Goal: Information Seeking & Learning: Learn about a topic

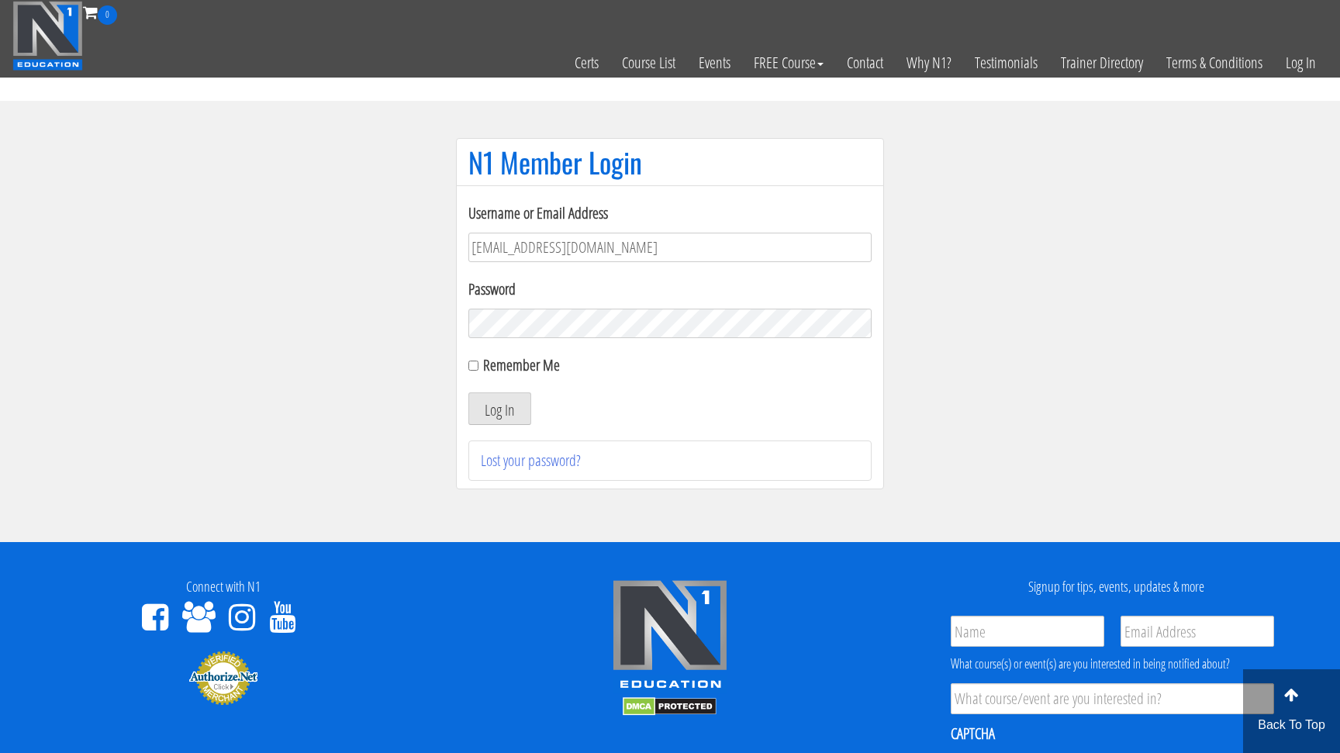
type input "[EMAIL_ADDRESS][DOMAIN_NAME]"
click at [500, 409] on button "Log In" at bounding box center [499, 408] width 63 height 33
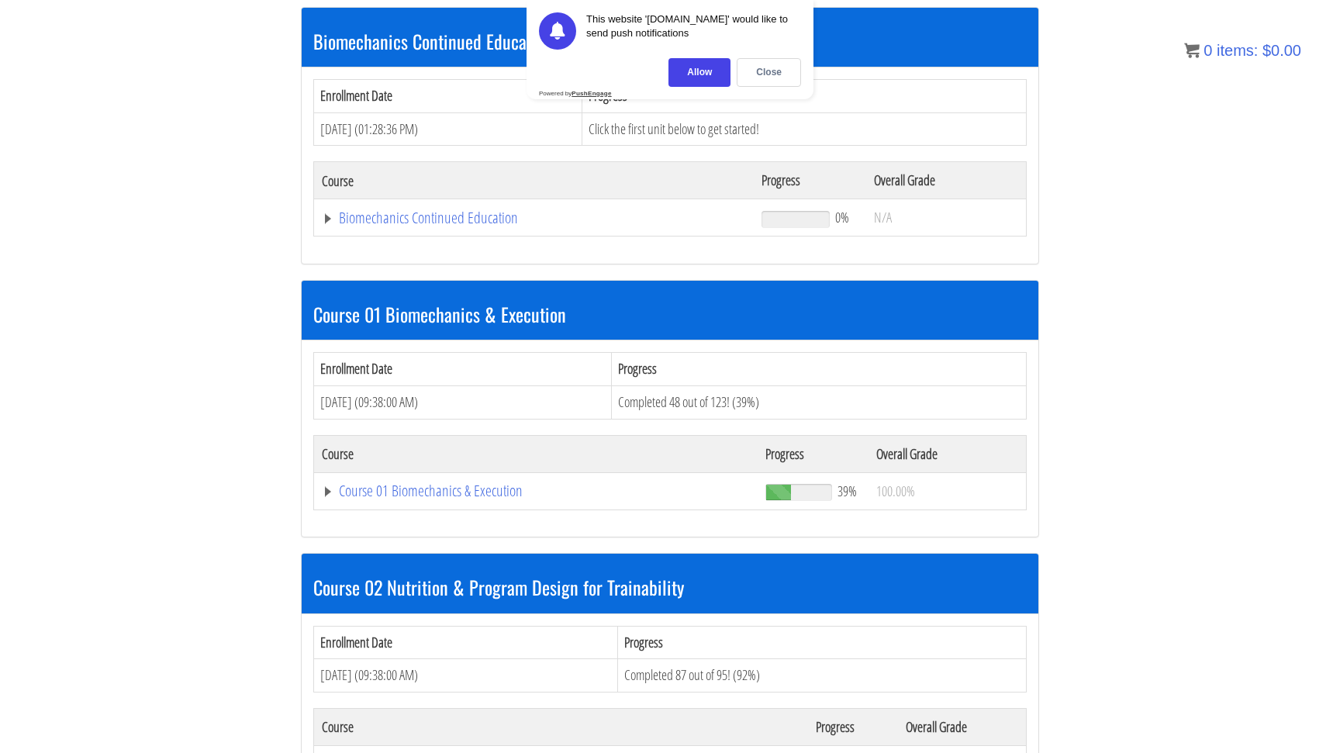
scroll to position [263, 0]
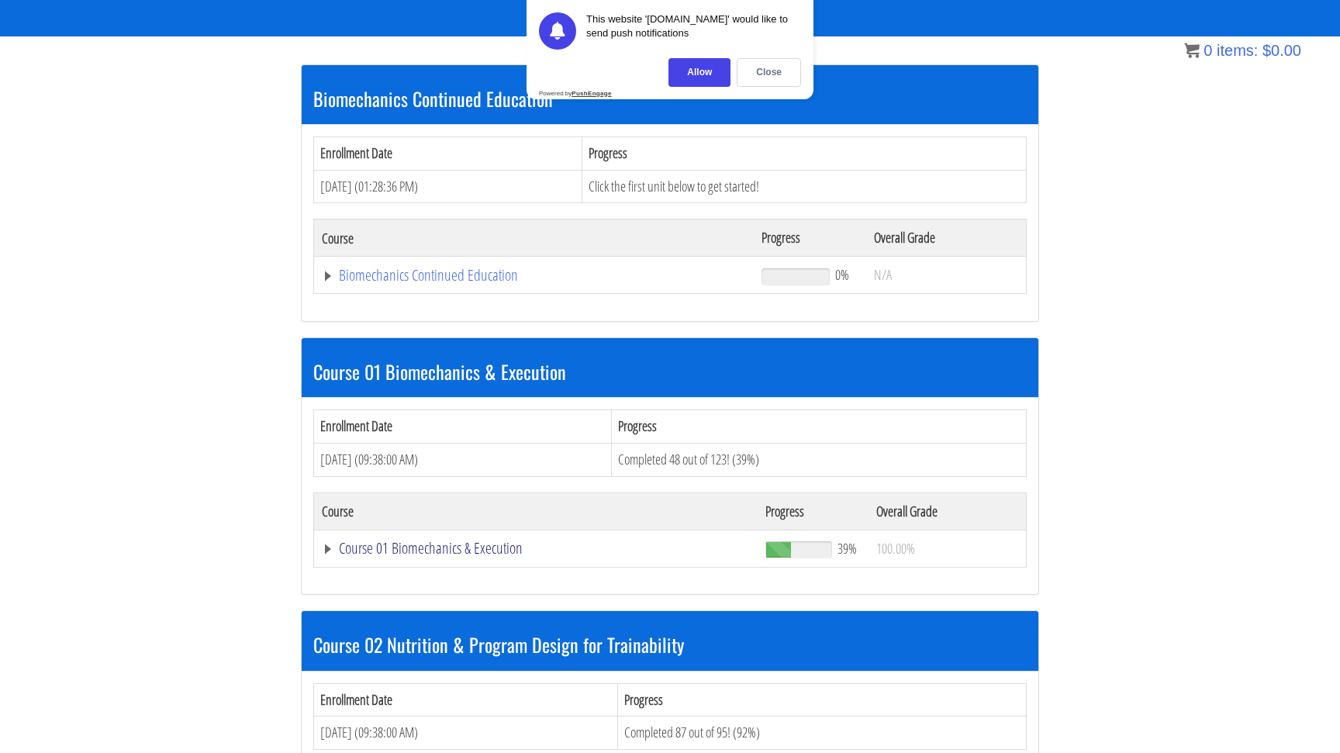
click at [328, 552] on link "Course 01 Biomechanics & Execution" at bounding box center [536, 549] width 428 height 16
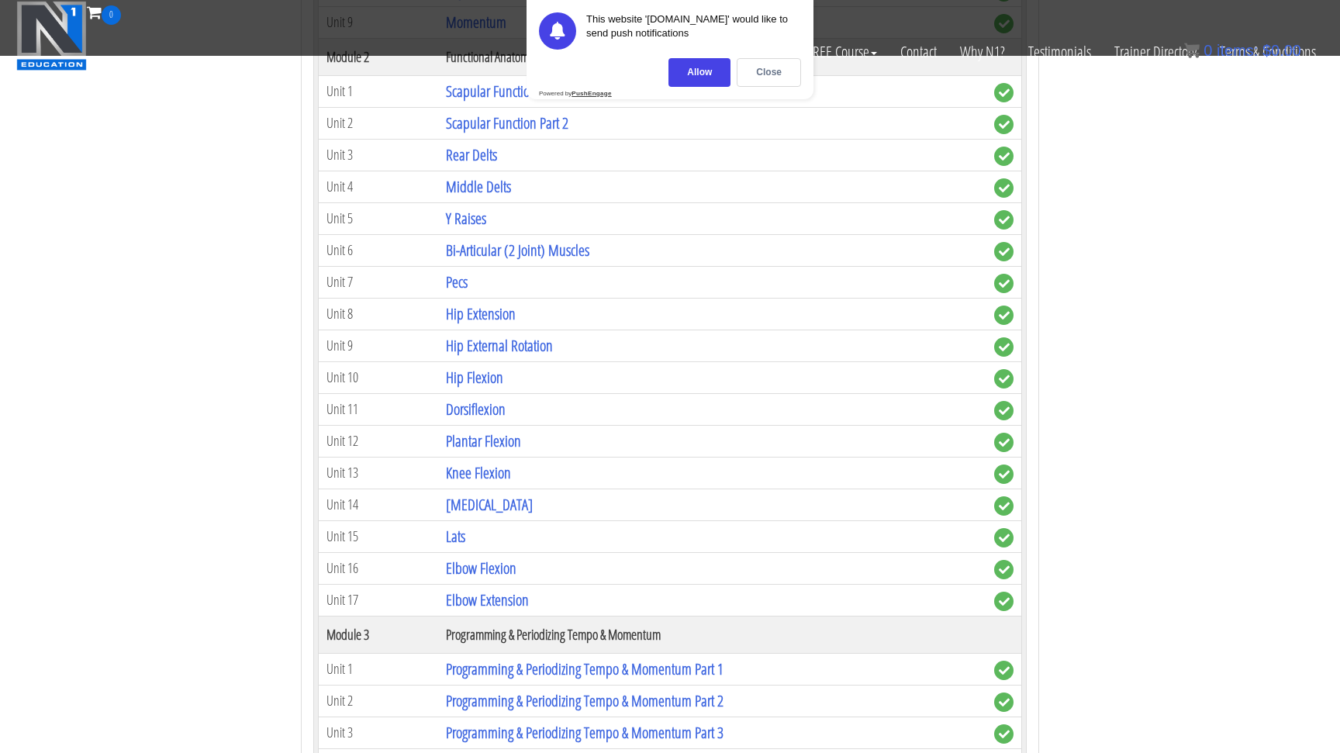
scroll to position [1011, 0]
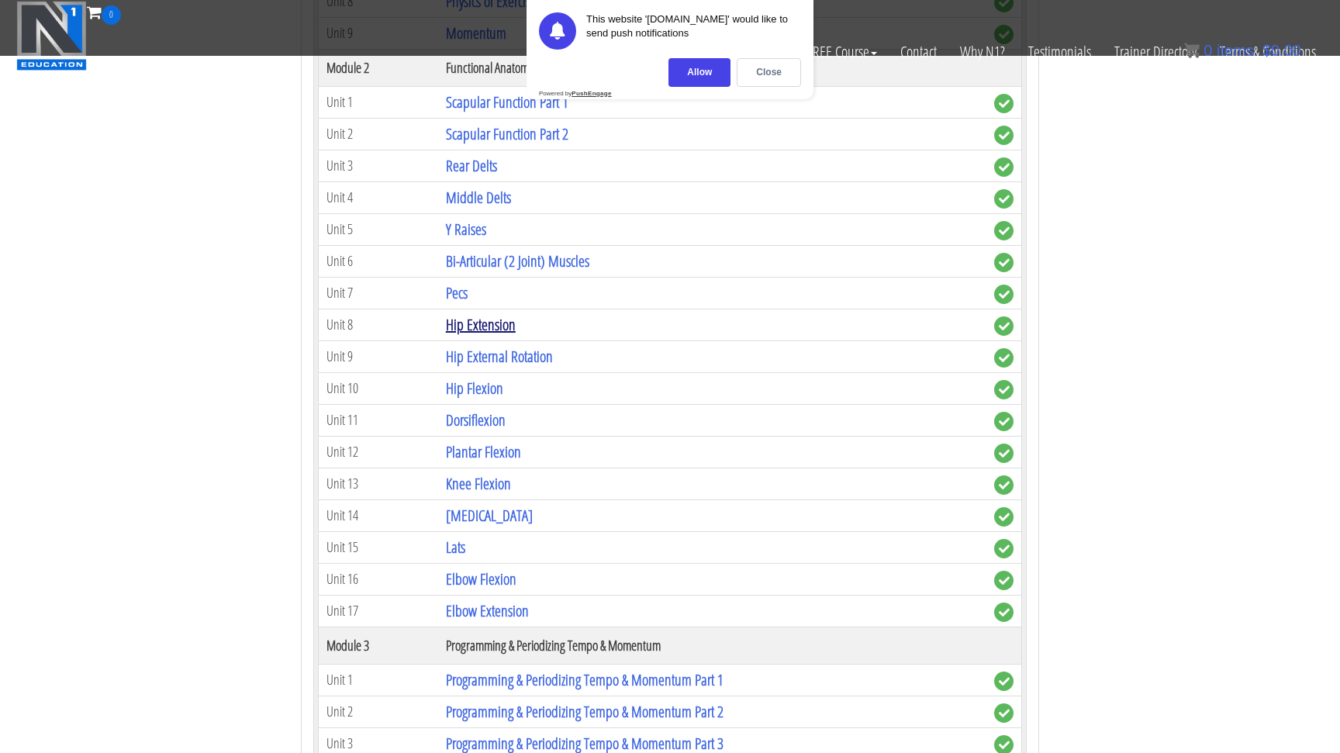
click at [506, 326] on link "Hip Extension" at bounding box center [481, 324] width 70 height 21
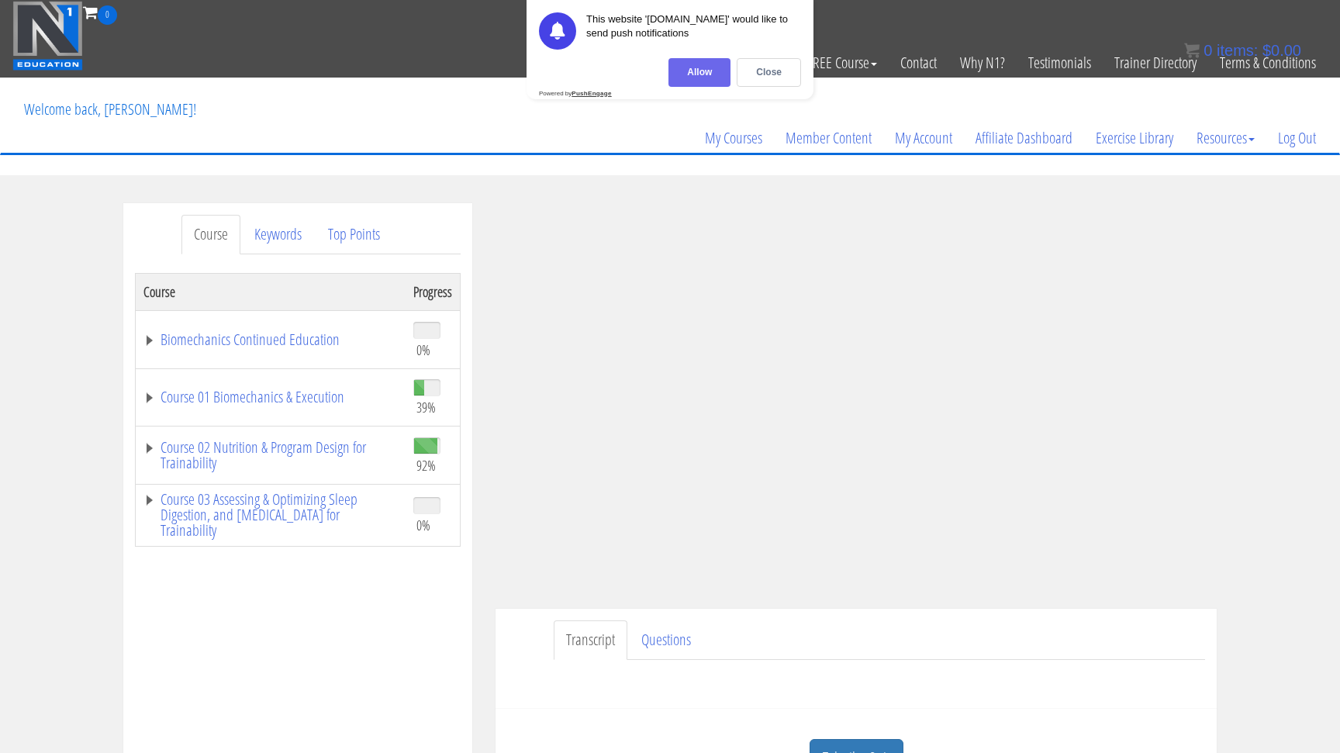
click at [714, 67] on div "Allow" at bounding box center [700, 72] width 62 height 29
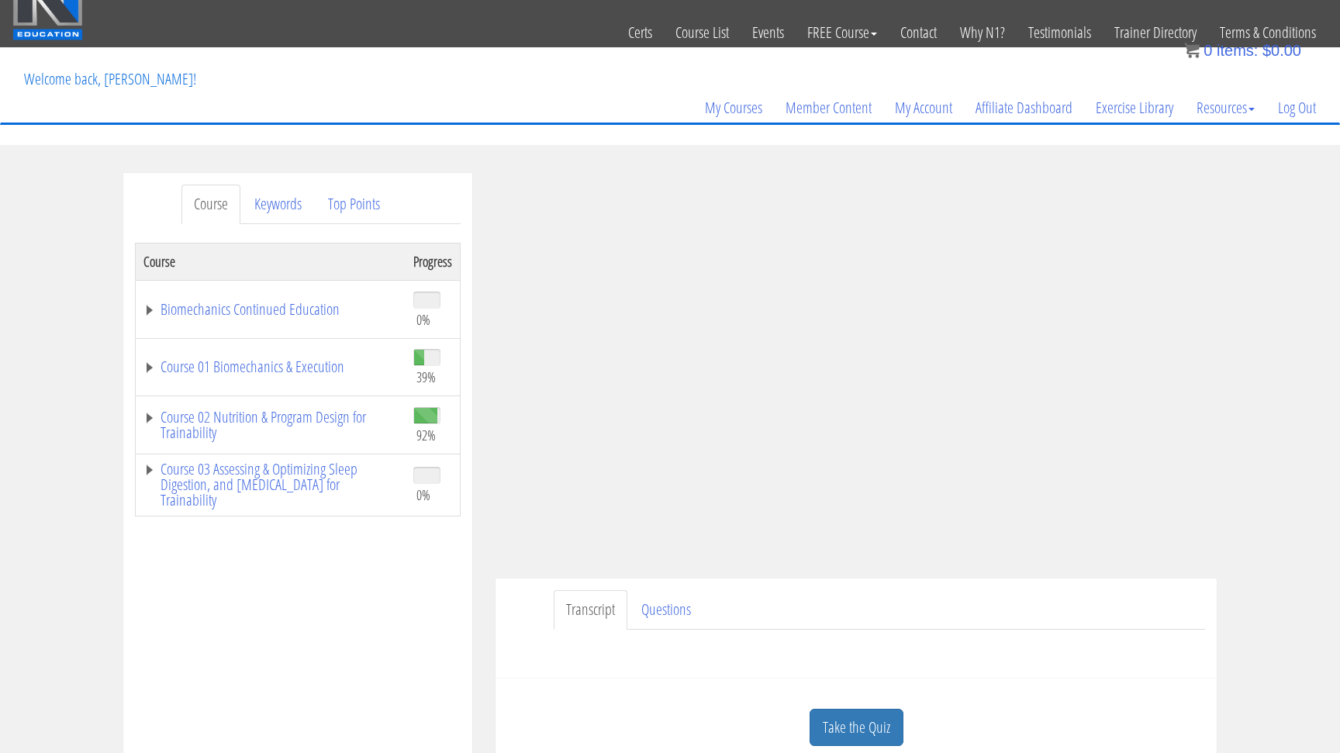
scroll to position [31, 0]
click at [149, 365] on link "Course 01 Biomechanics & Execution" at bounding box center [270, 366] width 254 height 16
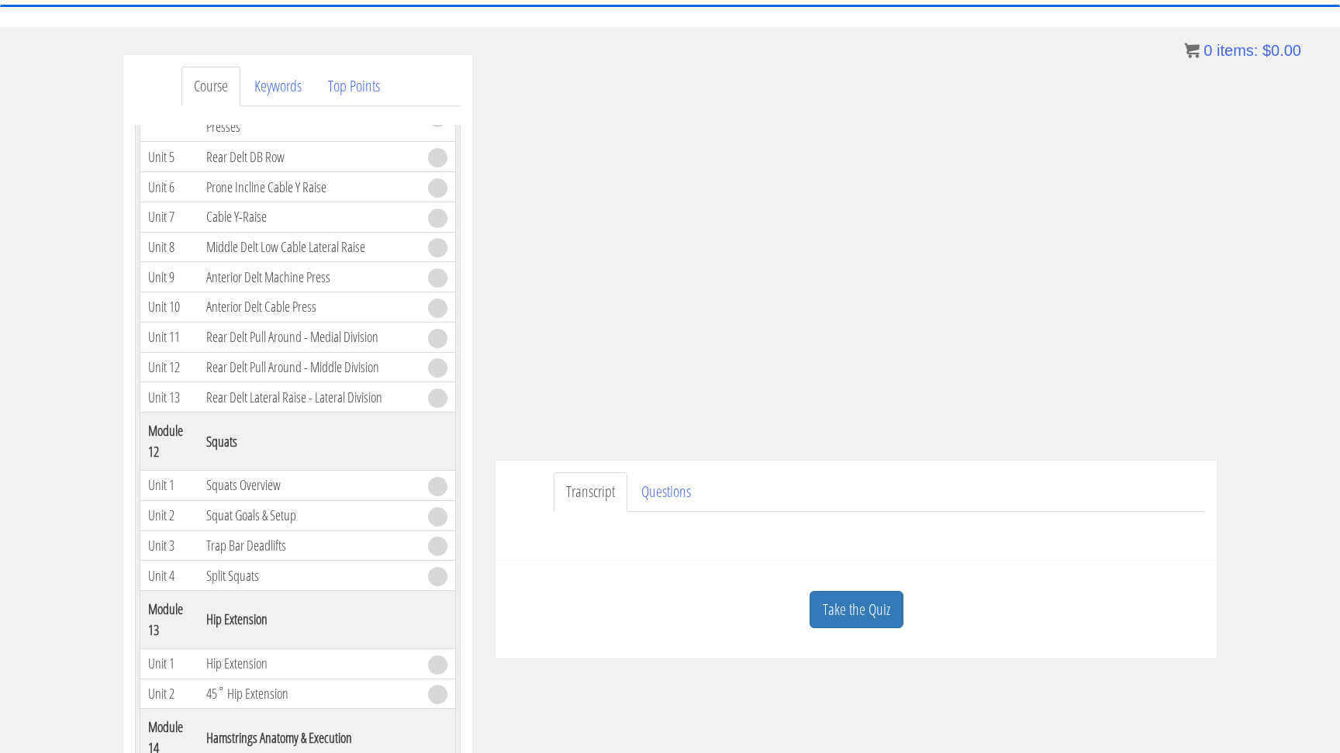
scroll to position [225, 0]
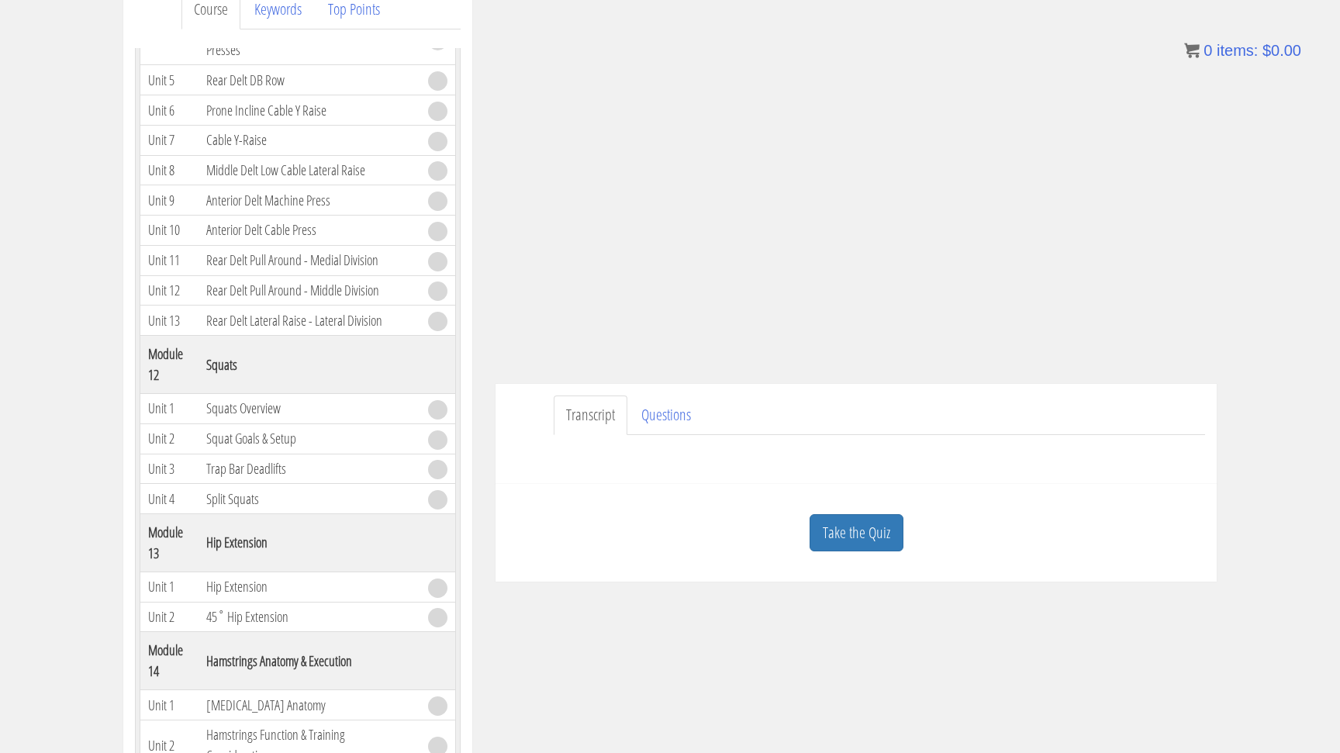
click at [603, 461] on div "Have a question on this unit? Please submit it here: Name * First Last Email * *" at bounding box center [856, 453] width 698 height 37
click at [665, 429] on link "Questions" at bounding box center [666, 416] width 74 height 40
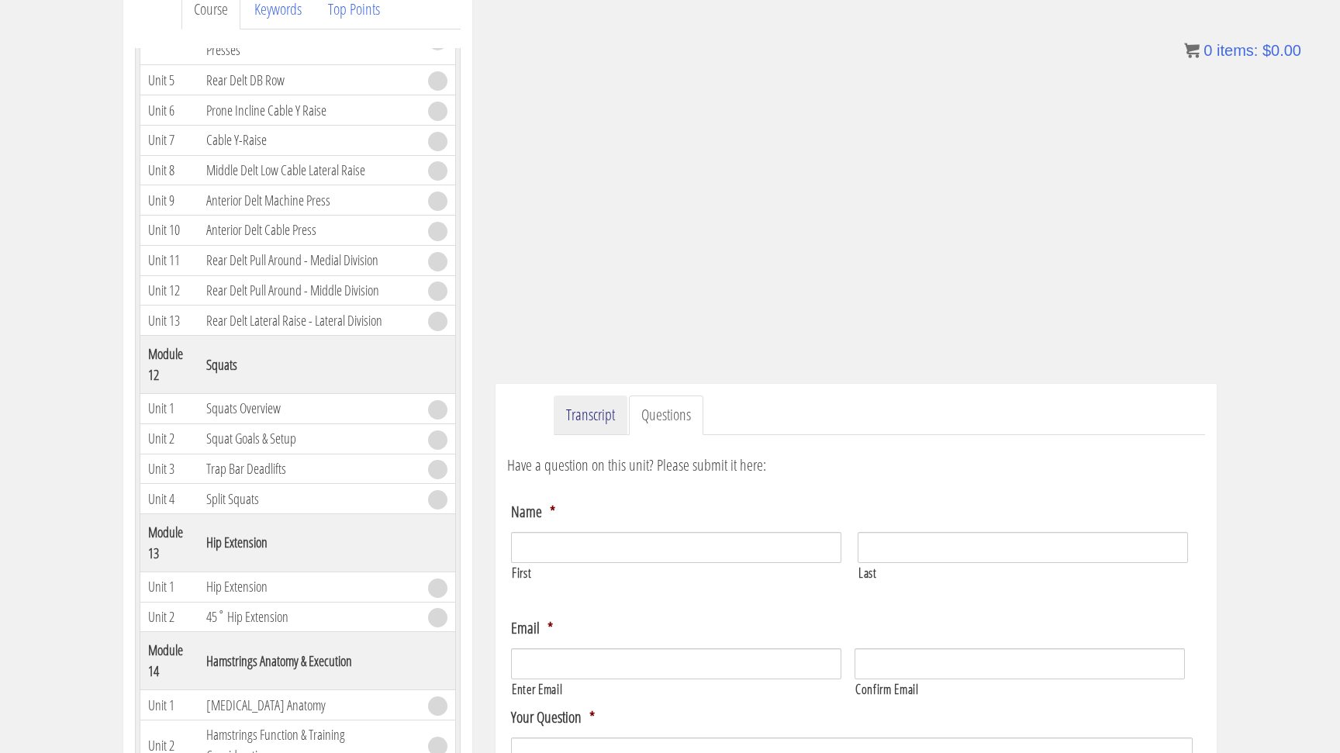
click at [609, 420] on link "Transcript" at bounding box center [591, 416] width 74 height 40
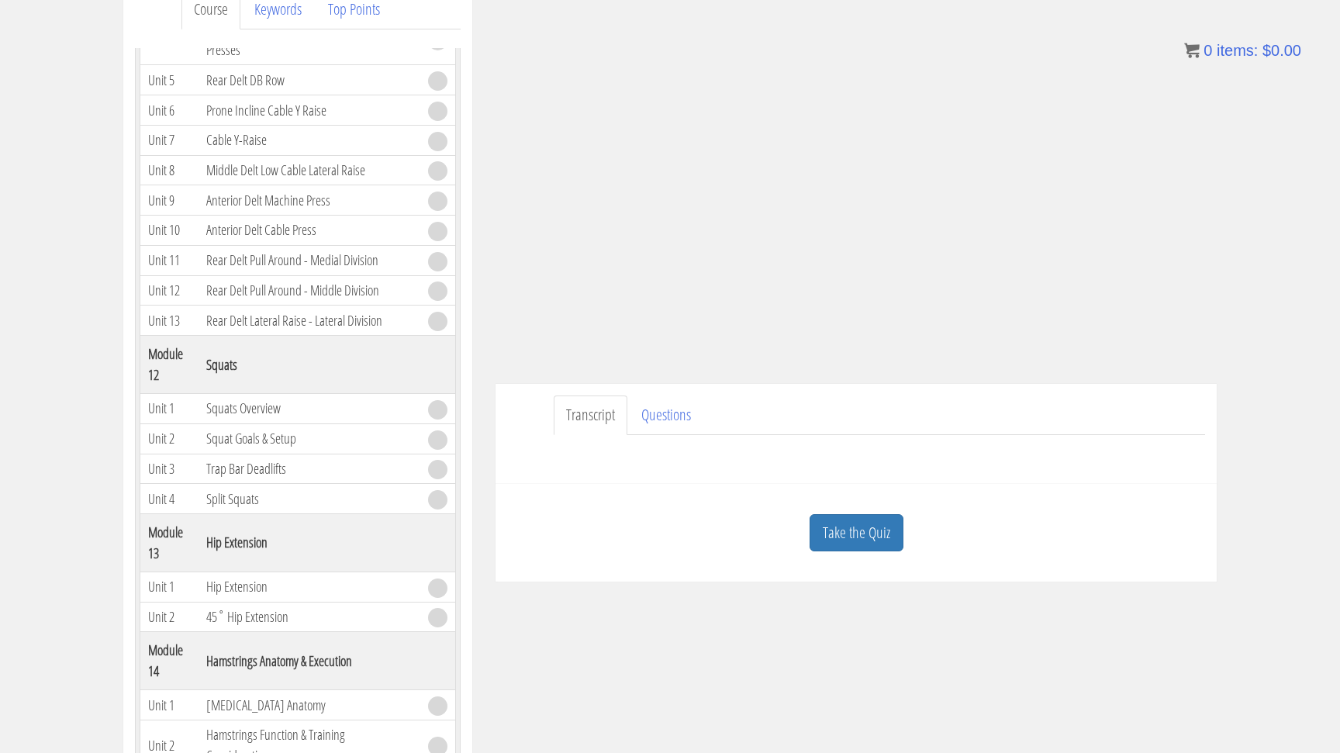
click at [602, 458] on div "Have a question on this unit? Please submit it here: Name * First Last Email * *" at bounding box center [856, 453] width 698 height 37
drag, startPoint x: 602, startPoint y: 458, endPoint x: 614, endPoint y: 458, distance: 11.6
click at [602, 458] on div "Have a question on this unit? Please submit it here: Name * First Last Email * *" at bounding box center [856, 453] width 698 height 37
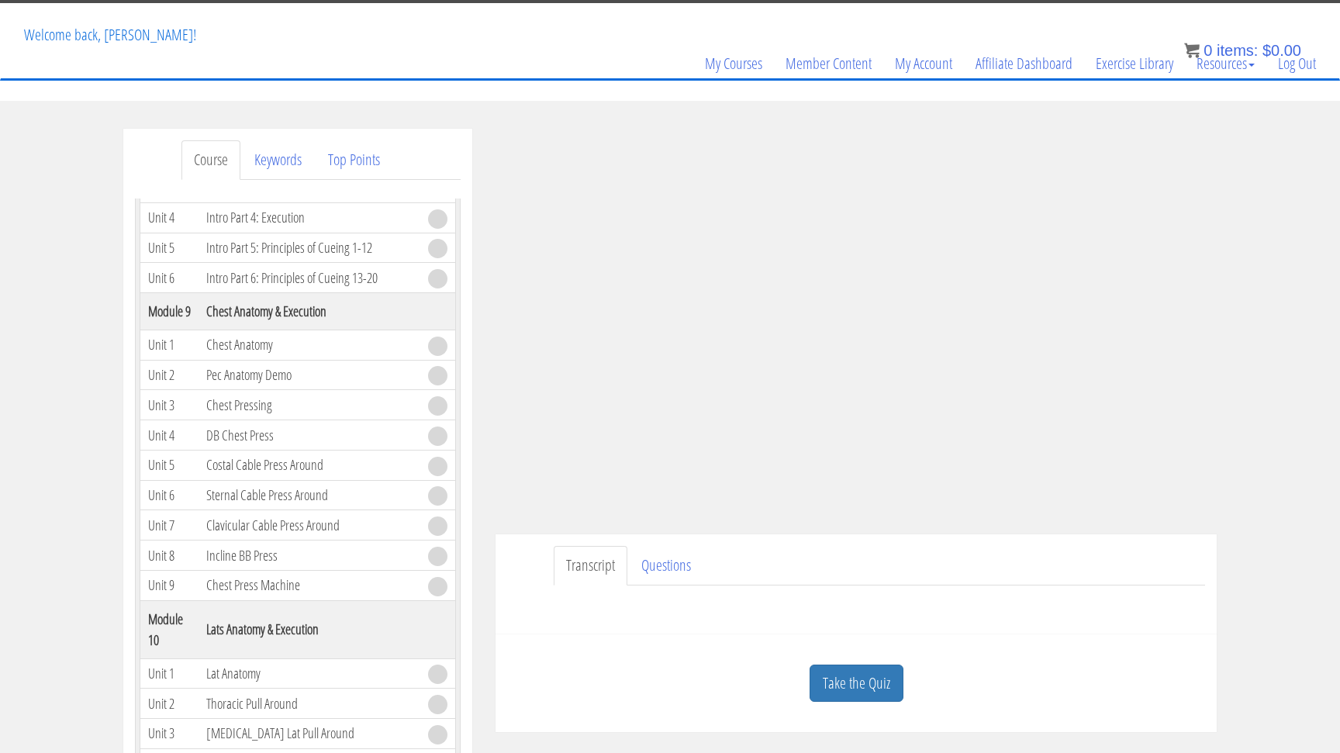
scroll to position [2418, 0]
click at [312, 164] on link "Intro Part 2: Assessing Resistance Profiles" at bounding box center [307, 153] width 203 height 21
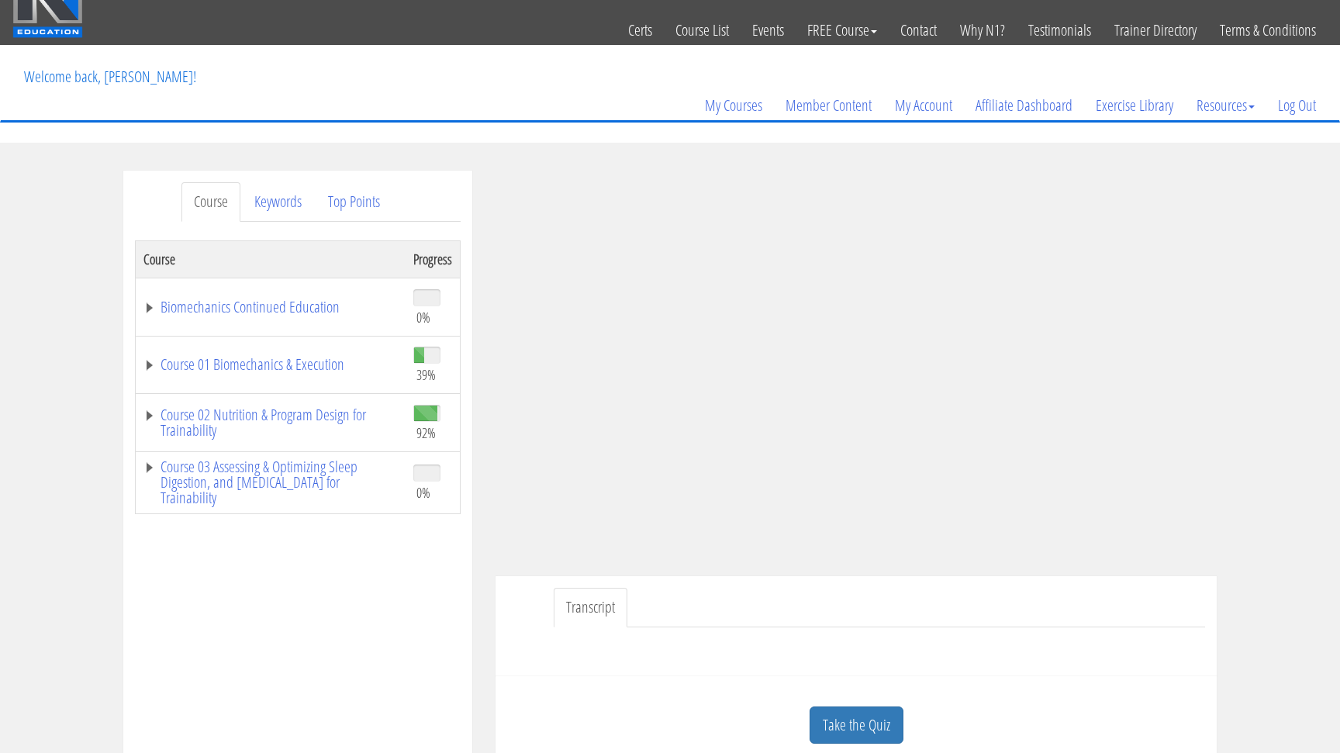
scroll to position [32, 0]
click at [175, 313] on link "Biomechanics Continued Education" at bounding box center [270, 308] width 254 height 16
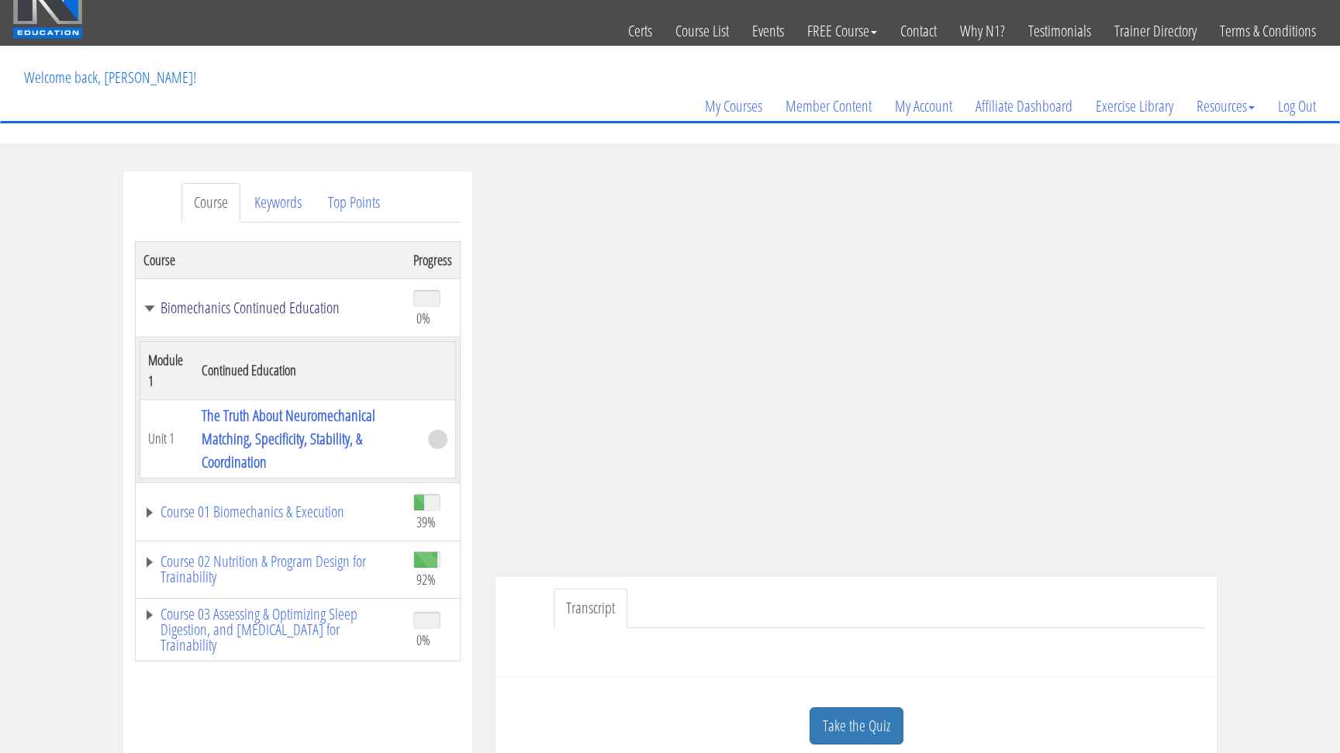
click at [168, 314] on link "Biomechanics Continued Education" at bounding box center [270, 308] width 254 height 16
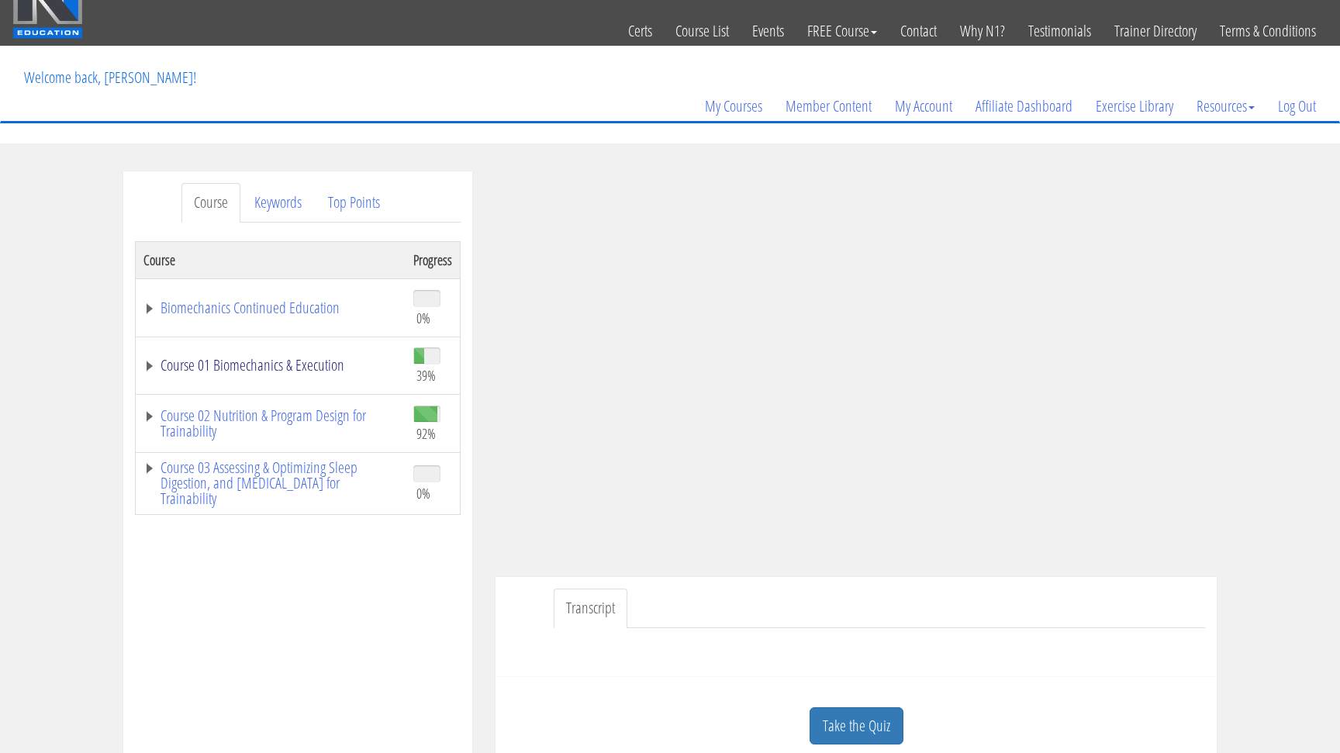
click at [147, 366] on link "Course 01 Biomechanics & Execution" at bounding box center [270, 366] width 254 height 16
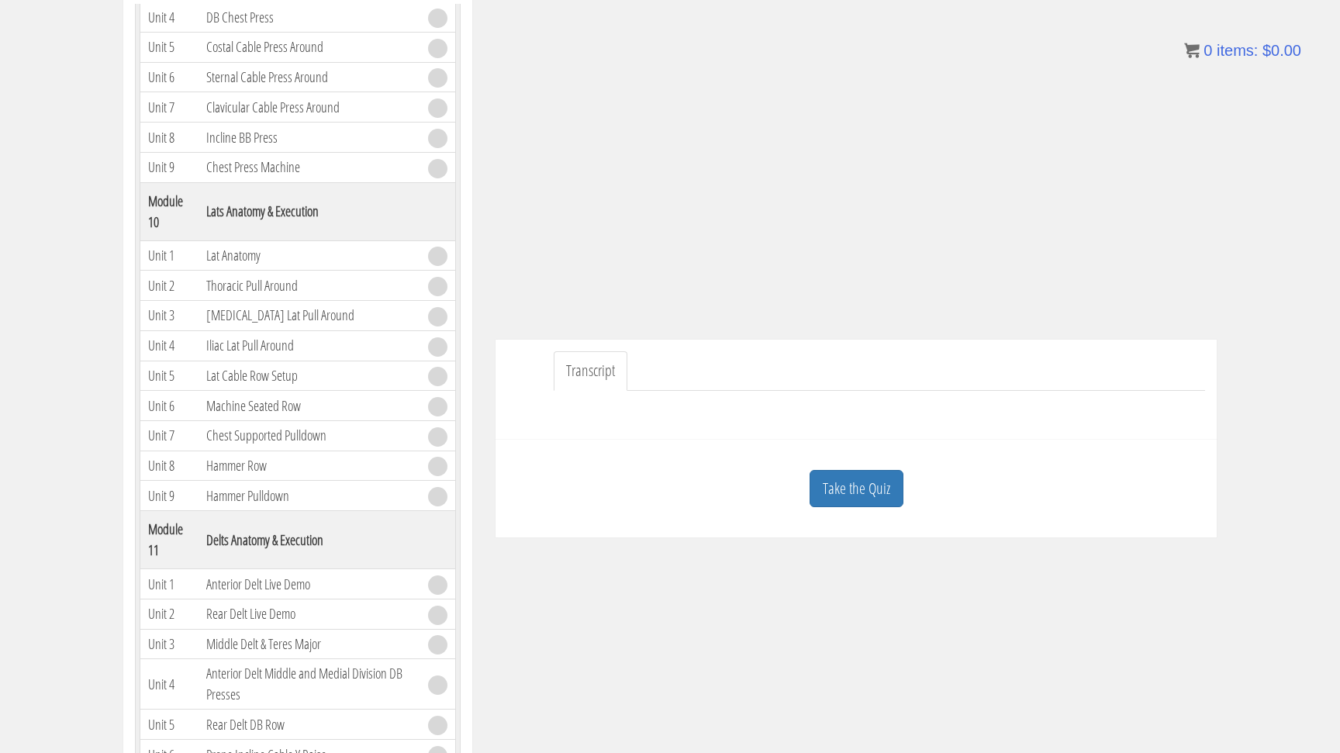
scroll to position [305, 0]
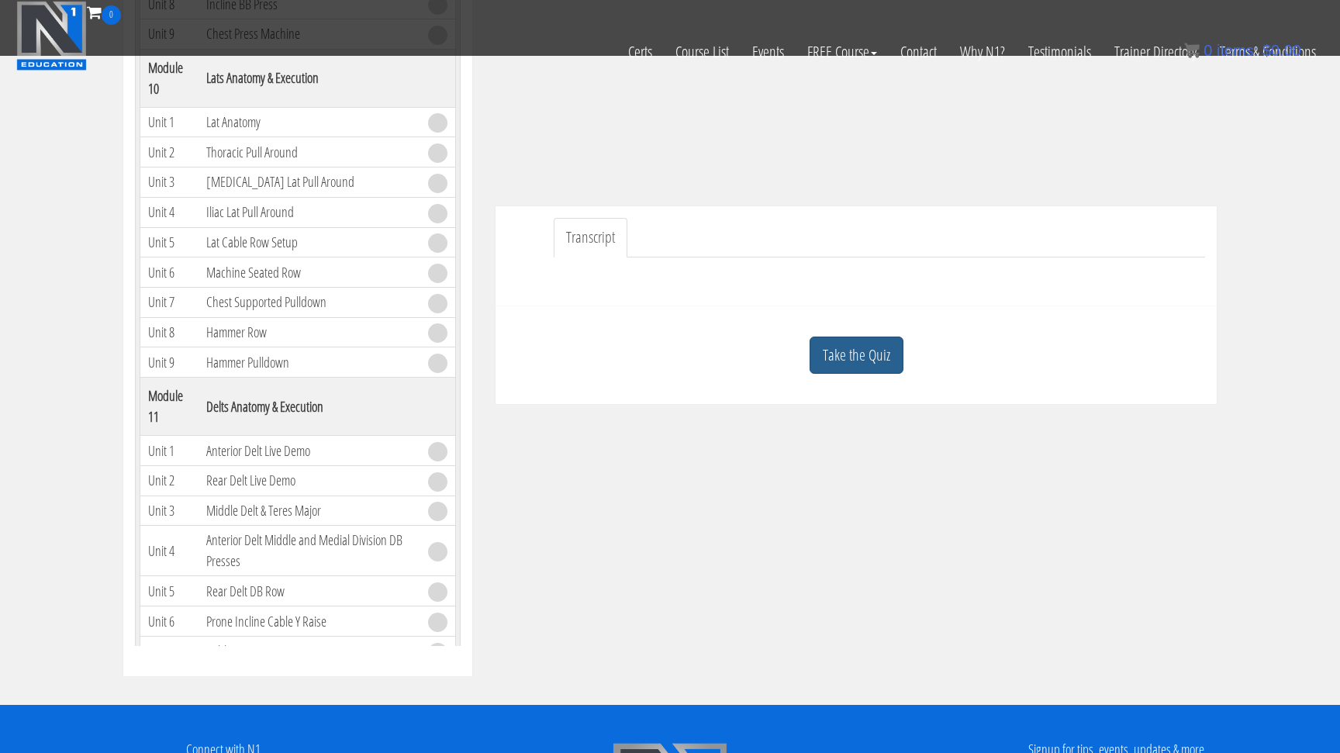
click at [862, 352] on link "Take the Quiz" at bounding box center [857, 356] width 94 height 38
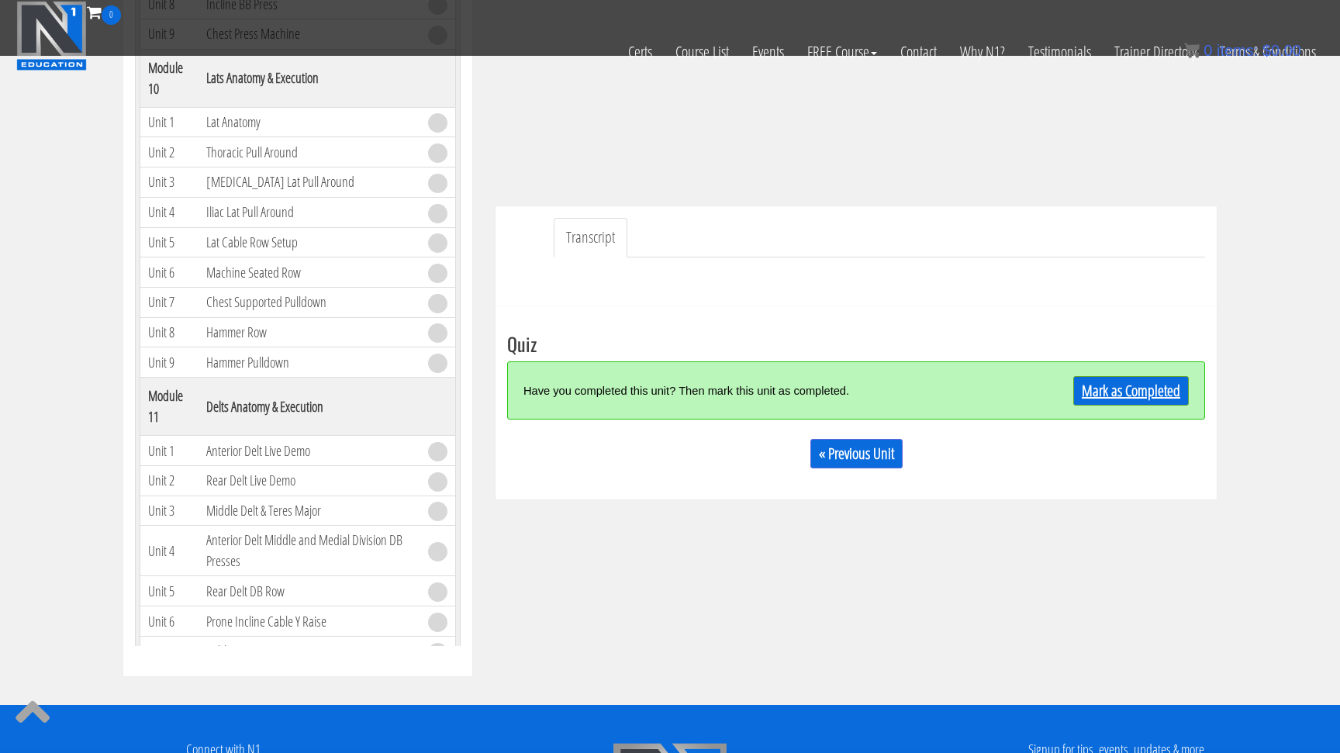
click at [1156, 395] on link "Mark as Completed" at bounding box center [1131, 390] width 116 height 29
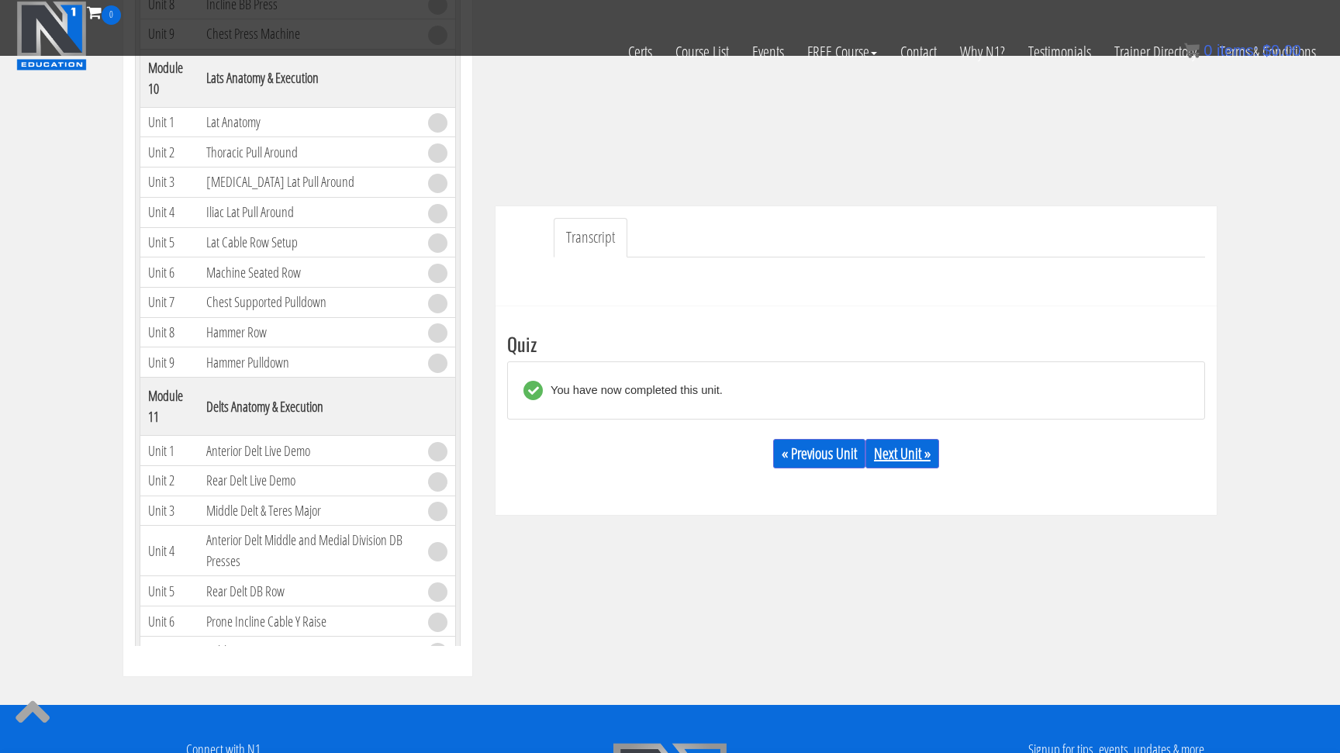
click at [919, 451] on link "Next Unit »" at bounding box center [903, 453] width 74 height 29
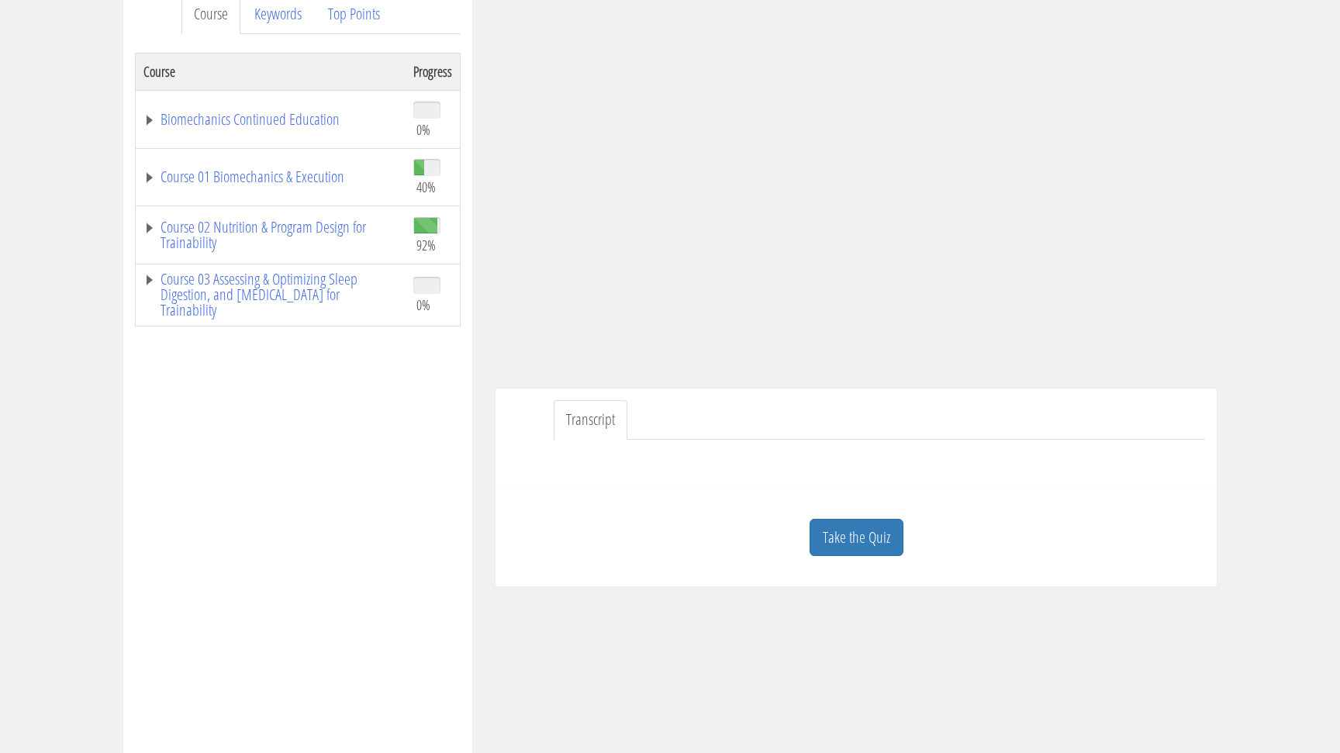
scroll to position [243, 0]
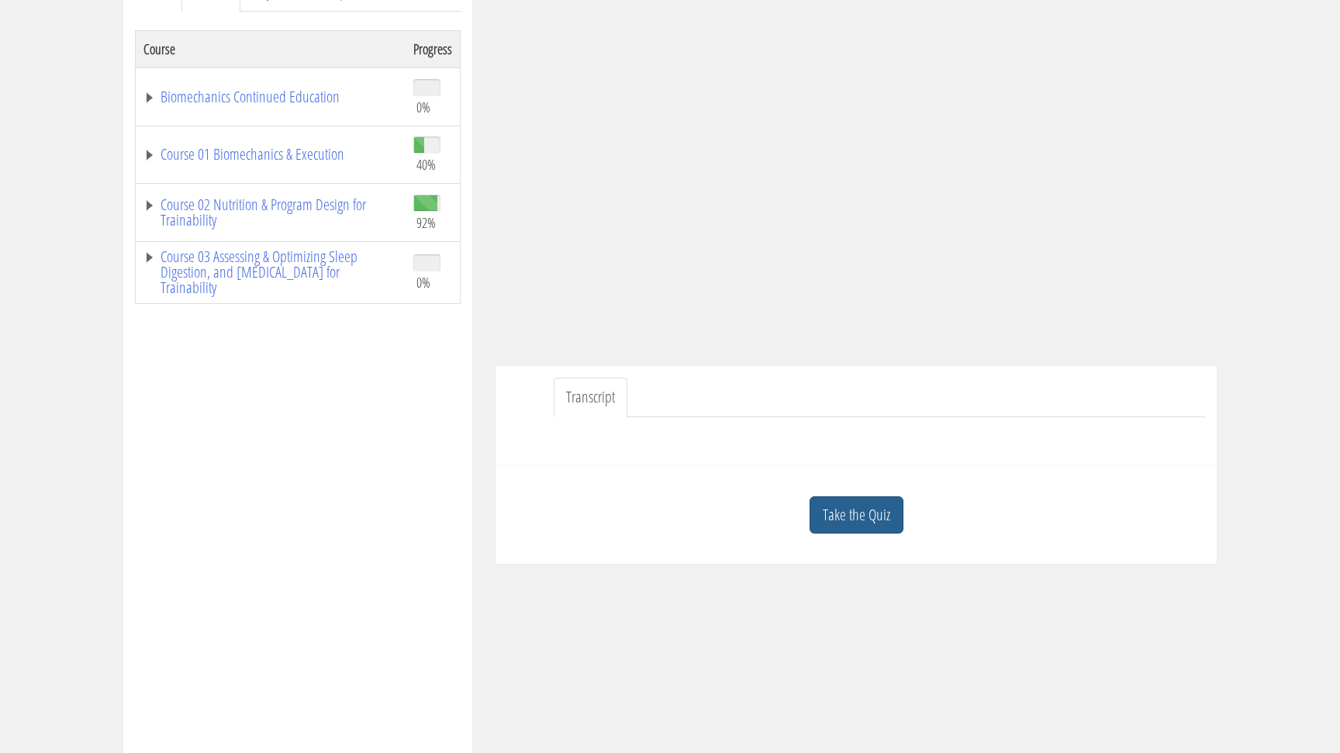
click at [883, 523] on link "Take the Quiz" at bounding box center [857, 515] width 94 height 38
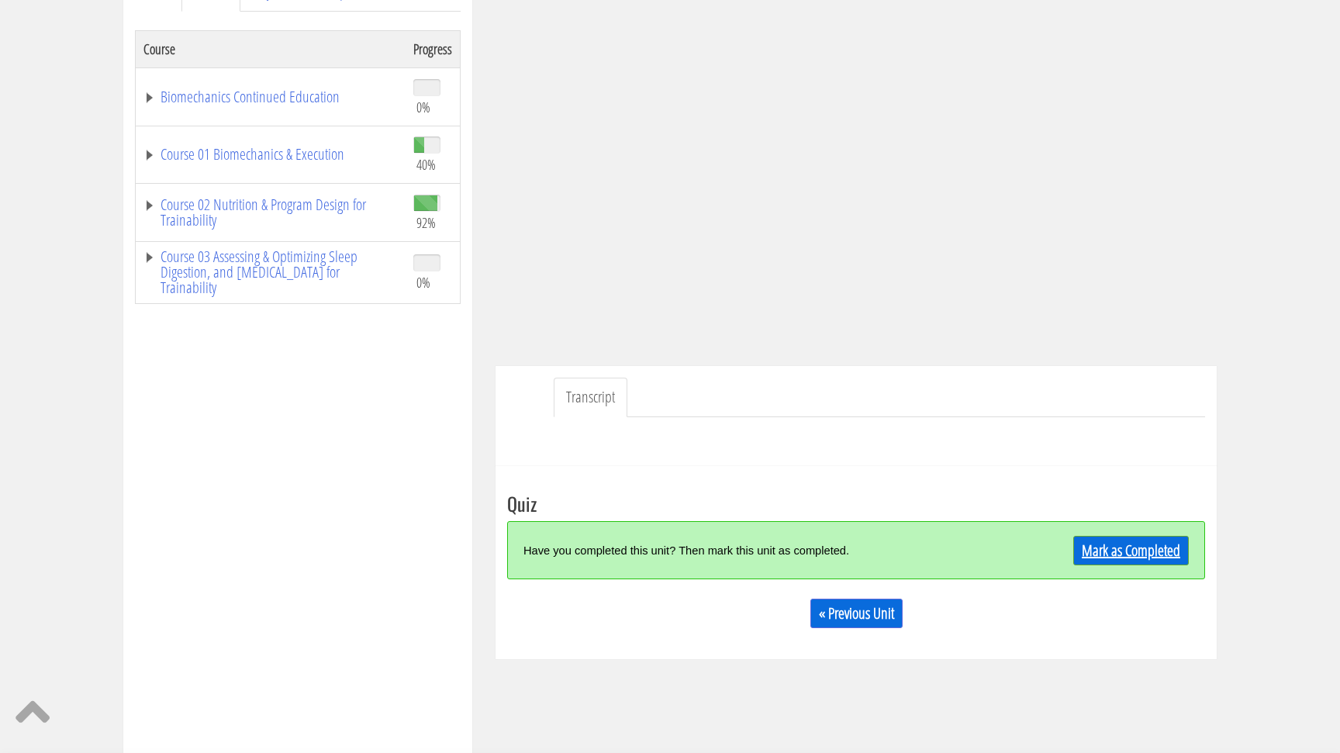
click at [1134, 554] on link "Mark as Completed" at bounding box center [1131, 550] width 116 height 29
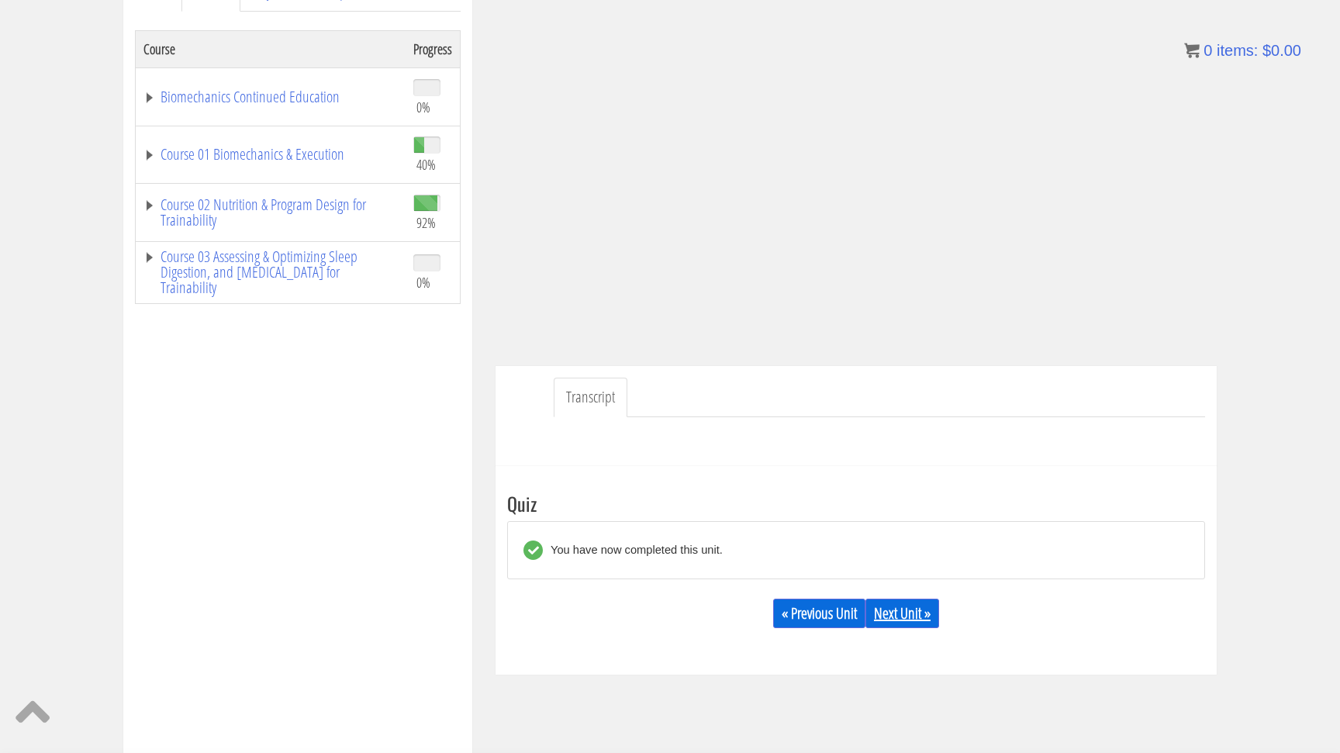
click at [914, 605] on link "Next Unit »" at bounding box center [903, 613] width 74 height 29
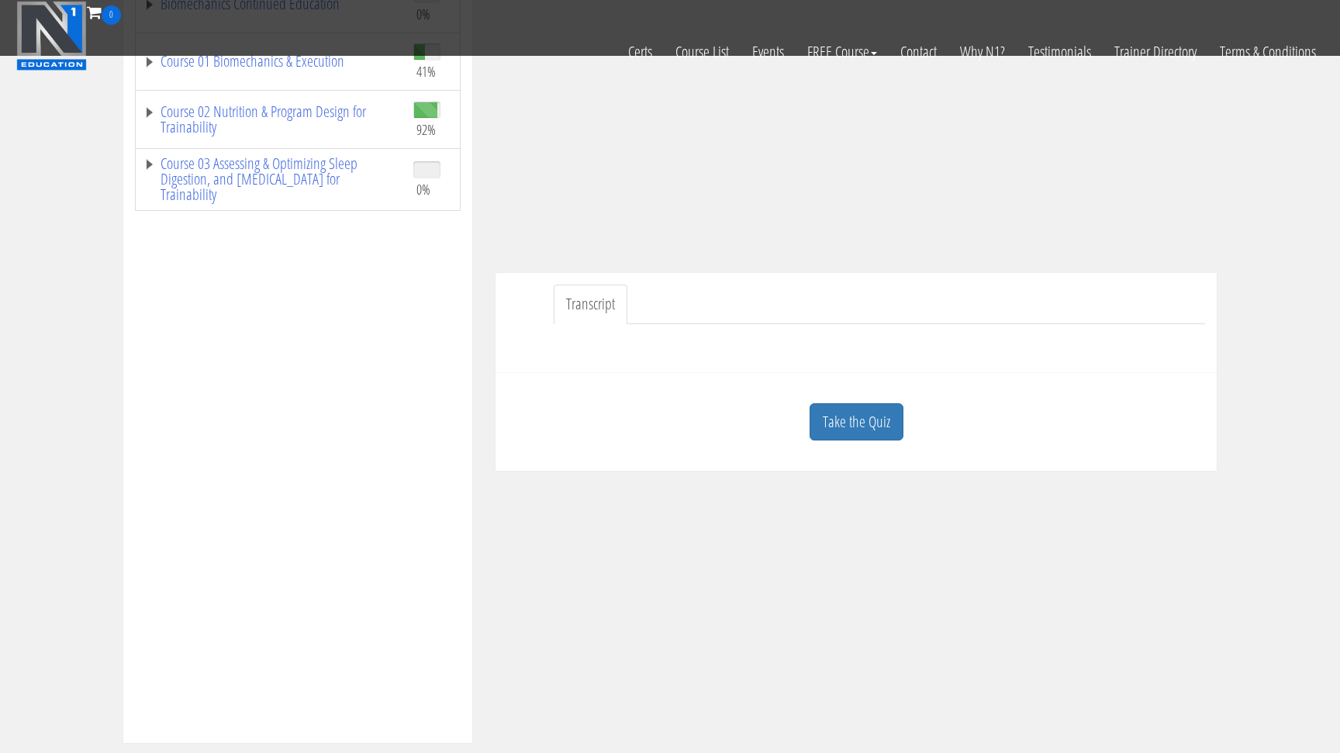
scroll to position [274, 0]
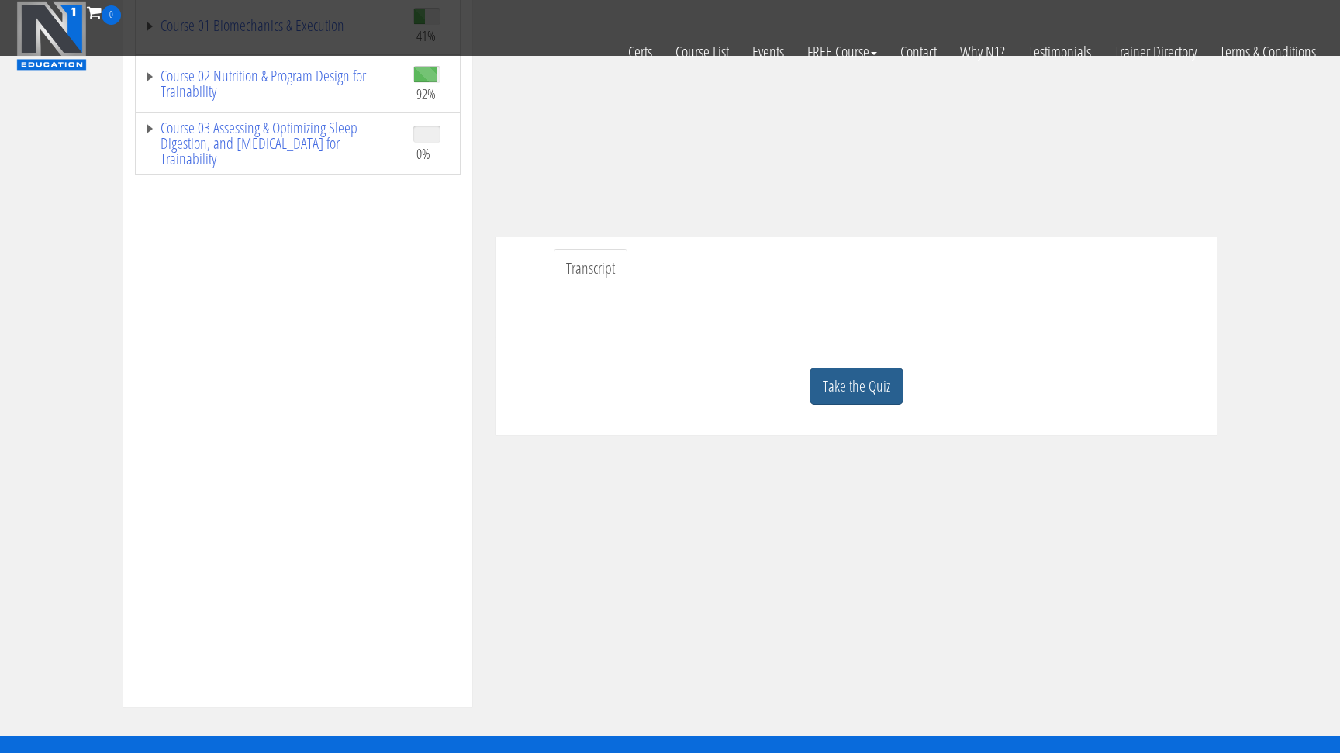
click at [847, 399] on link "Take the Quiz" at bounding box center [857, 387] width 94 height 38
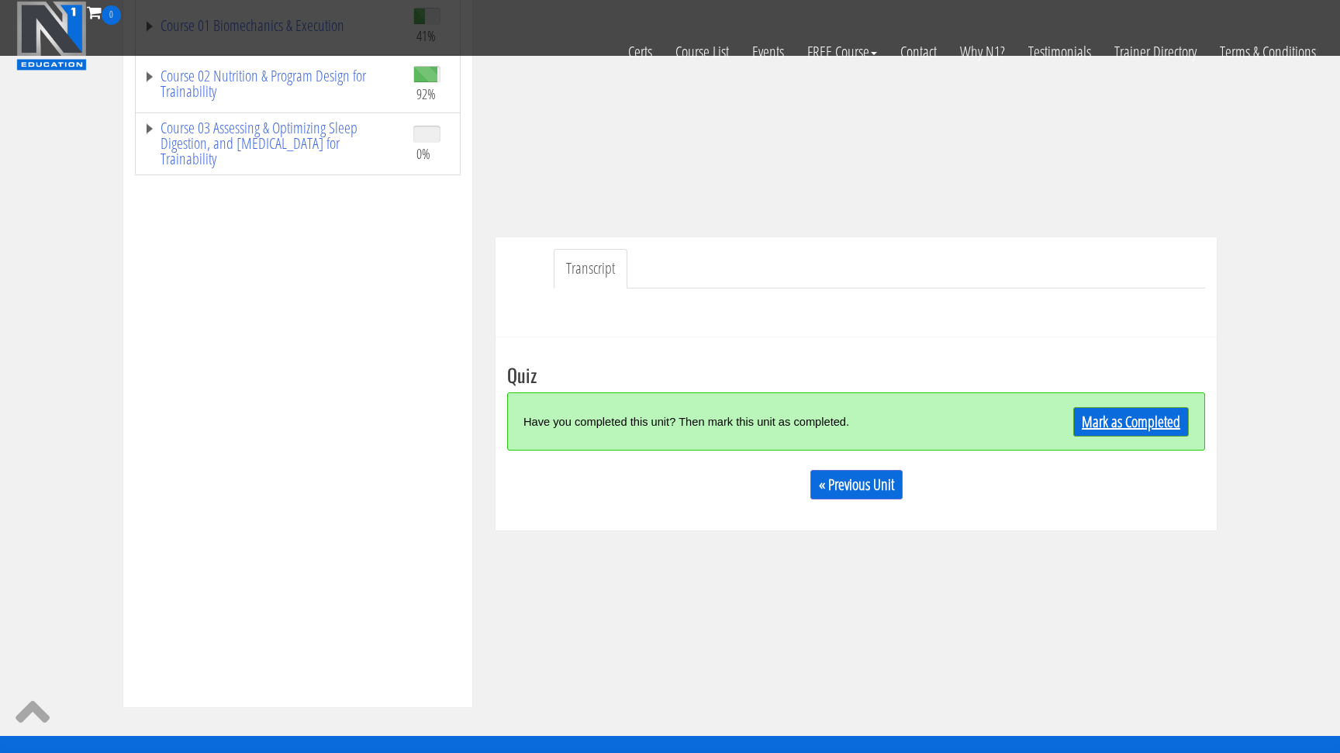
click at [1102, 428] on link "Mark as Completed" at bounding box center [1131, 421] width 116 height 29
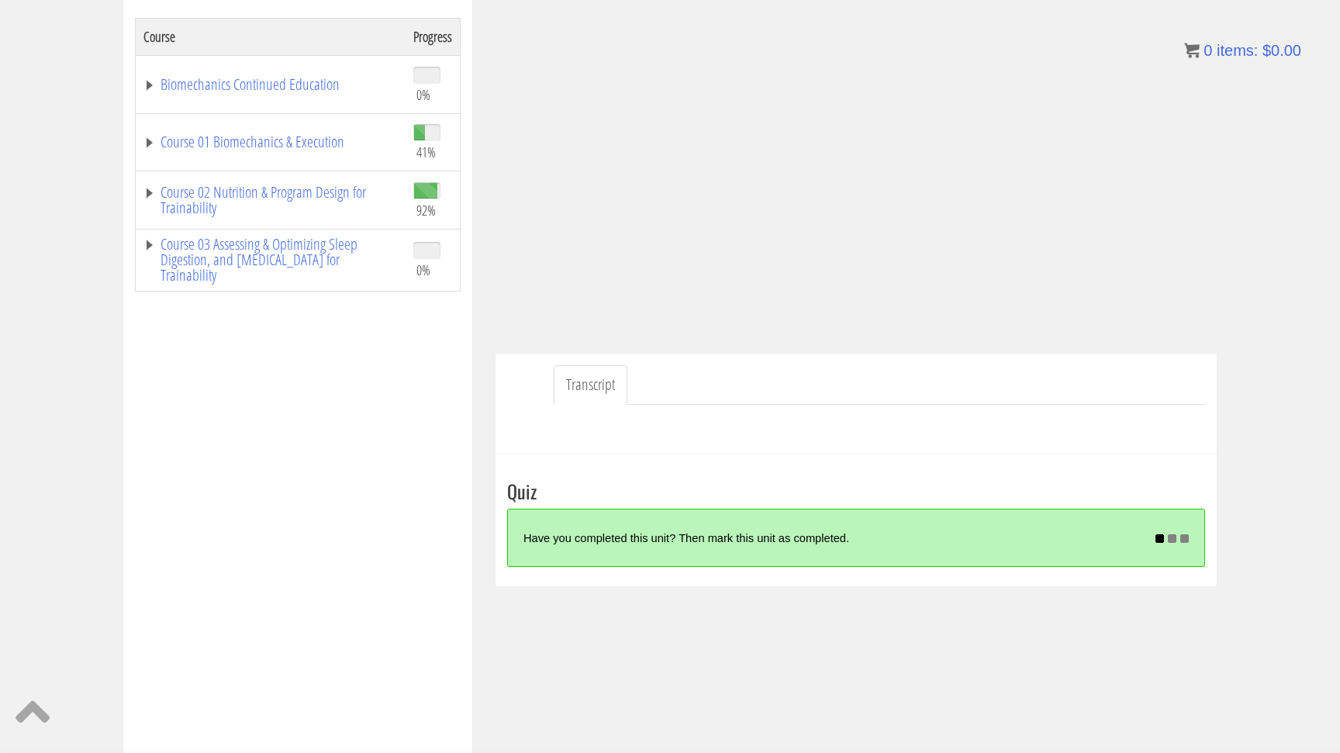
scroll to position [259, 0]
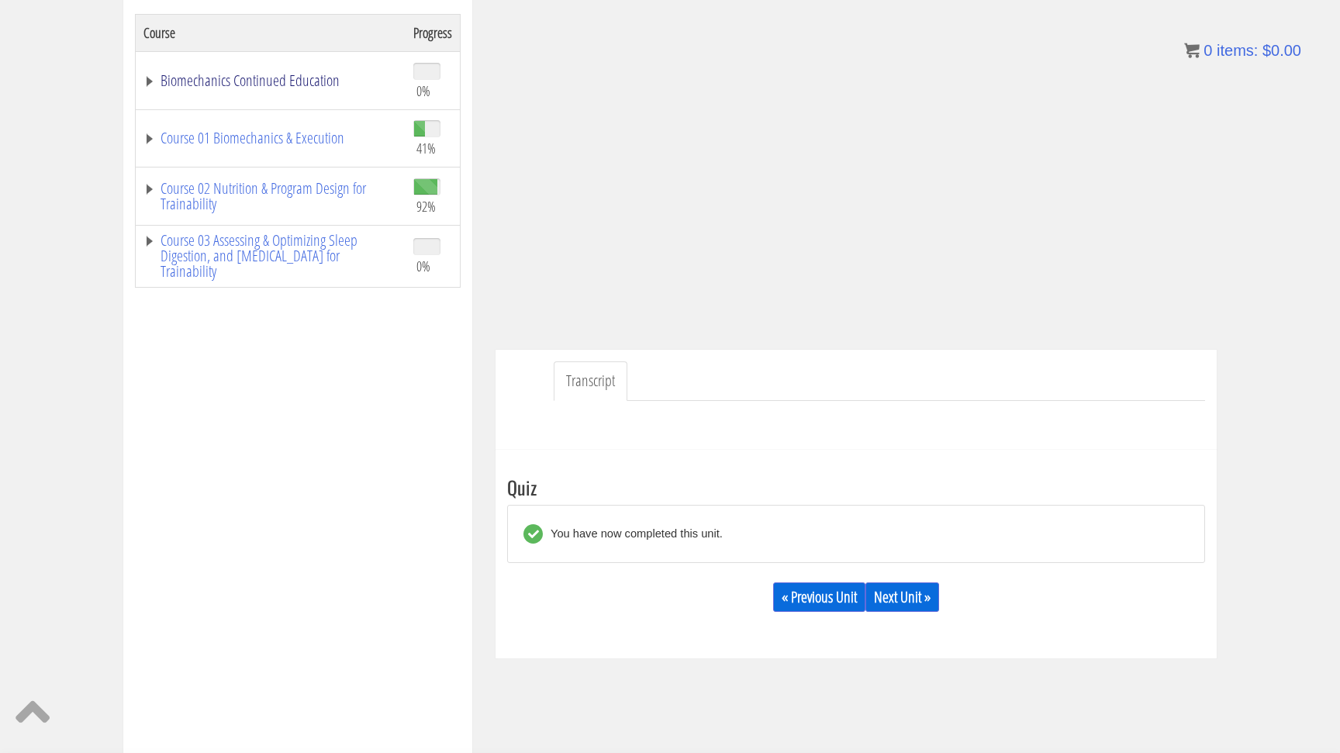
click at [167, 74] on link "Biomechanics Continued Education" at bounding box center [270, 81] width 254 height 16
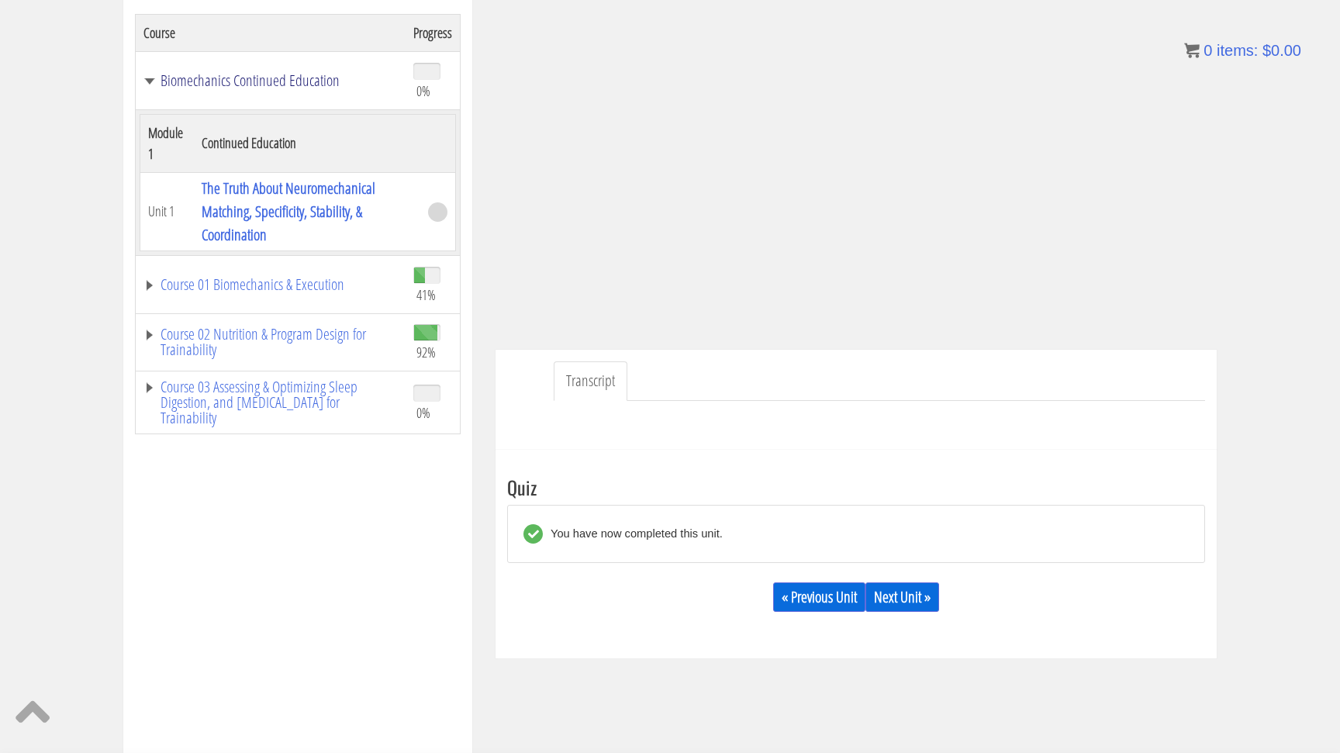
click at [157, 75] on link "Biomechanics Continued Education" at bounding box center [270, 81] width 254 height 16
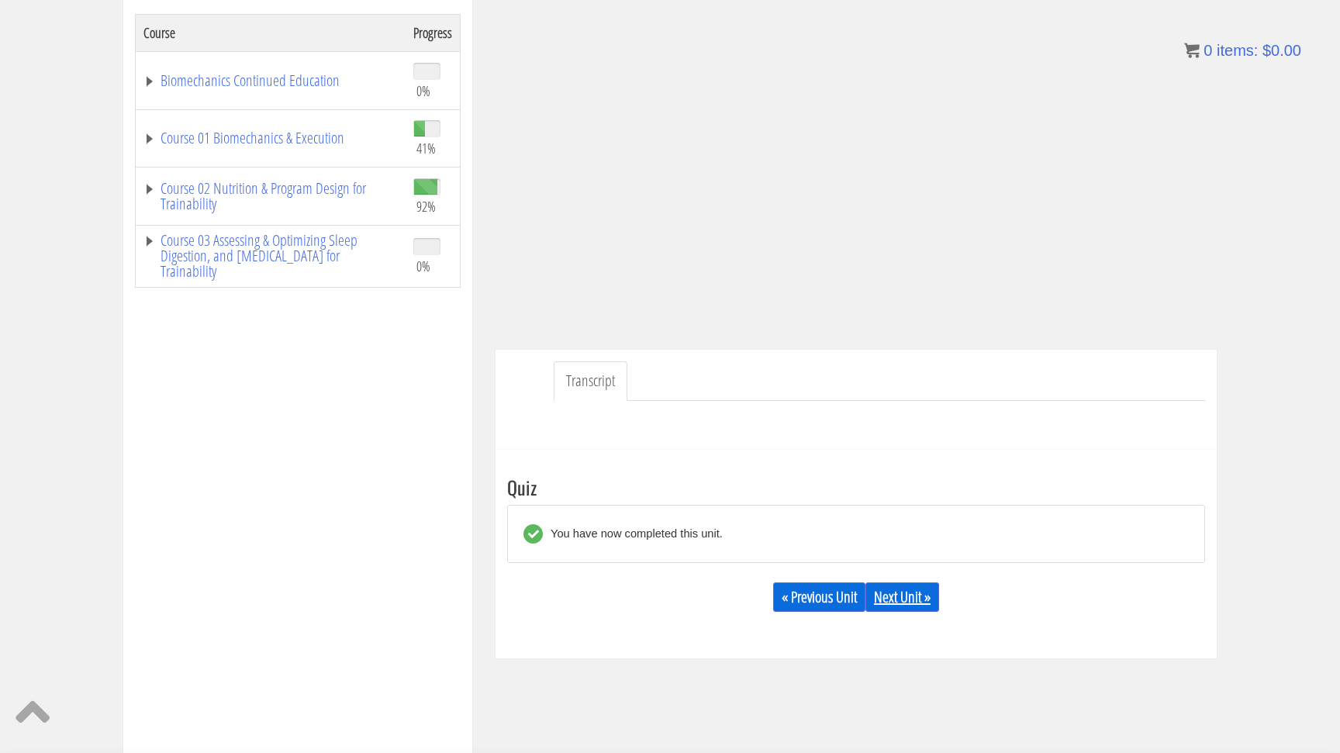
click at [908, 602] on link "Next Unit »" at bounding box center [903, 596] width 74 height 29
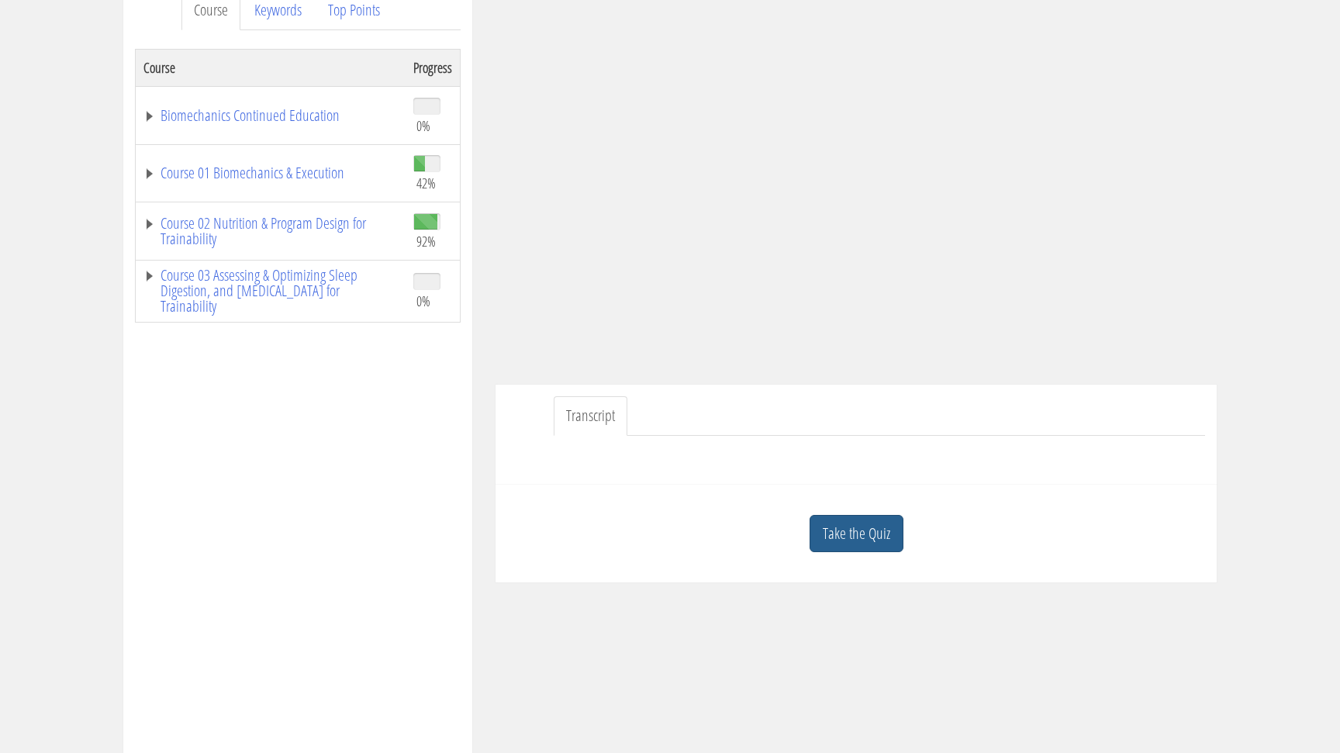
scroll to position [232, 0]
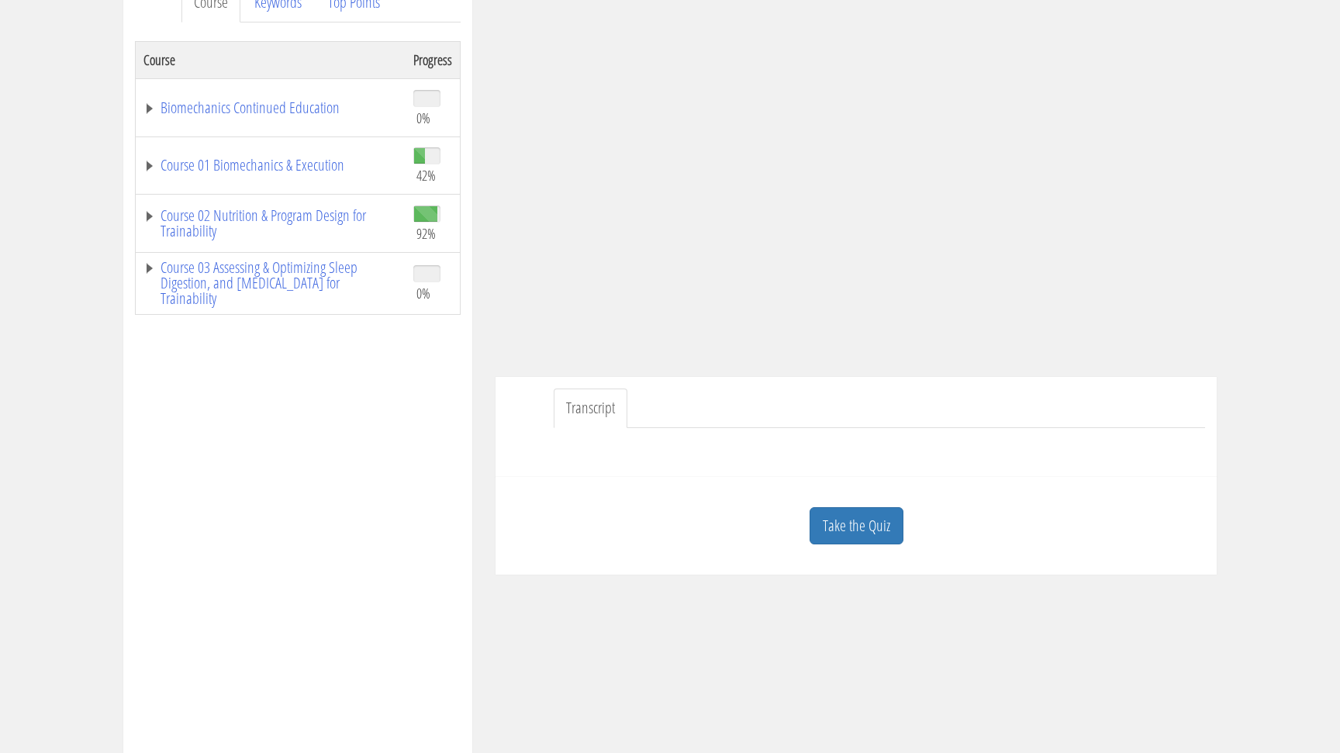
click at [855, 531] on link "Take the Quiz" at bounding box center [857, 526] width 94 height 38
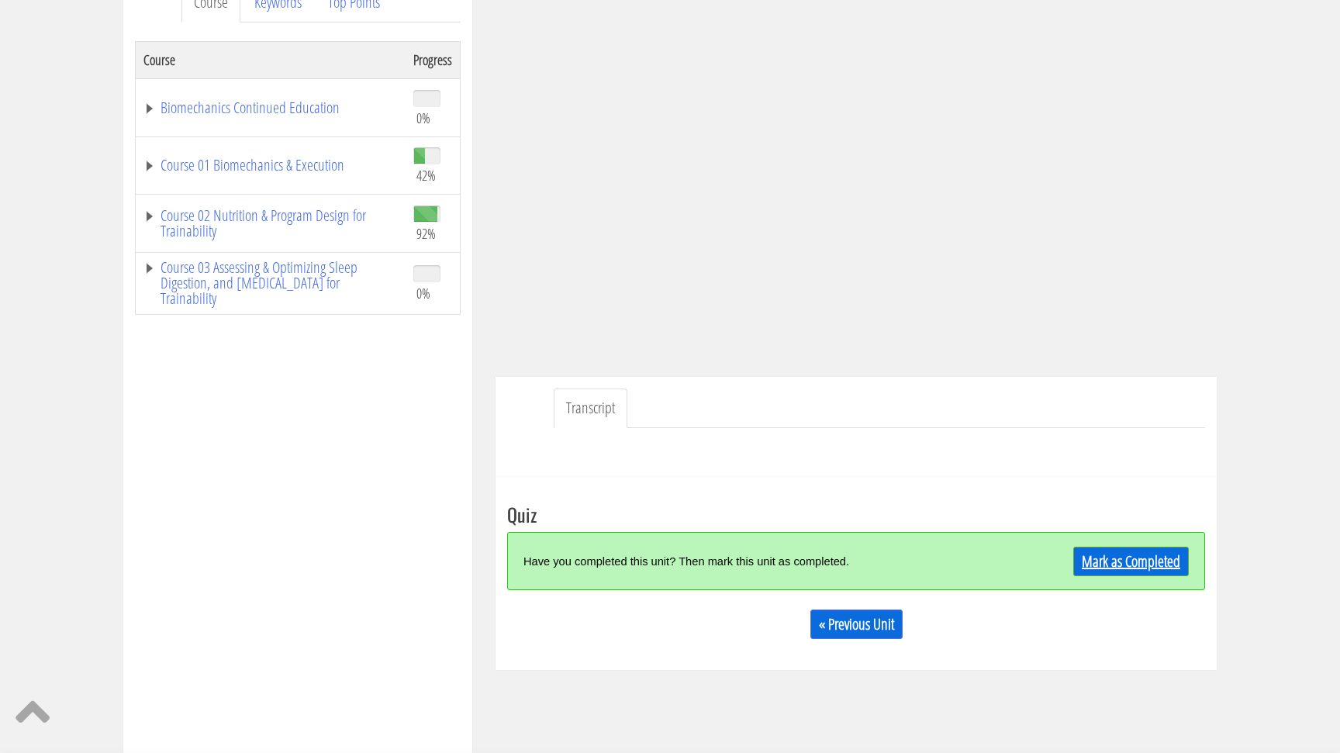
click at [1107, 553] on link "Mark as Completed" at bounding box center [1131, 561] width 116 height 29
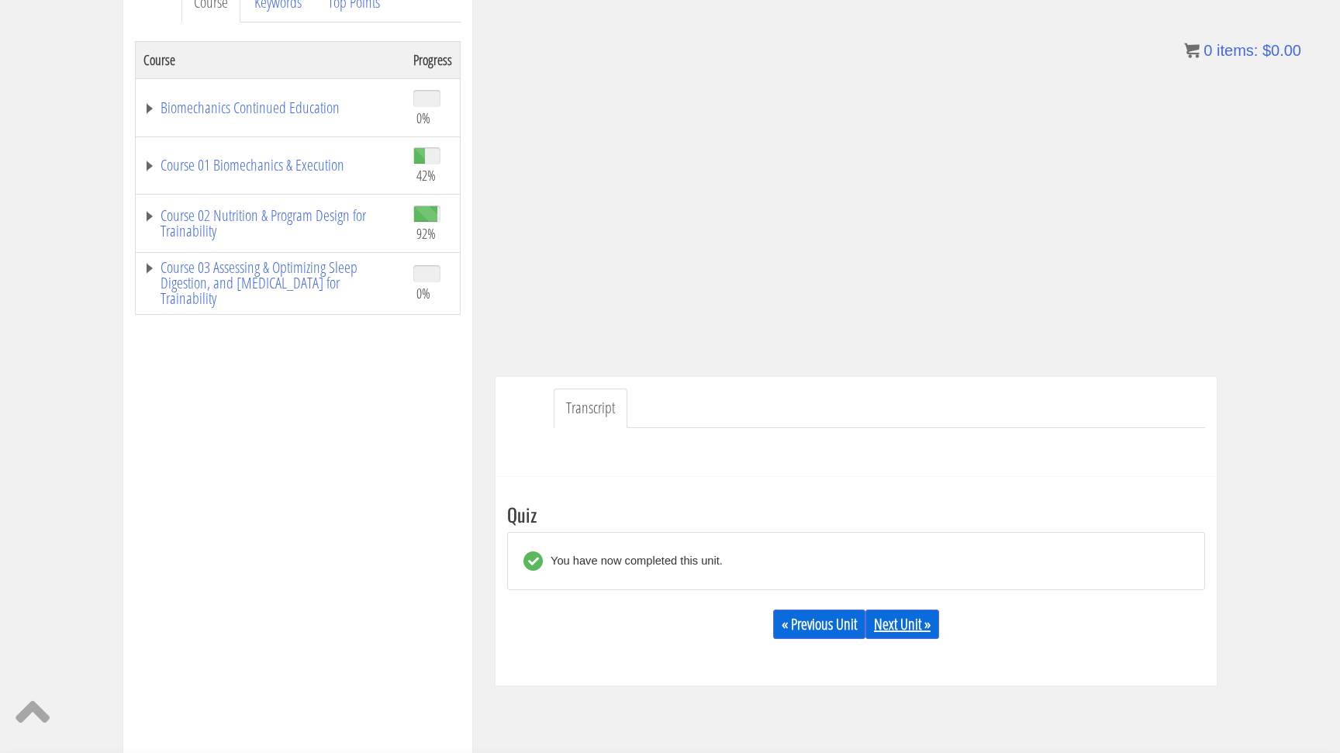
click at [889, 612] on link "Next Unit »" at bounding box center [903, 624] width 74 height 29
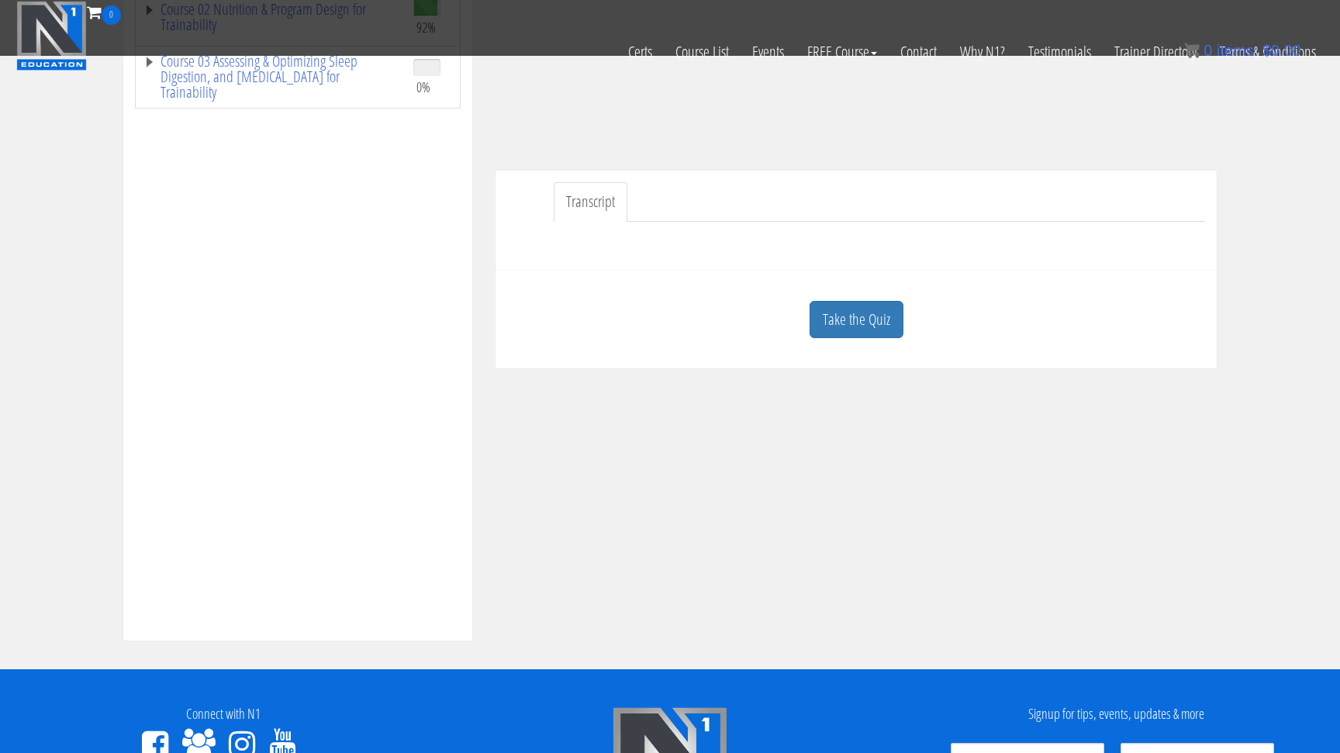
scroll to position [343, 0]
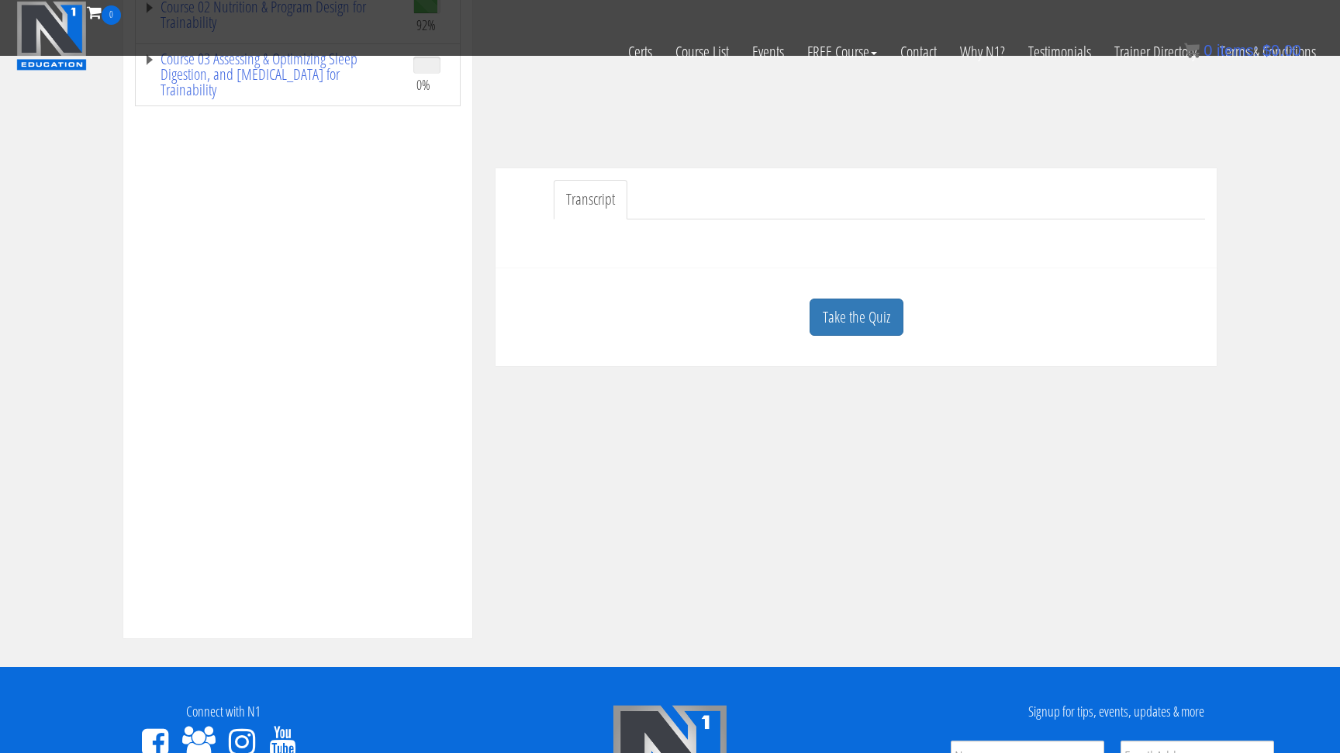
click at [862, 320] on link "Take the Quiz" at bounding box center [857, 318] width 94 height 38
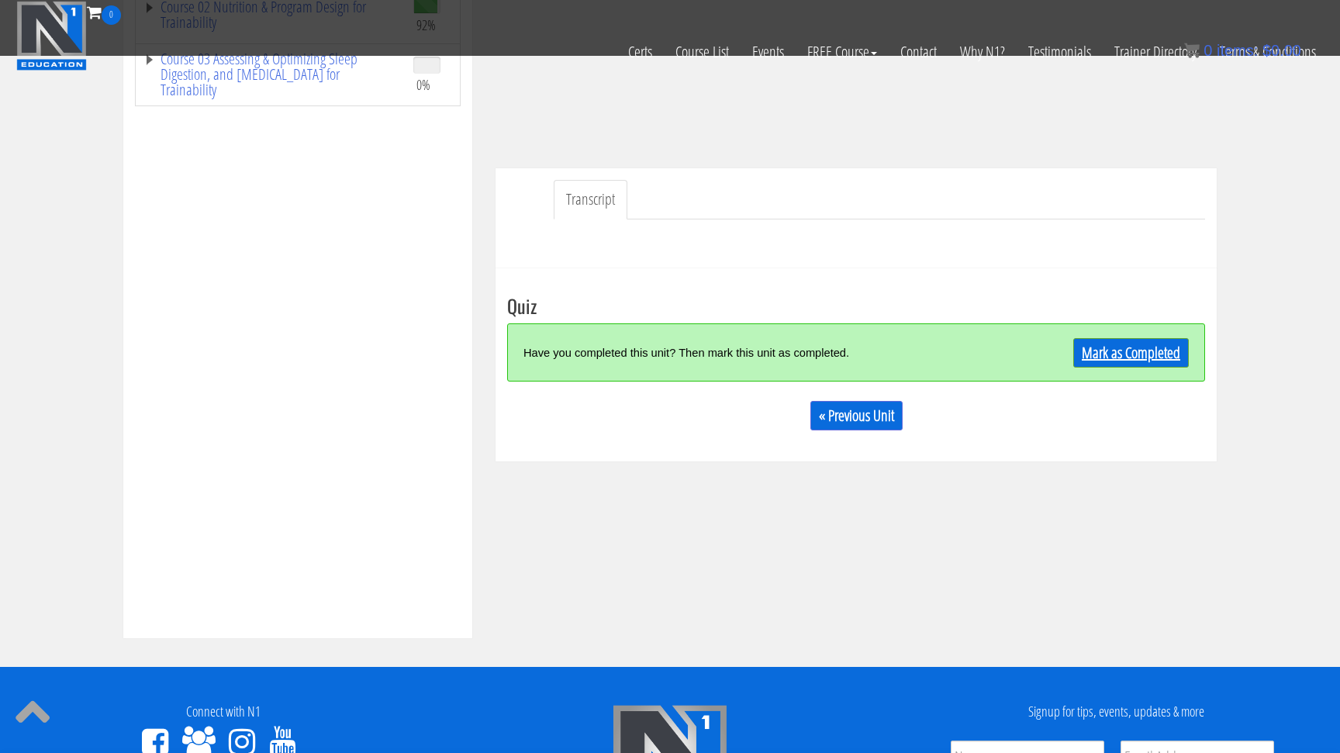
click at [1125, 360] on link "Mark as Completed" at bounding box center [1131, 352] width 116 height 29
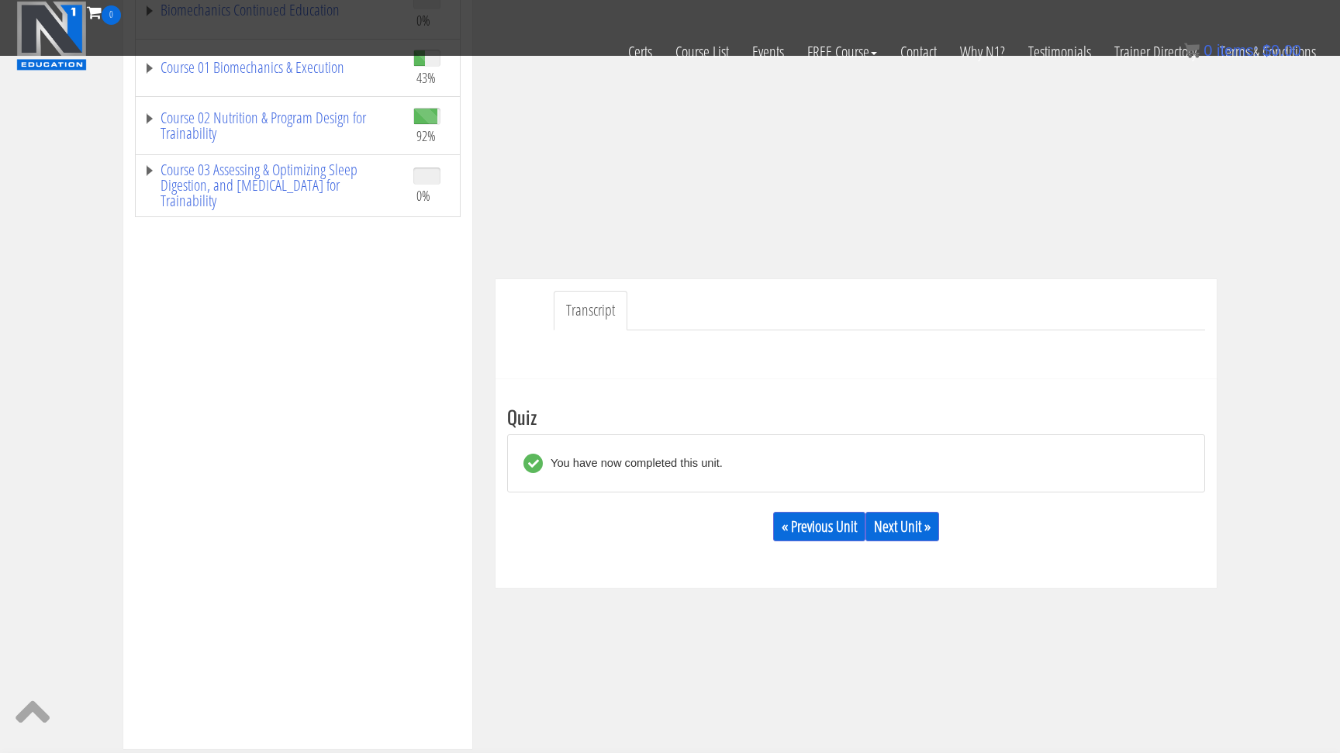
scroll to position [391, 0]
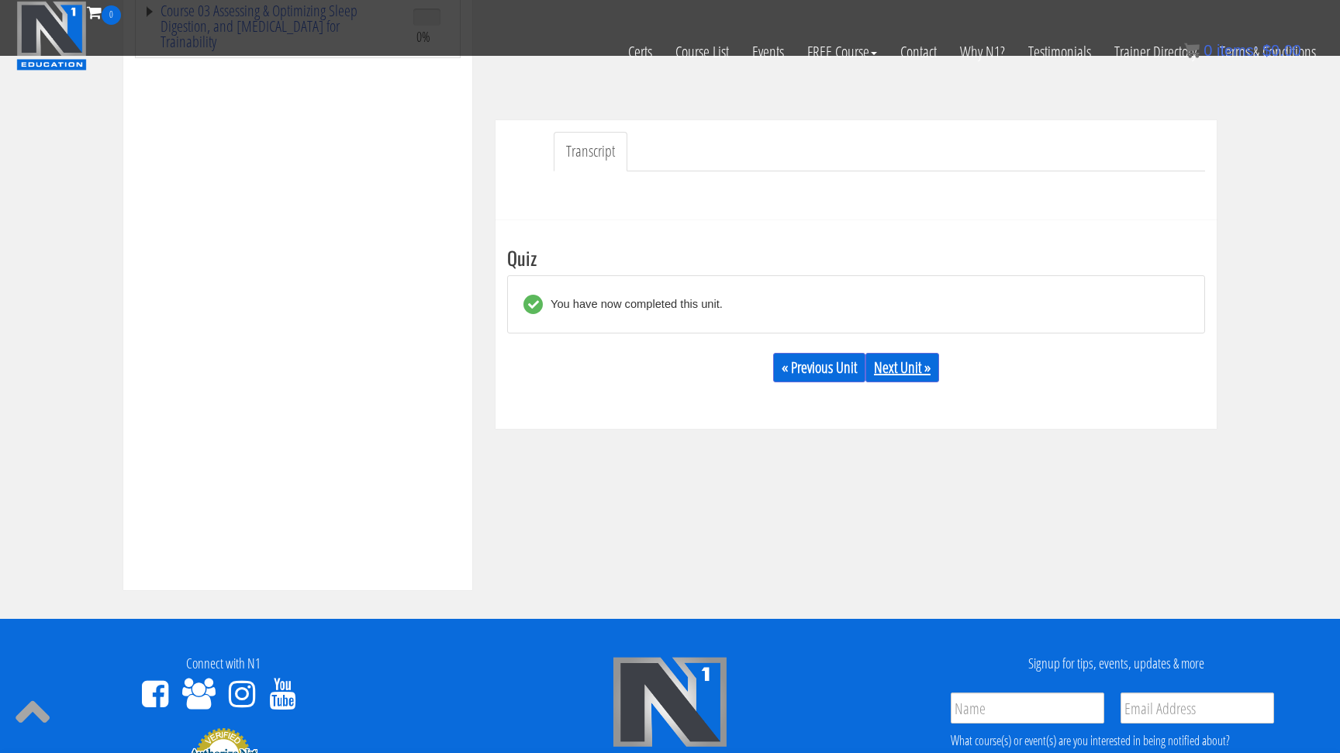
drag, startPoint x: 925, startPoint y: 358, endPoint x: 918, endPoint y: 365, distance: 11.0
click at [923, 365] on link "Next Unit »" at bounding box center [903, 367] width 74 height 29
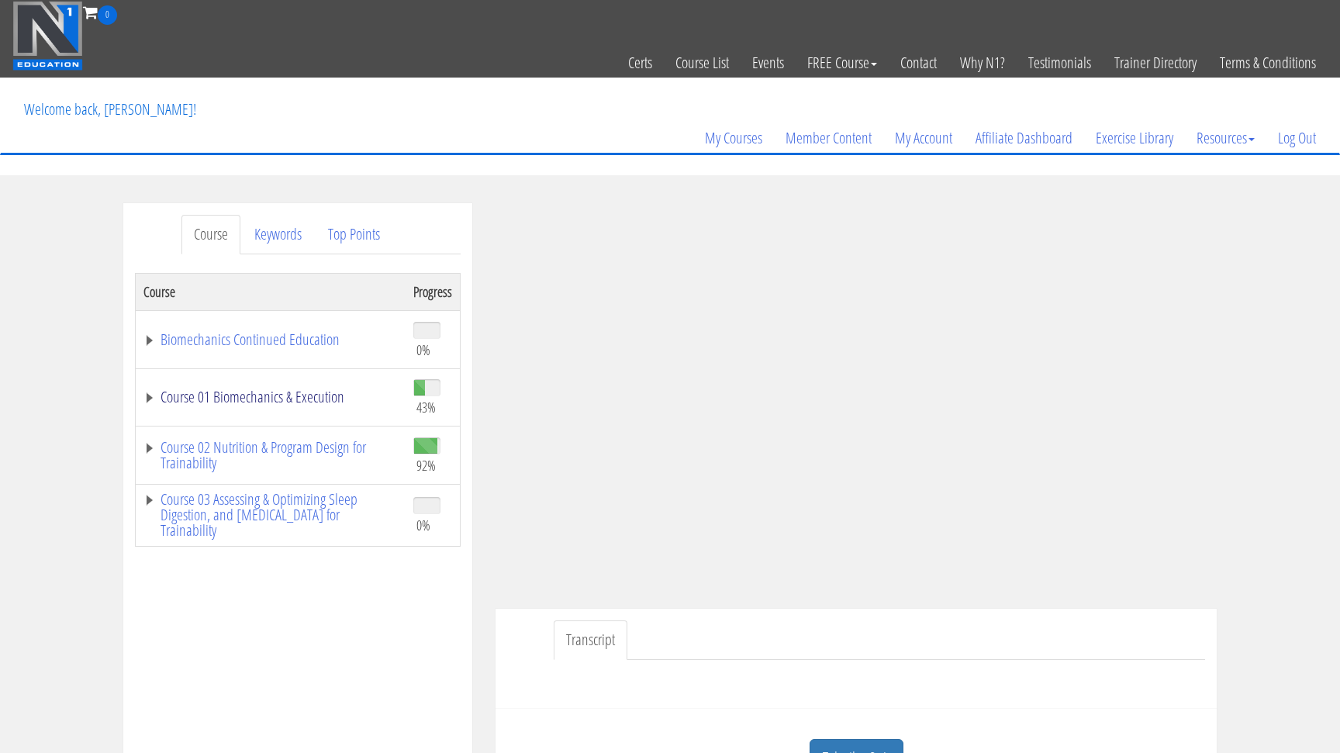
click at [149, 396] on link "Course 01 Biomechanics & Execution" at bounding box center [270, 397] width 254 height 16
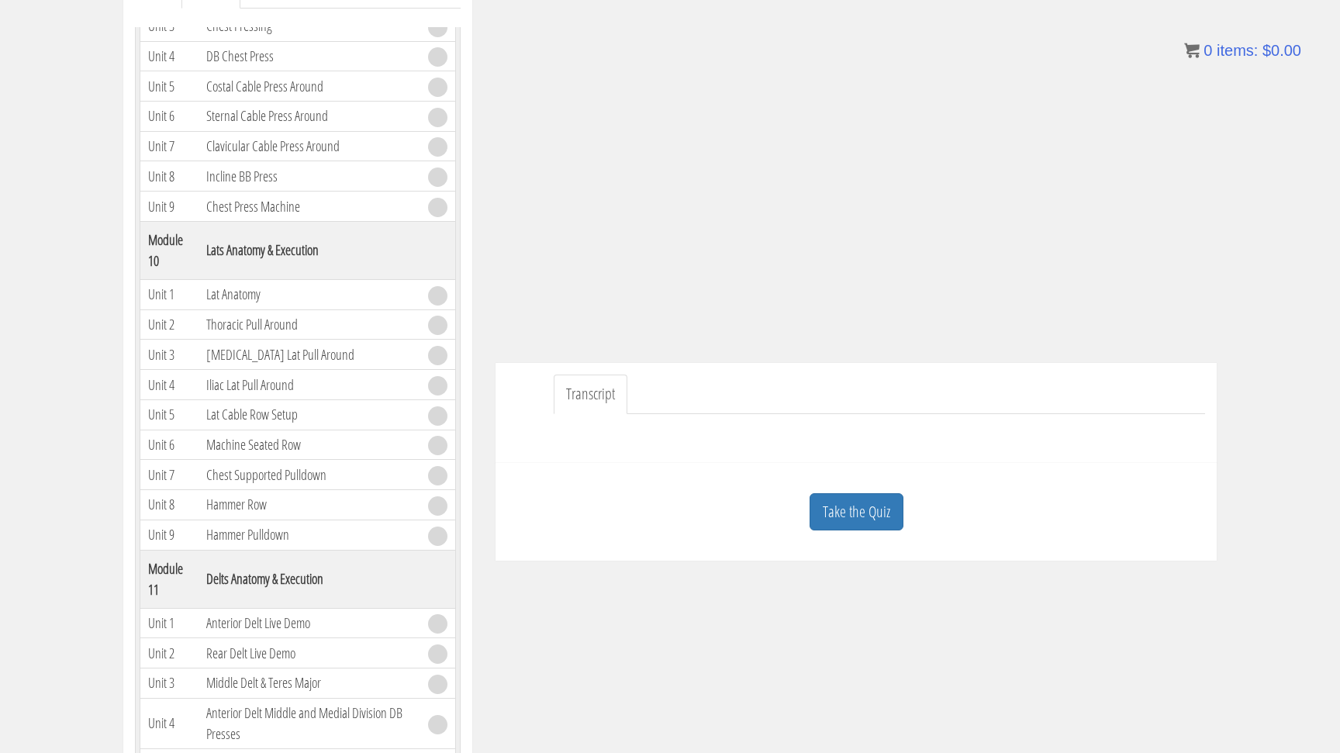
scroll to position [249, 0]
click at [870, 514] on link "Take the Quiz" at bounding box center [857, 509] width 94 height 38
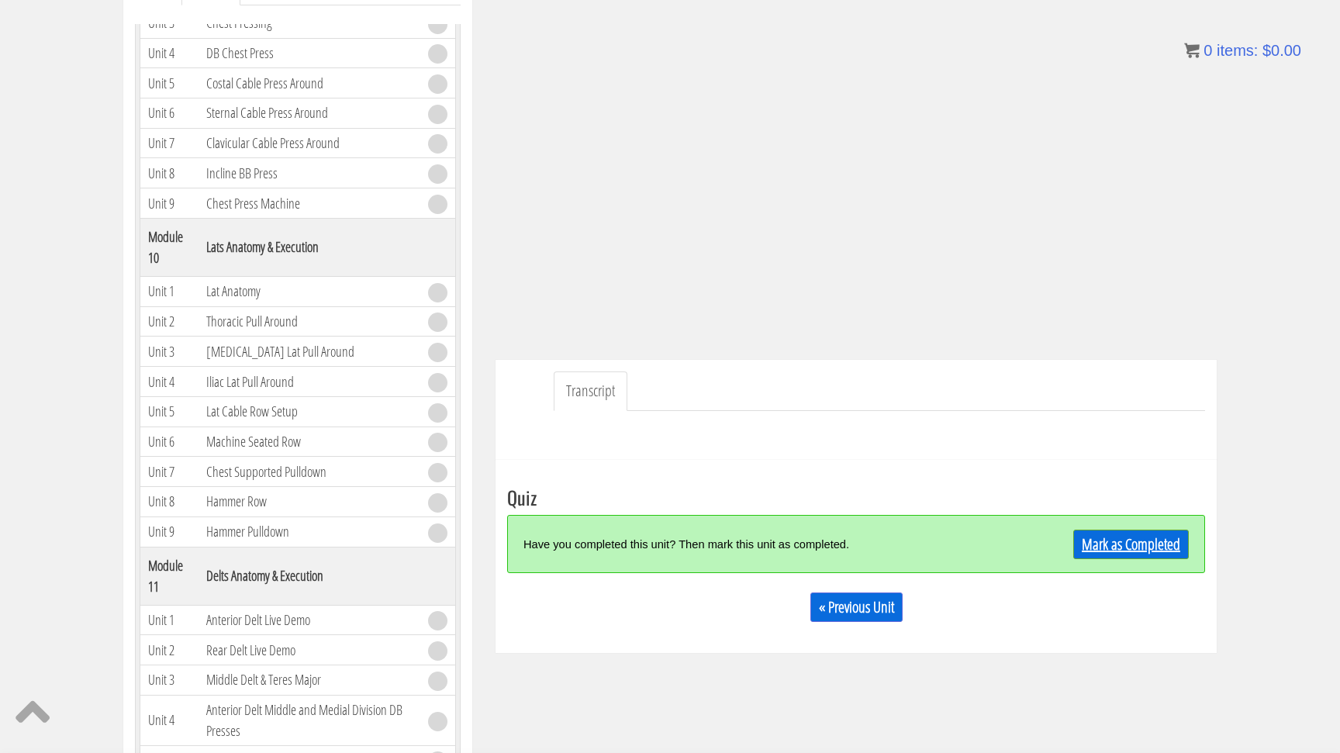
click at [1120, 544] on link "Mark as Completed" at bounding box center [1131, 544] width 116 height 29
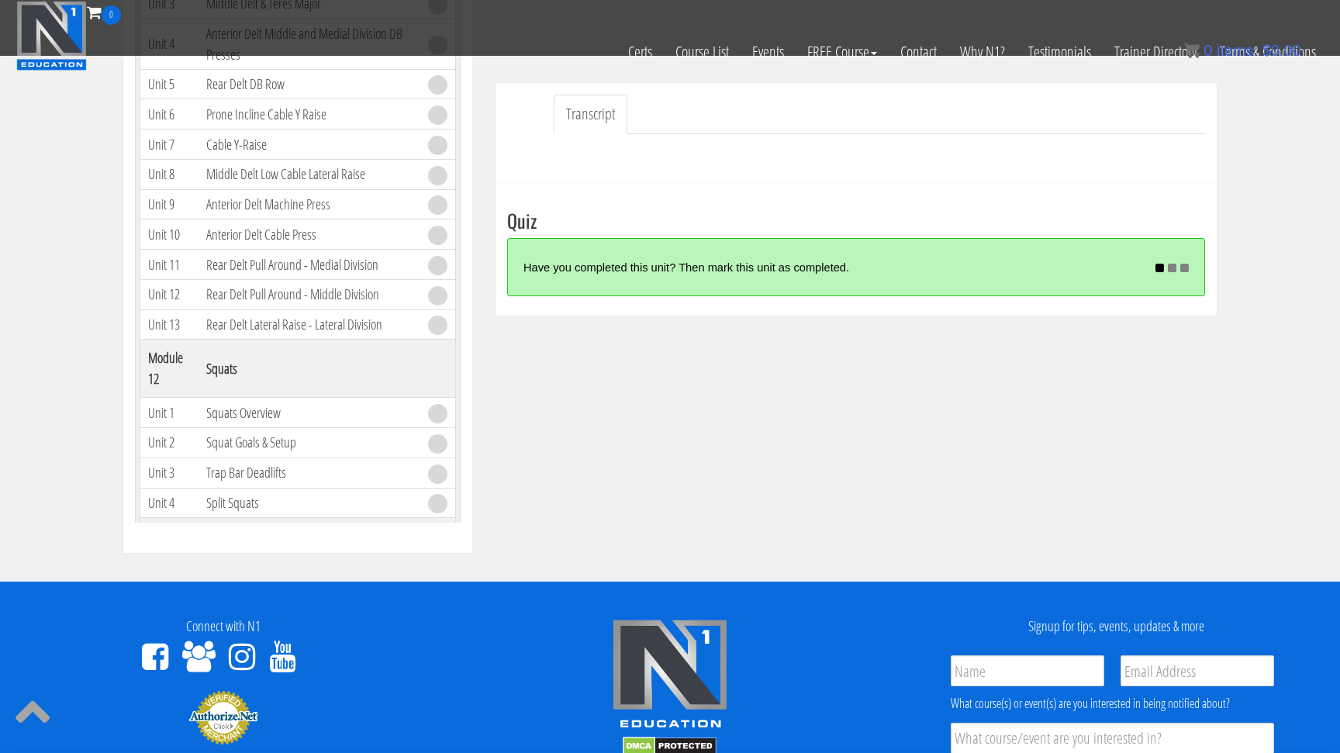
scroll to position [3122, 0]
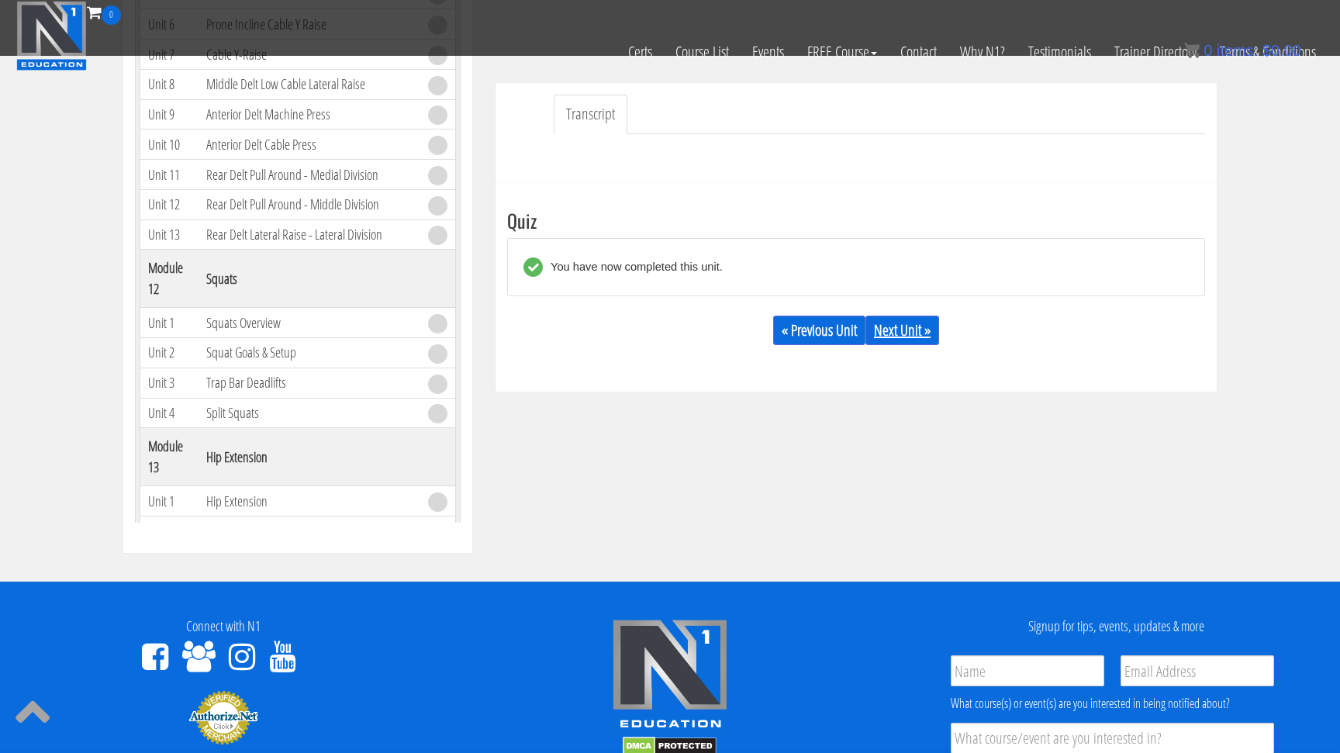
click at [904, 338] on link "Next Unit »" at bounding box center [903, 330] width 74 height 29
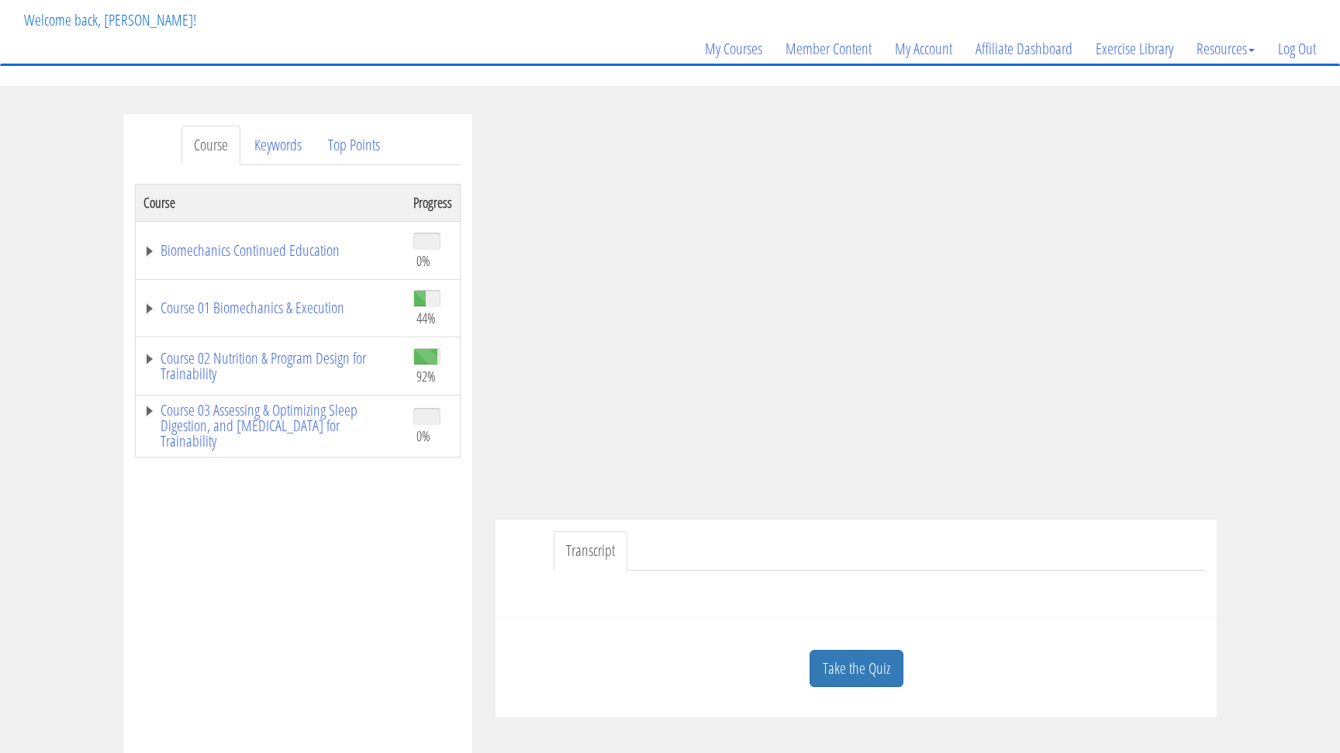
scroll to position [145, 0]
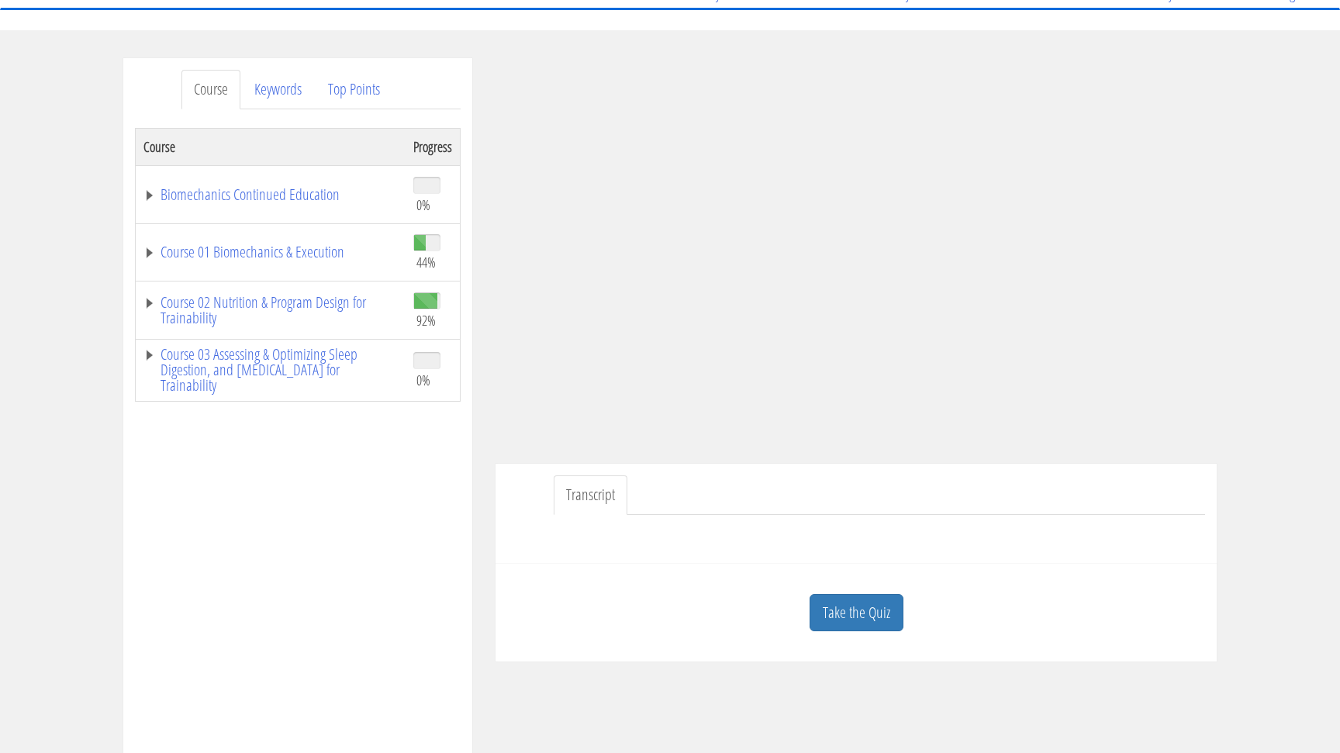
click at [848, 615] on link "Take the Quiz" at bounding box center [857, 613] width 94 height 38
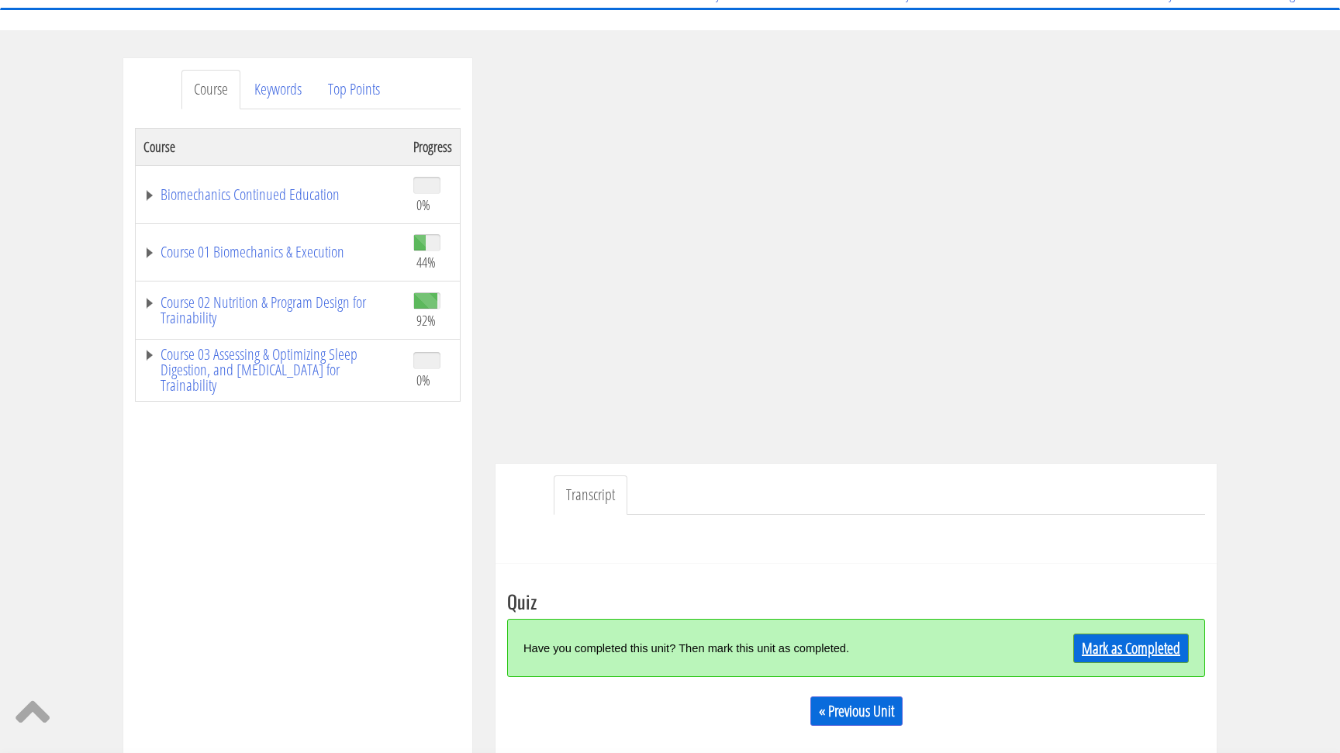
click at [1111, 645] on link "Mark as Completed" at bounding box center [1131, 648] width 116 height 29
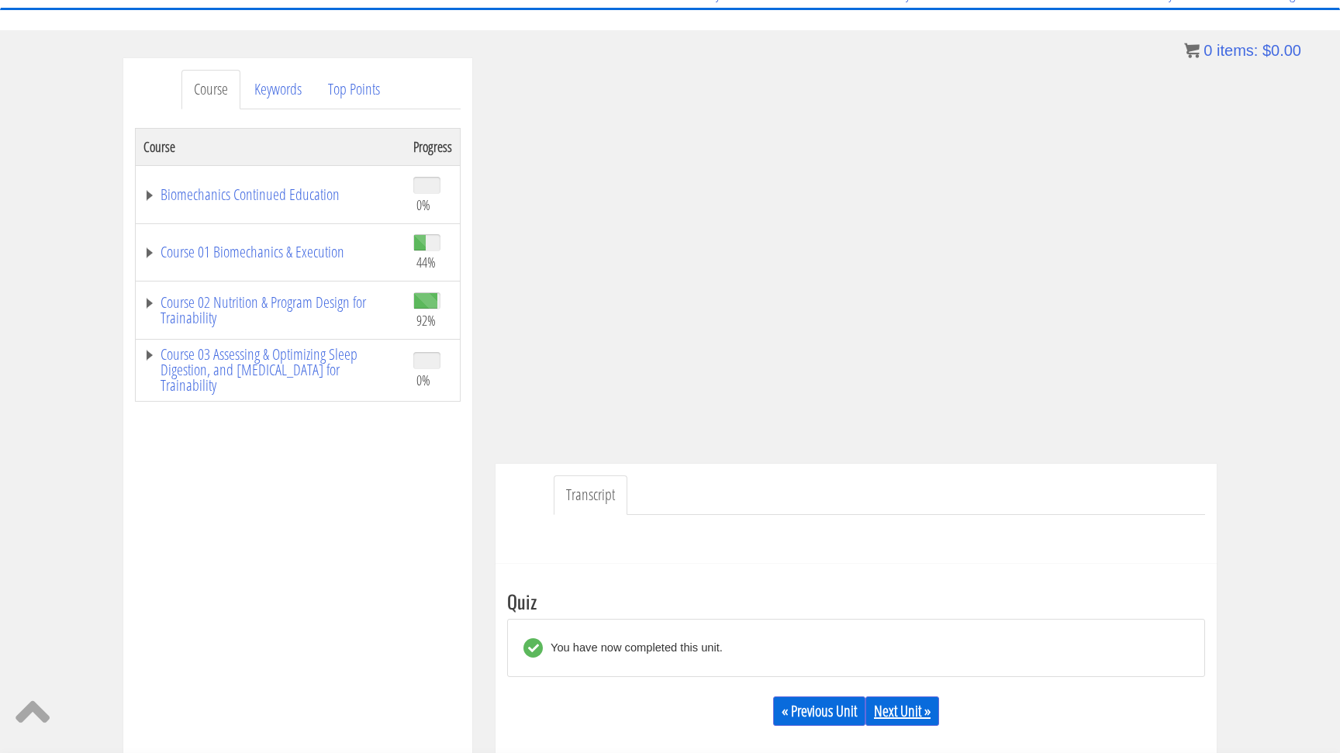
click at [913, 700] on link "Next Unit »" at bounding box center [903, 711] width 74 height 29
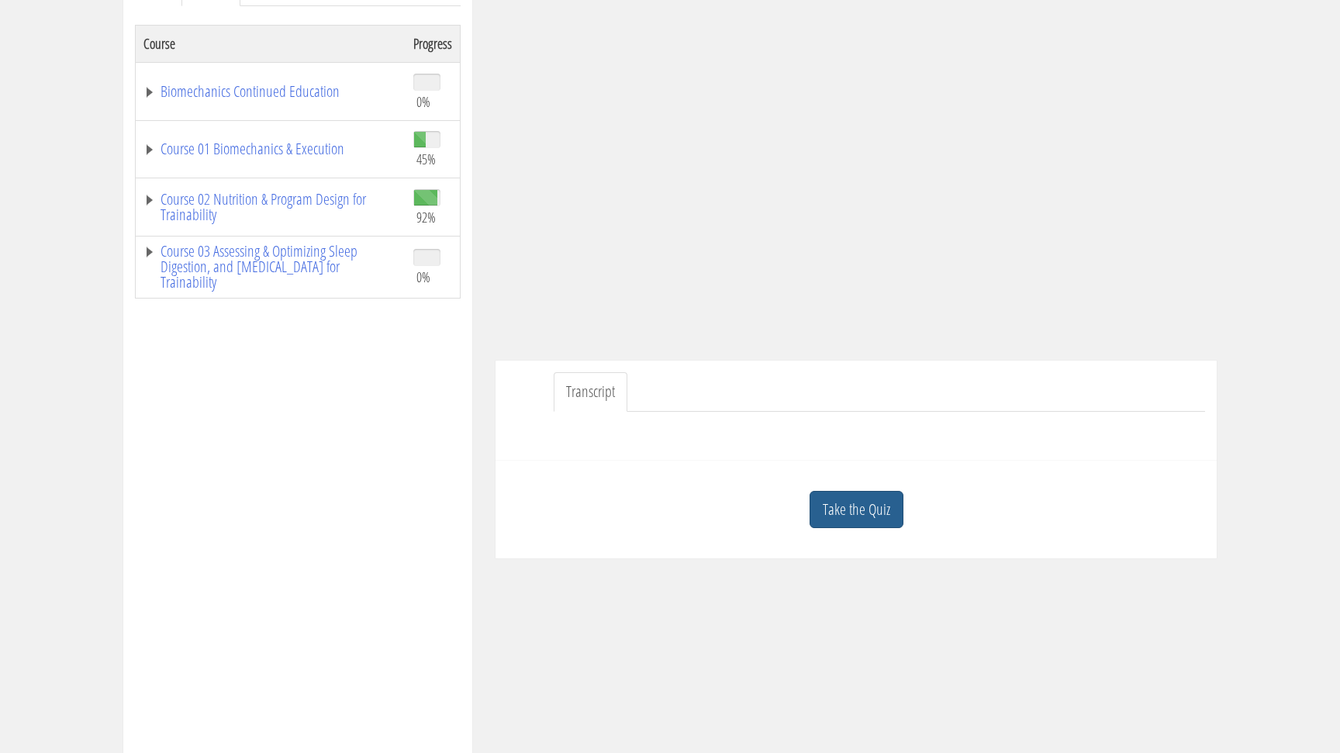
scroll to position [250, 0]
click at [883, 497] on link "Take the Quiz" at bounding box center [857, 508] width 94 height 38
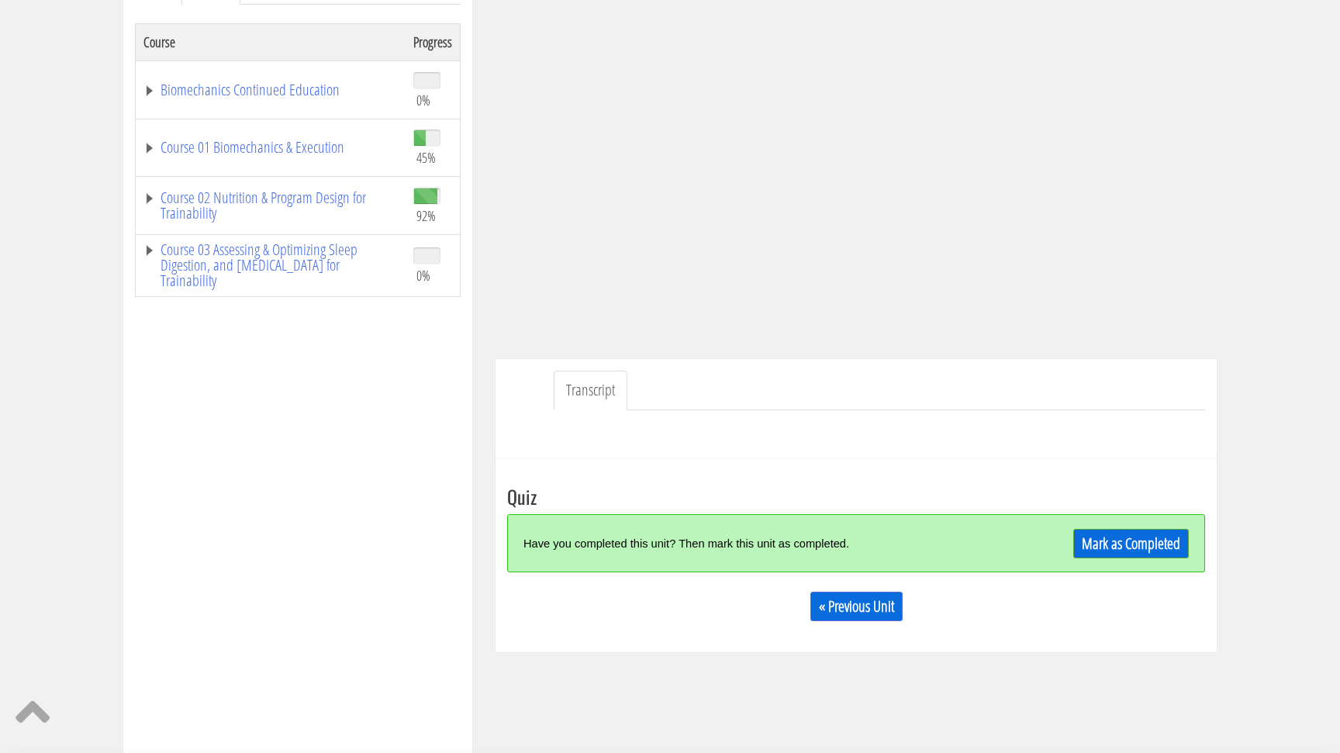
click at [1181, 555] on link "Mark as Completed" at bounding box center [1131, 543] width 116 height 29
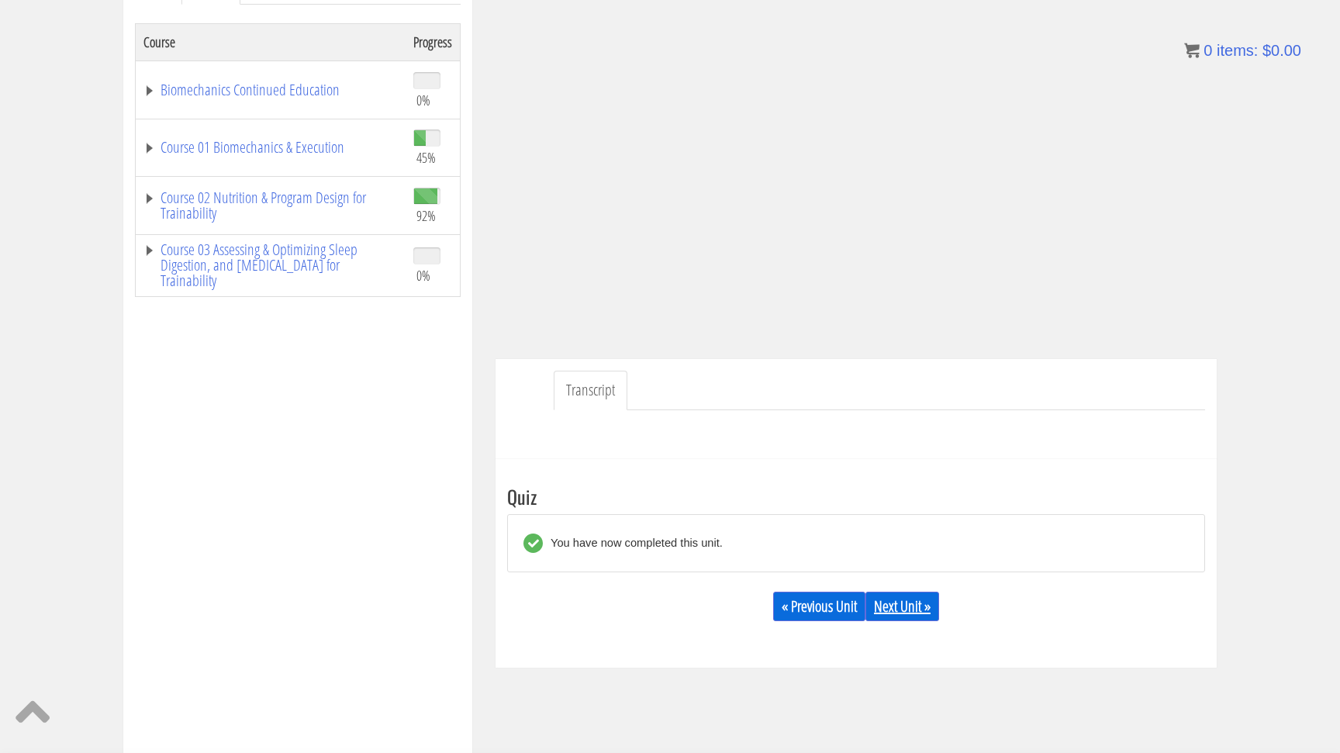
click at [918, 603] on link "Next Unit »" at bounding box center [903, 606] width 74 height 29
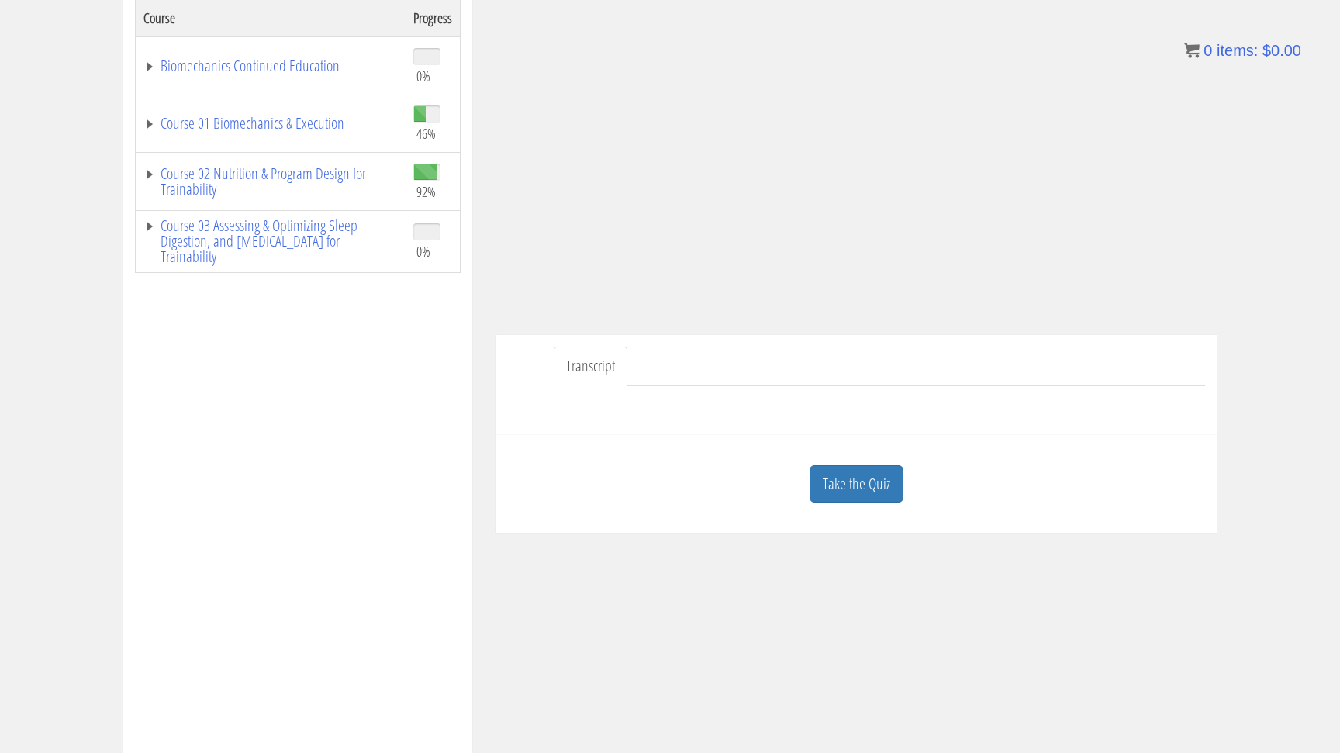
scroll to position [297, 0]
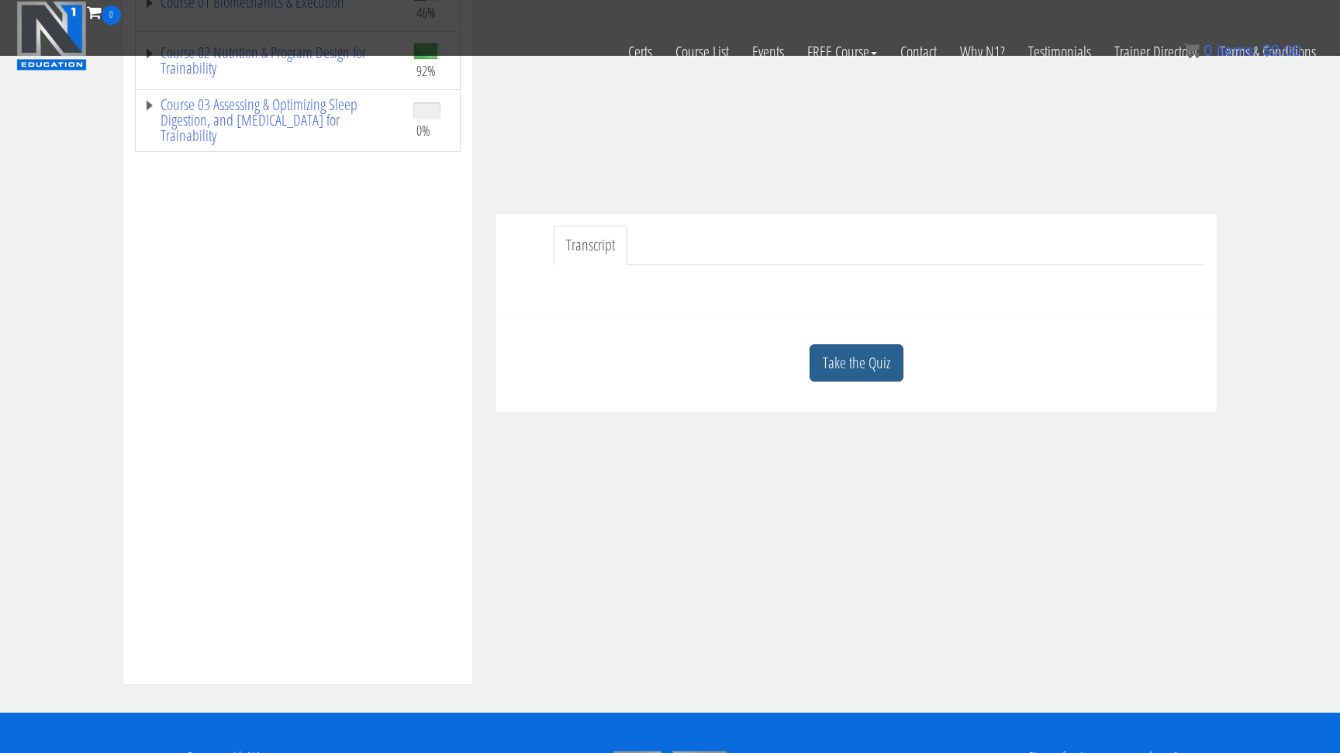
click at [879, 364] on link "Take the Quiz" at bounding box center [857, 363] width 94 height 38
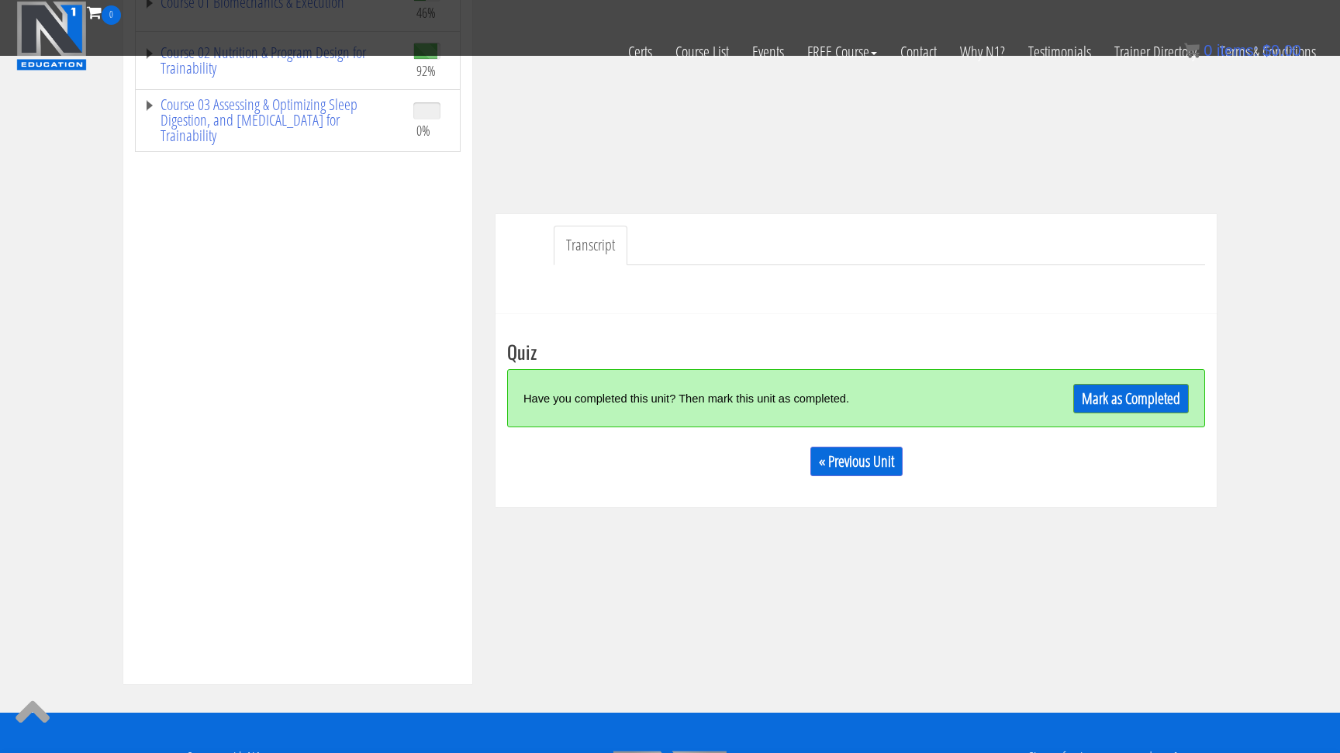
click at [1153, 402] on link "Mark as Completed" at bounding box center [1131, 398] width 116 height 29
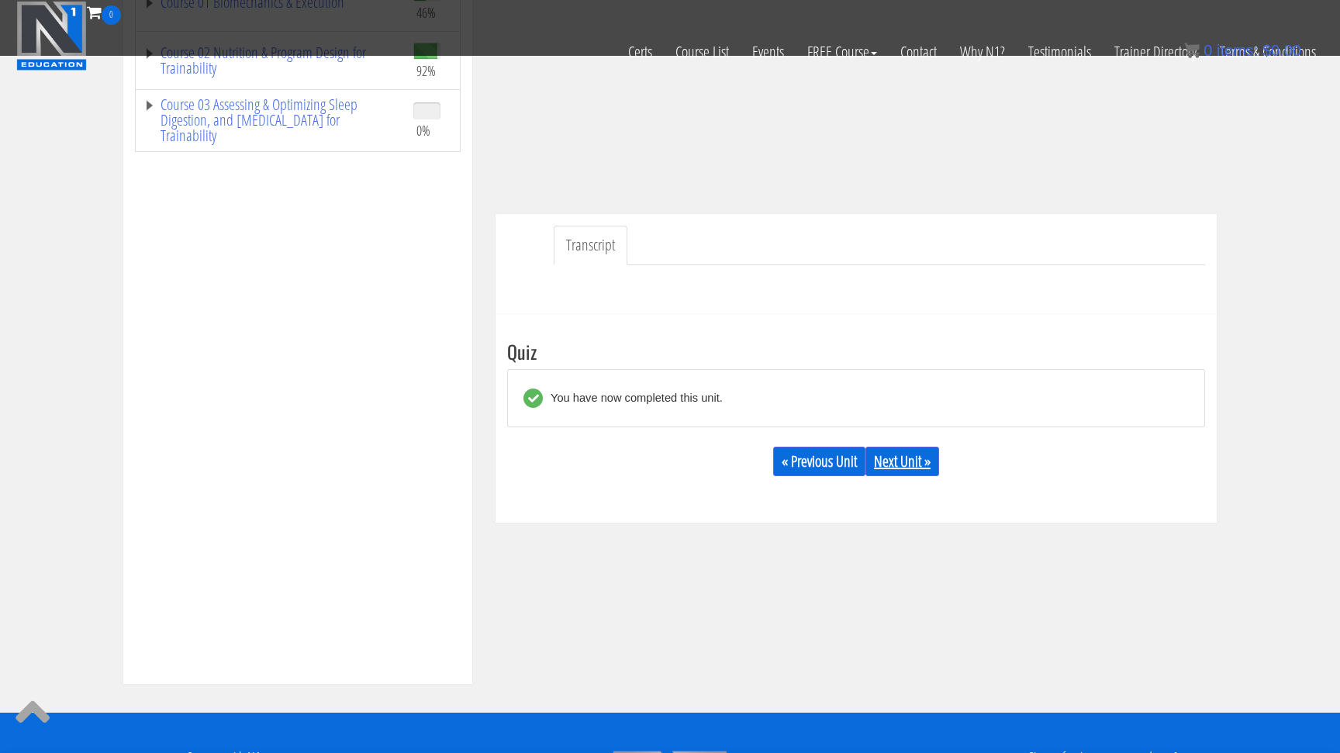
click at [914, 472] on link "Next Unit »" at bounding box center [903, 461] width 74 height 29
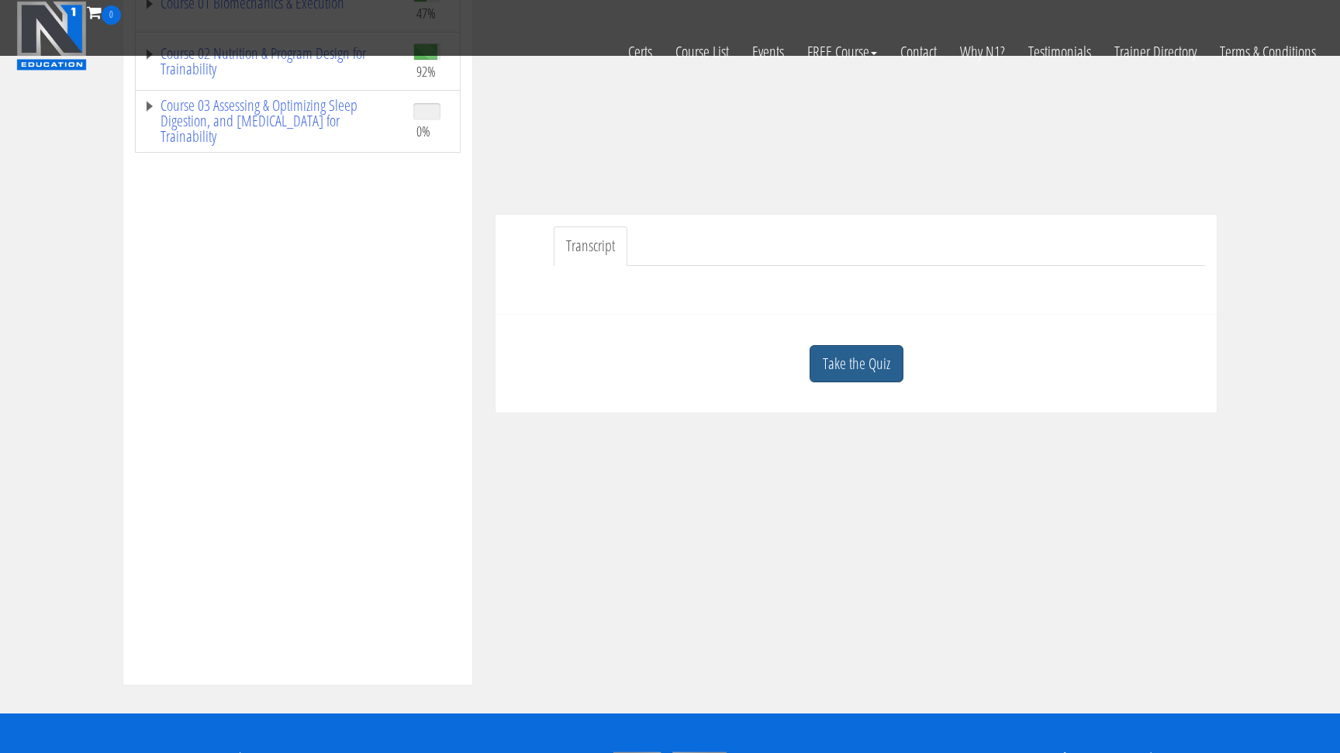
scroll to position [298, 0]
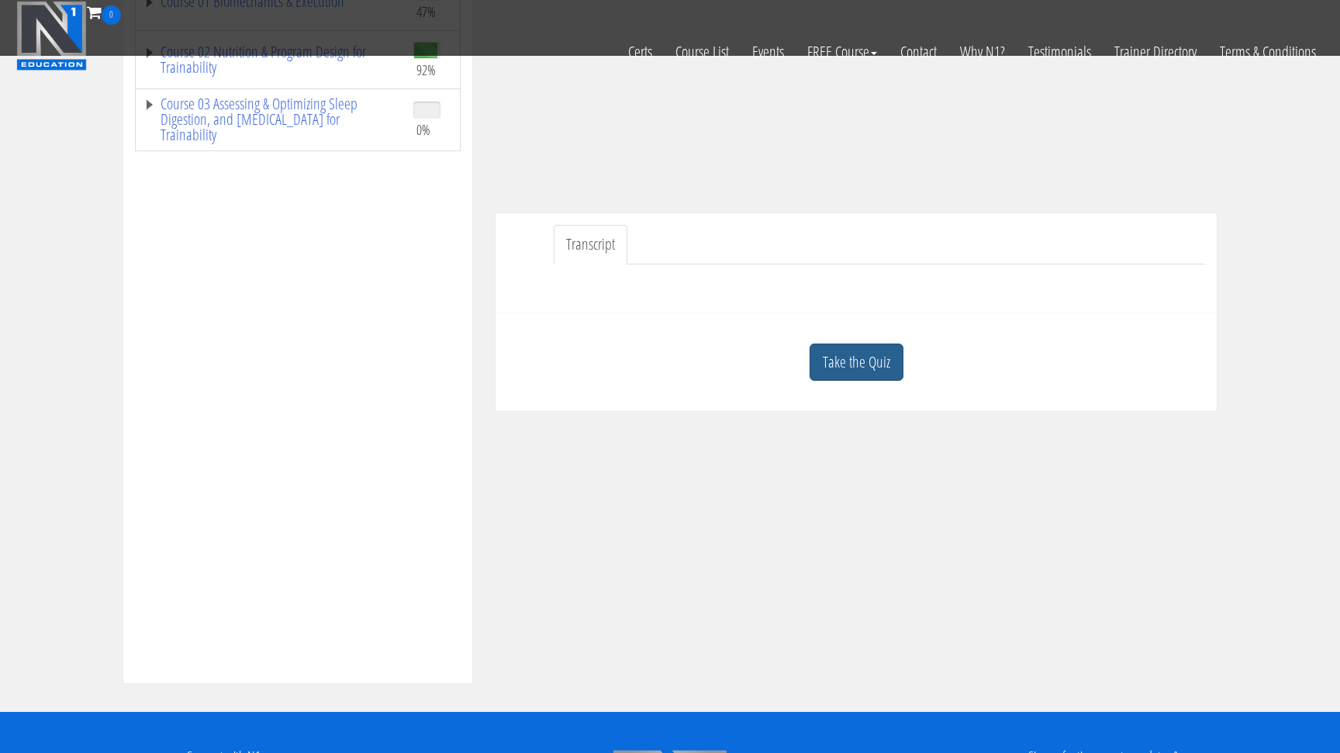
click at [854, 354] on link "Take the Quiz" at bounding box center [857, 363] width 94 height 38
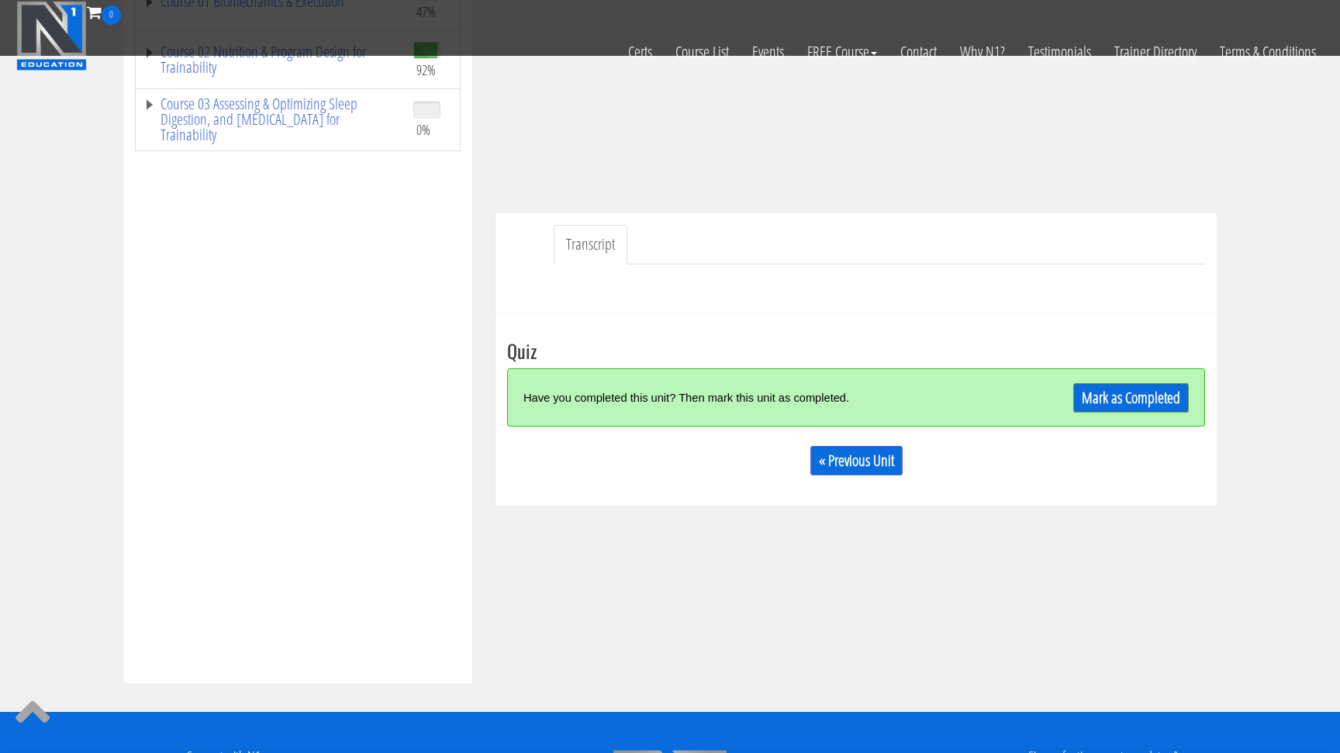
click at [1098, 397] on link "Mark as Completed" at bounding box center [1131, 397] width 116 height 29
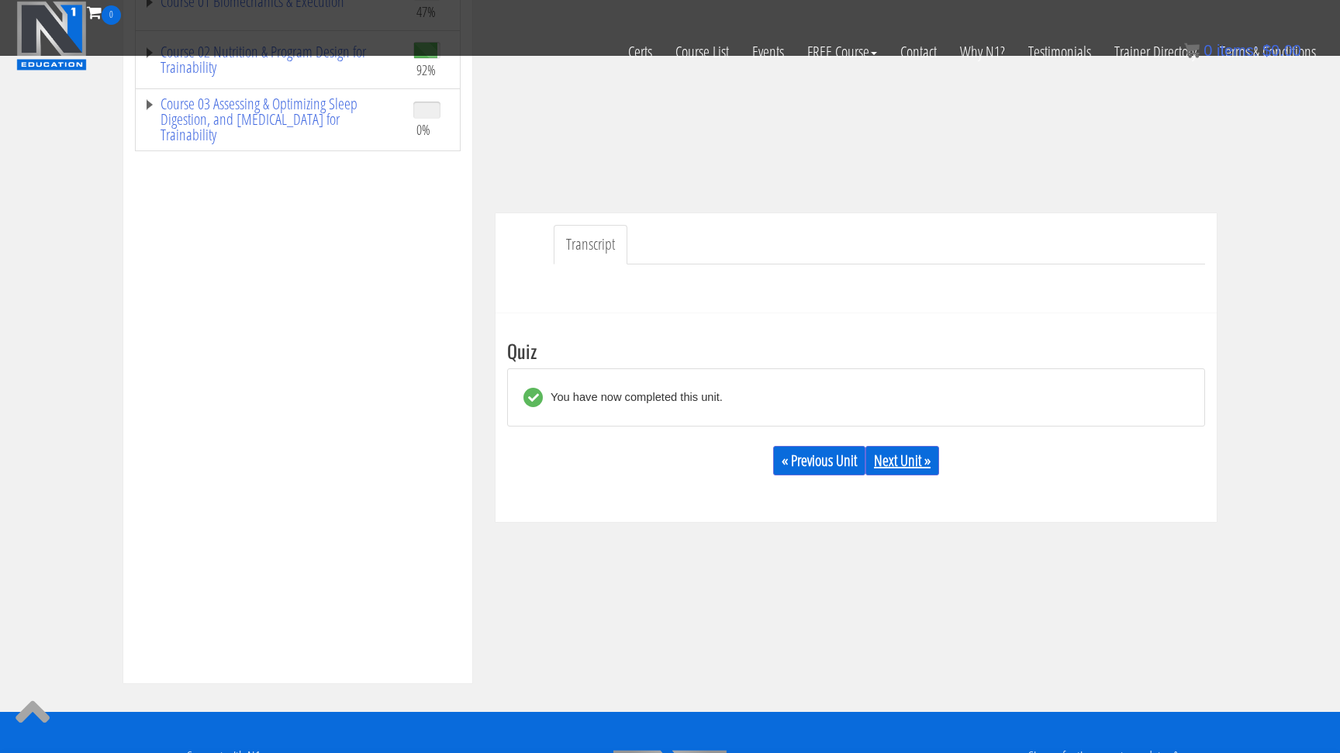
click at [921, 468] on link "Next Unit »" at bounding box center [903, 460] width 74 height 29
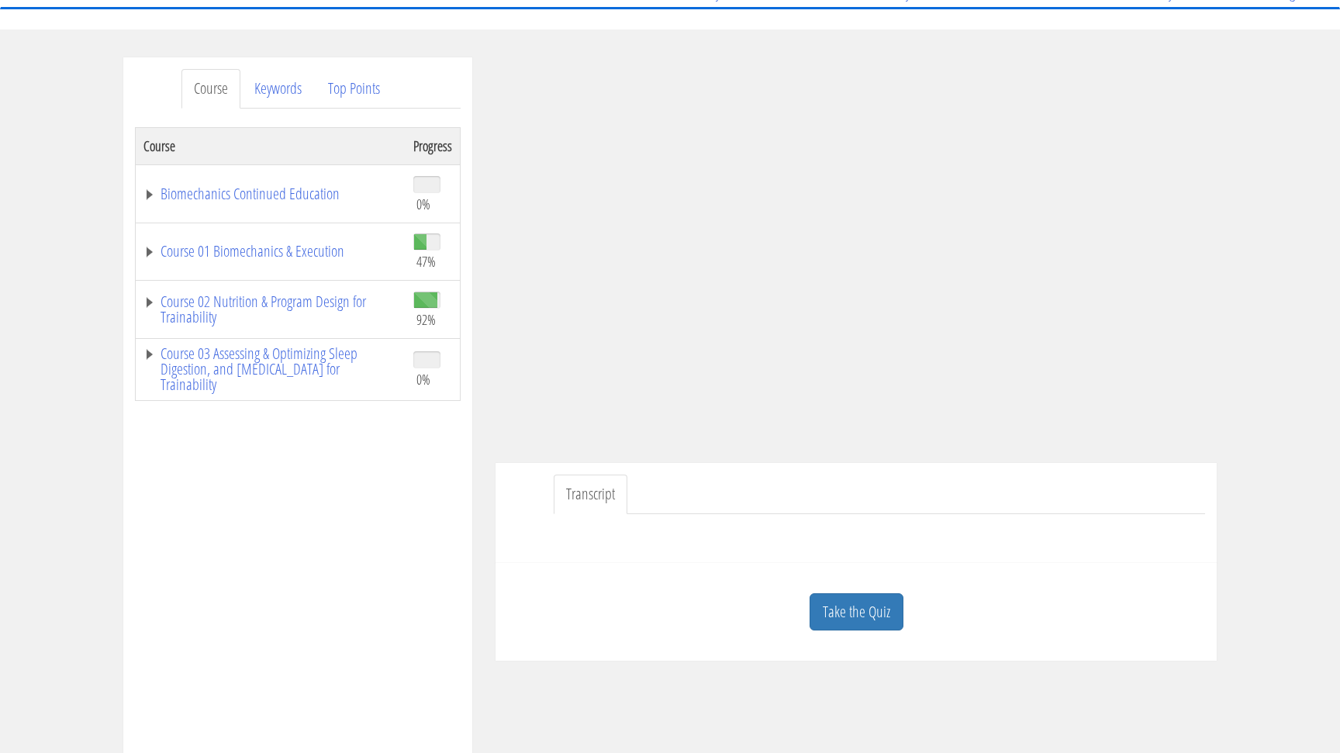
scroll to position [148, 0]
click at [843, 607] on link "Take the Quiz" at bounding box center [857, 610] width 94 height 38
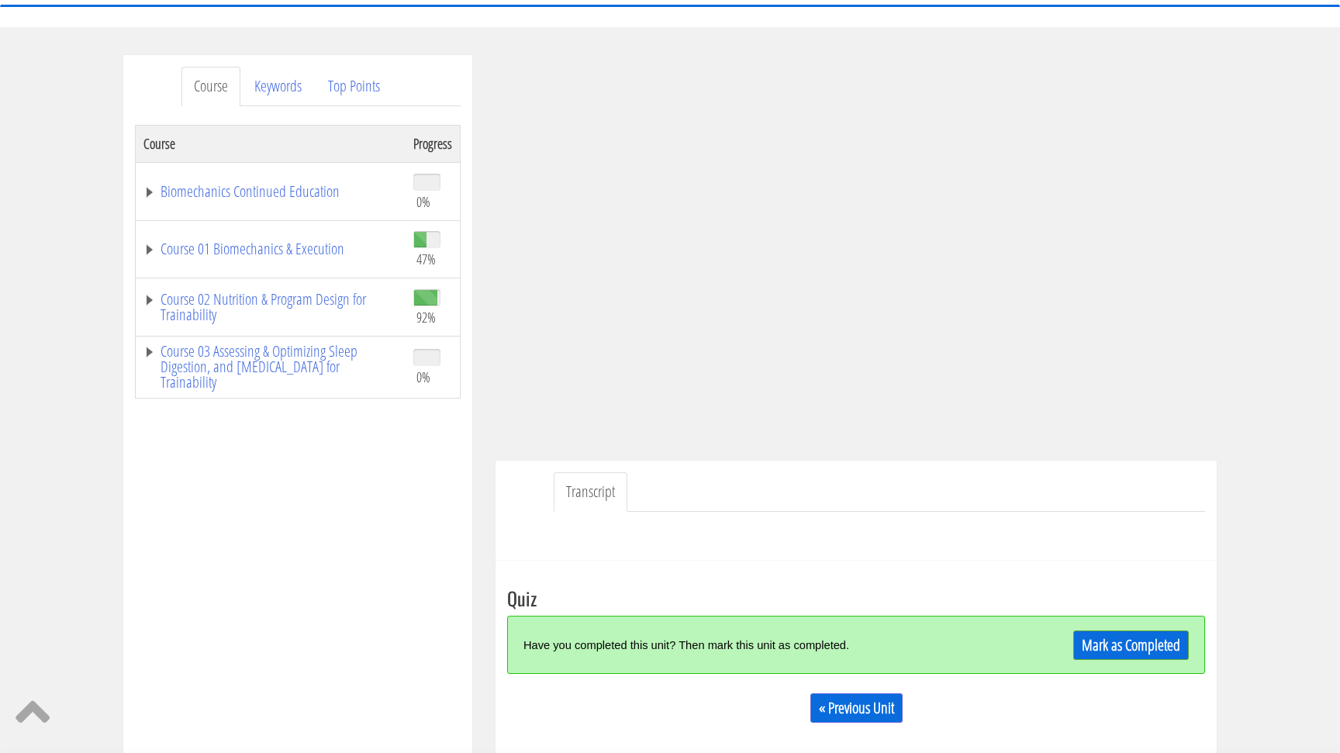
click at [1111, 646] on link "Mark as Completed" at bounding box center [1131, 645] width 116 height 29
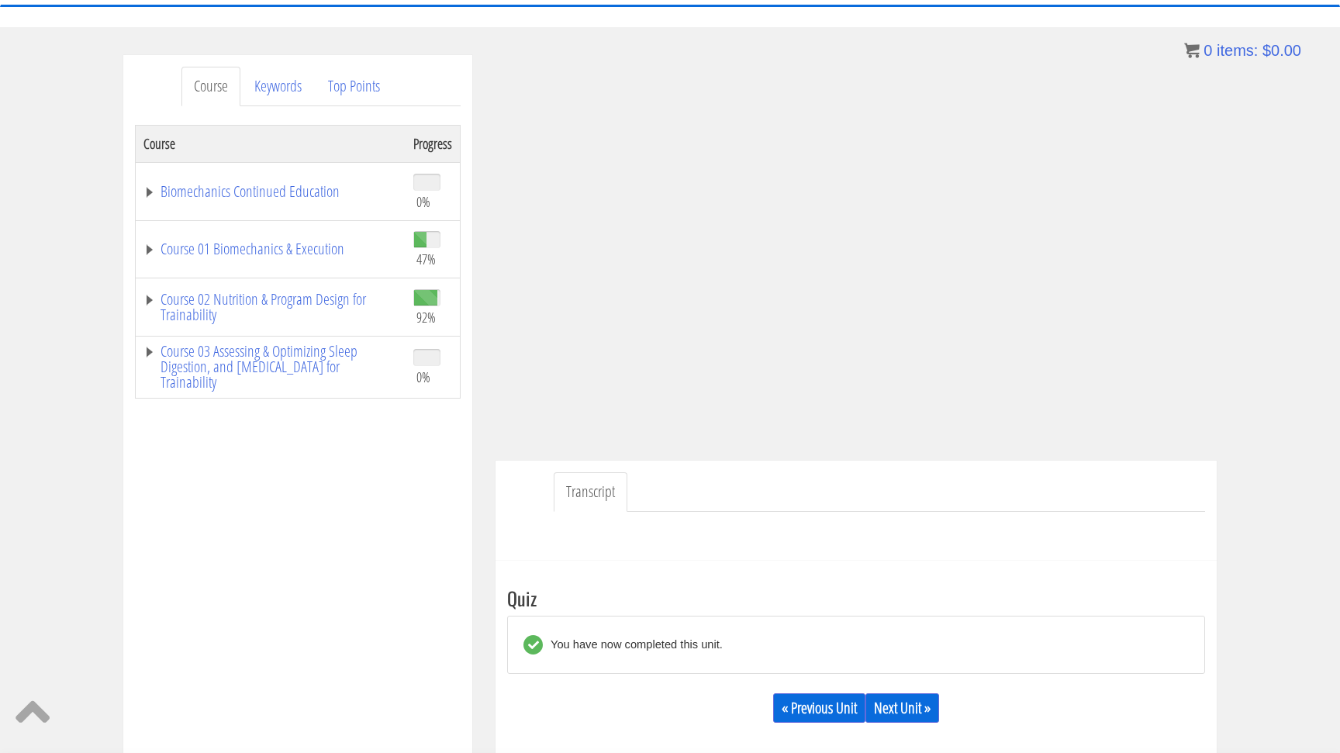
scroll to position [240, 0]
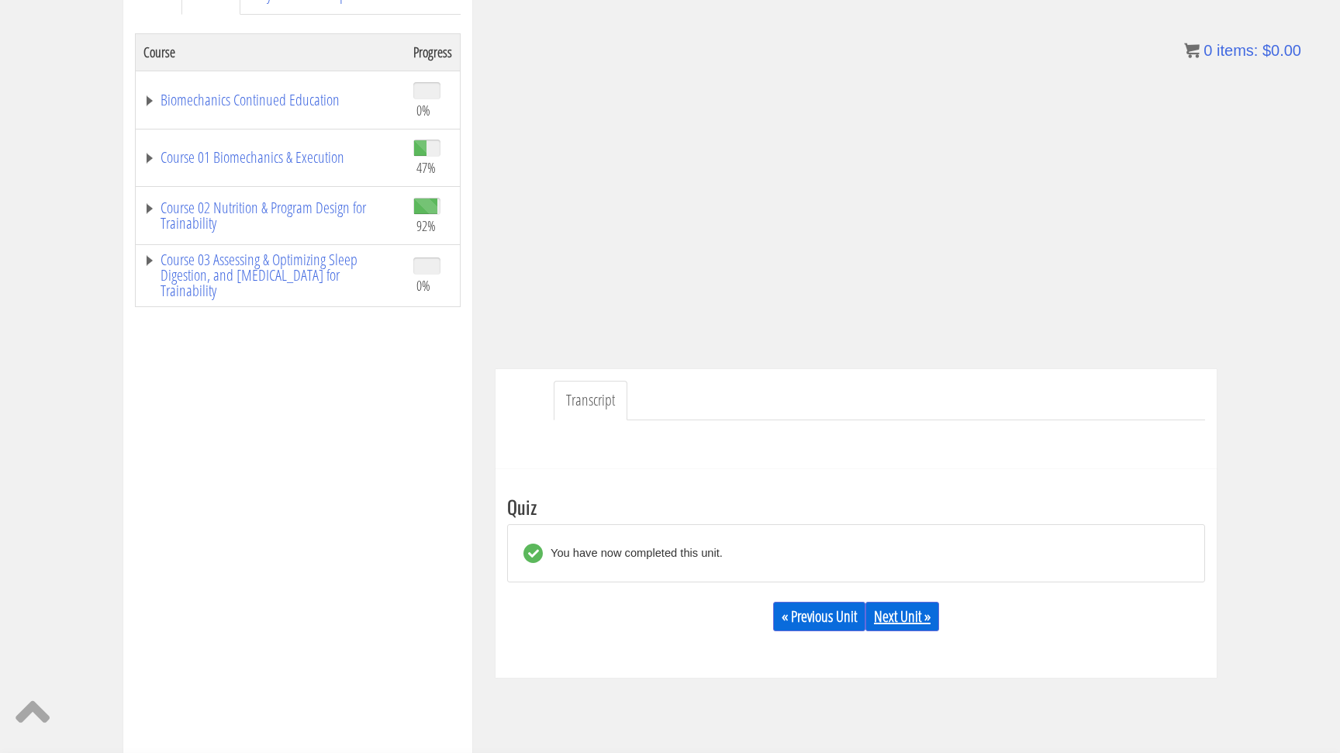
click at [908, 607] on link "Next Unit »" at bounding box center [903, 616] width 74 height 29
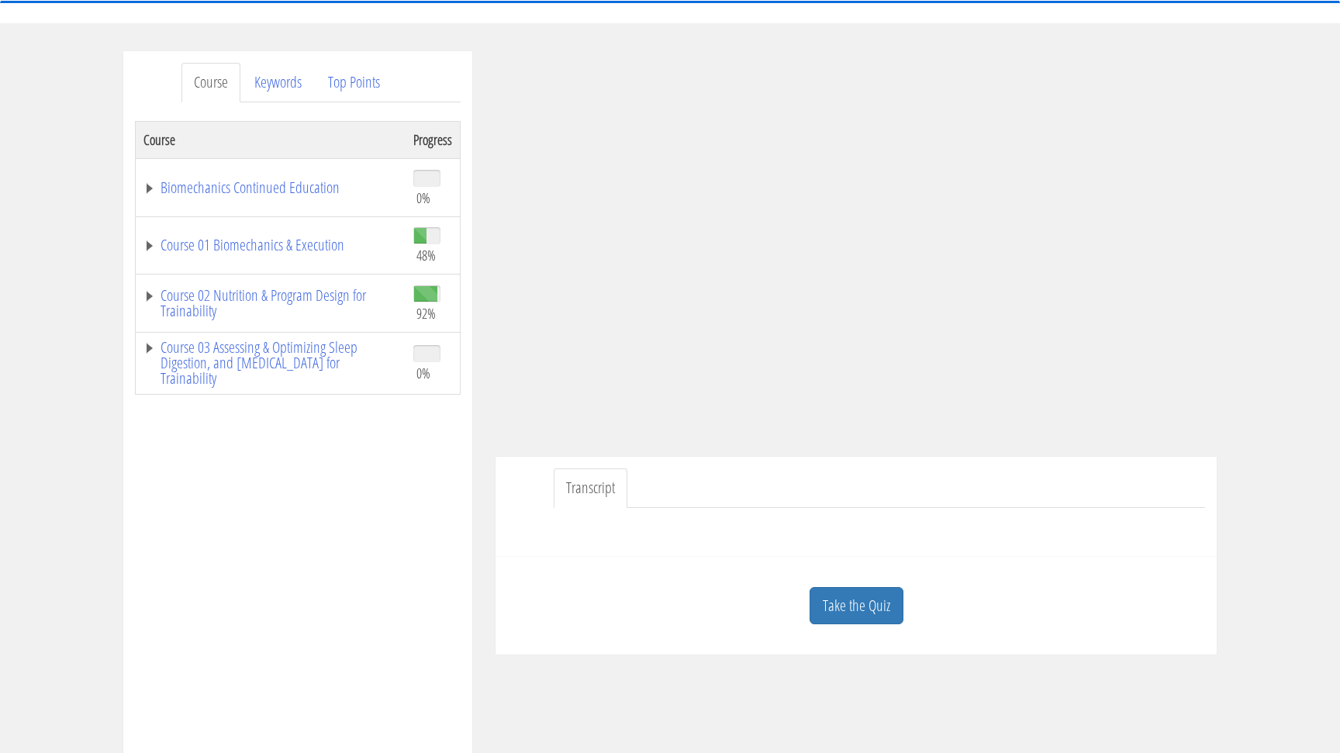
scroll to position [156, 0]
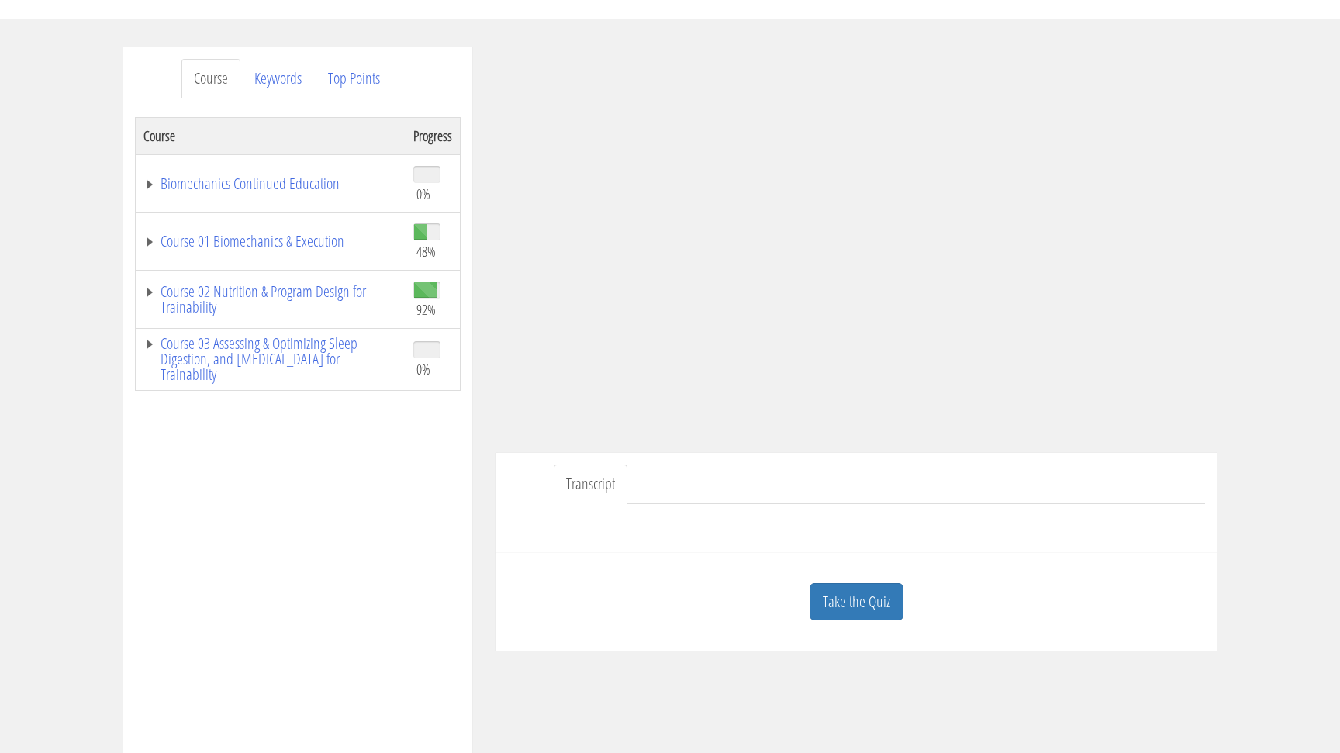
click at [857, 589] on link "Take the Quiz" at bounding box center [857, 602] width 94 height 38
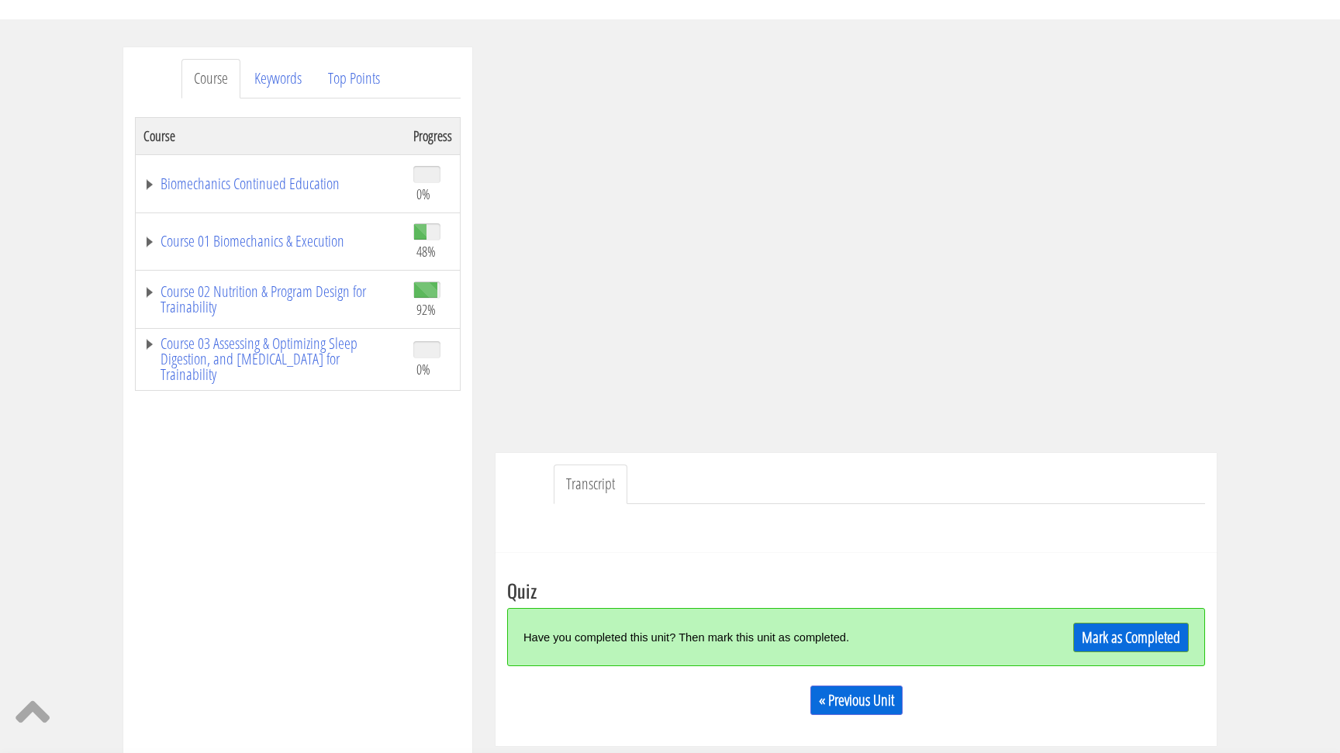
click at [1104, 637] on link "Mark as Completed" at bounding box center [1131, 637] width 116 height 29
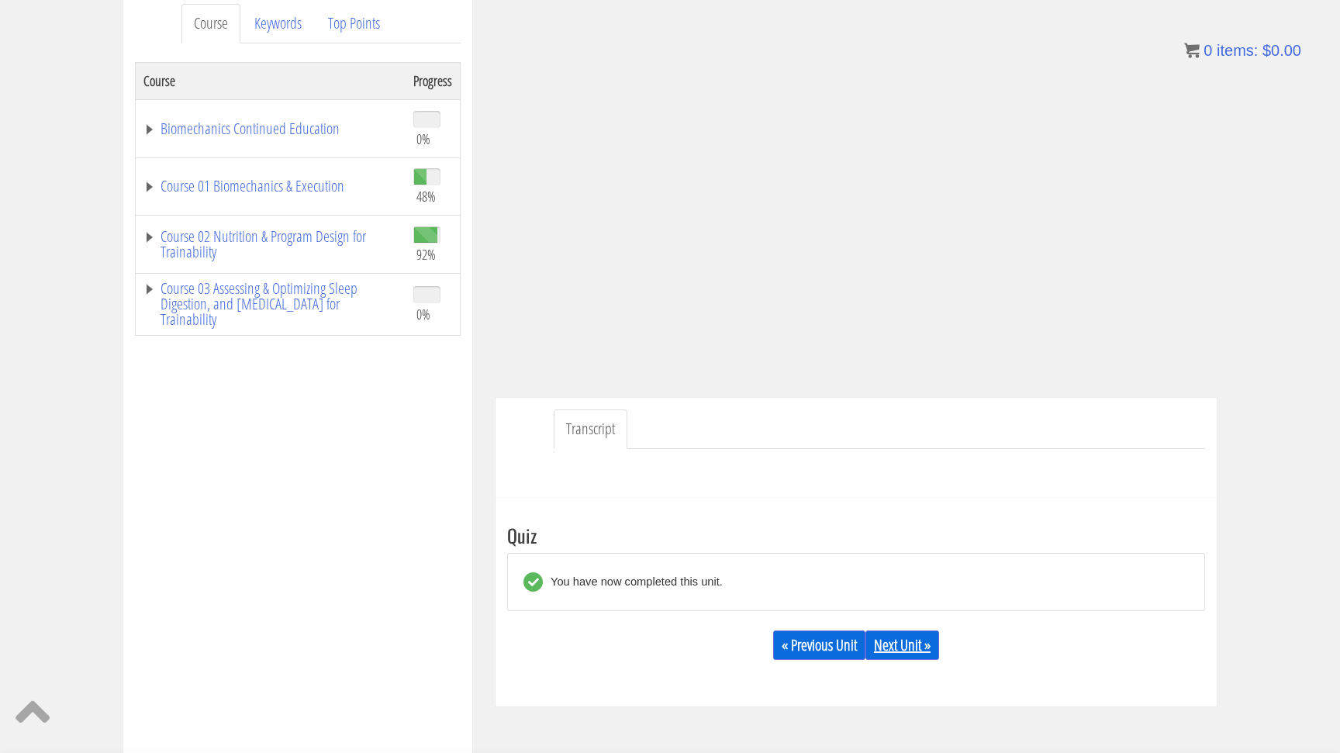
scroll to position [215, 0]
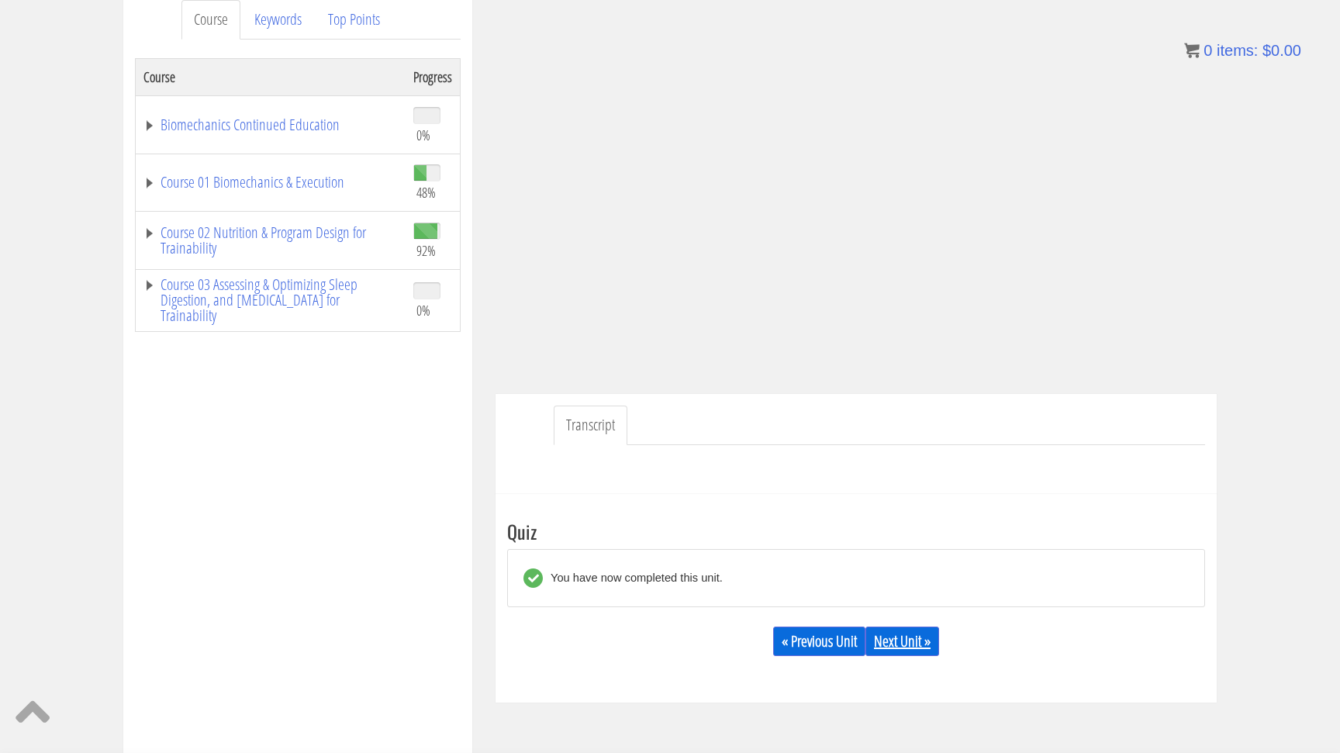
click at [904, 645] on link "Next Unit »" at bounding box center [903, 641] width 74 height 29
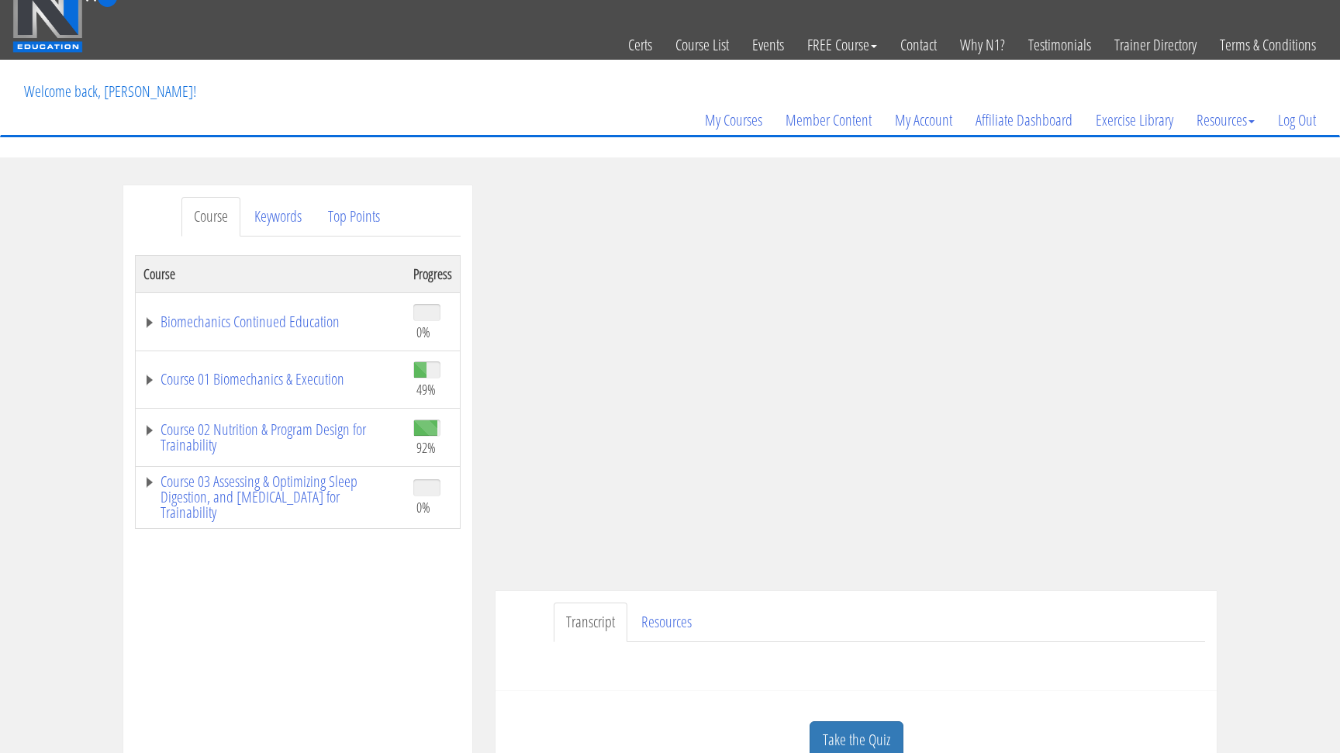
scroll to position [167, 0]
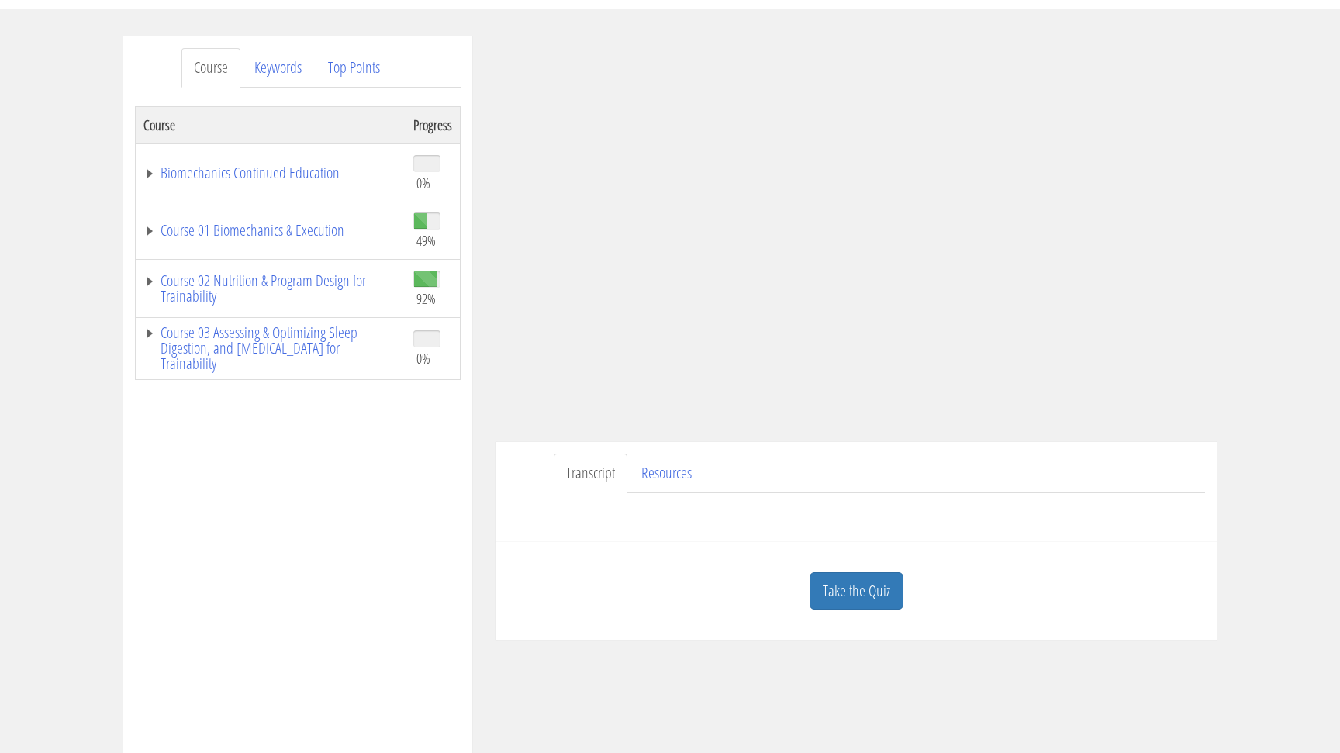
click at [862, 584] on link "Take the Quiz" at bounding box center [857, 591] width 94 height 38
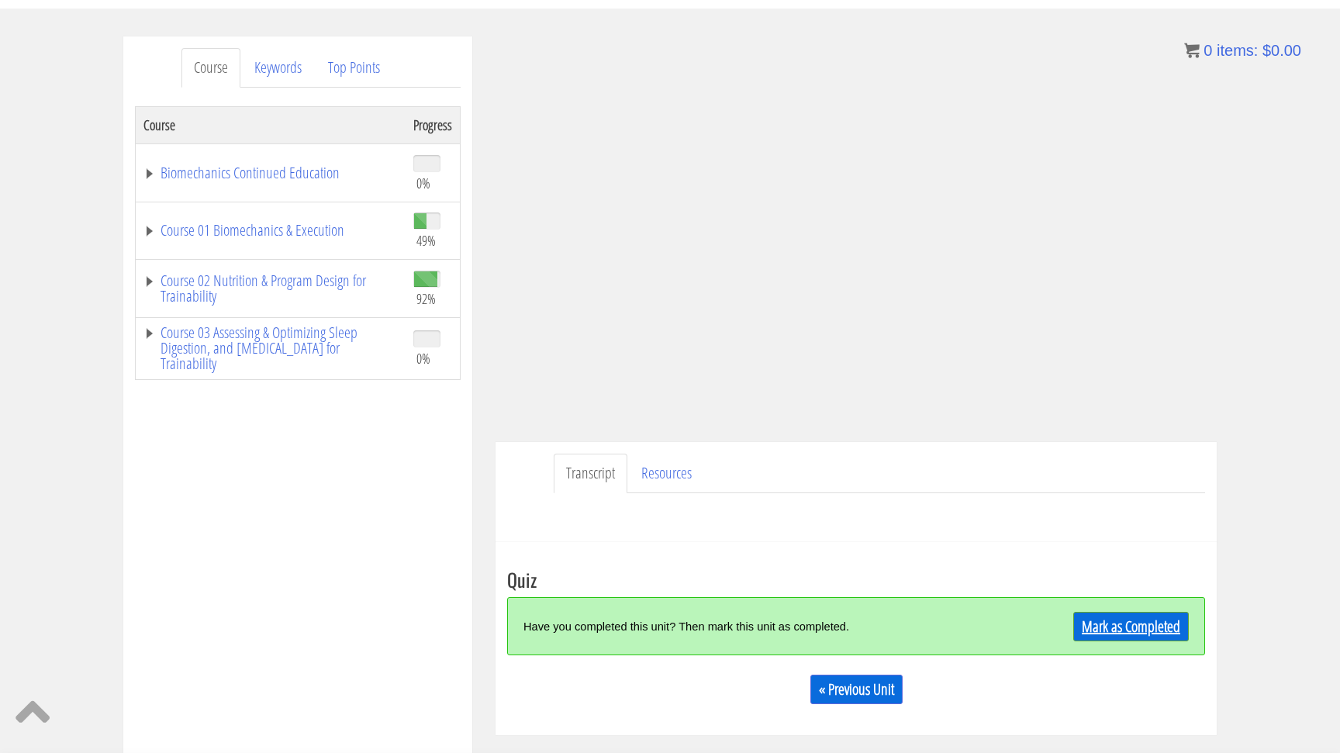
click at [1157, 627] on link "Mark as Completed" at bounding box center [1131, 626] width 116 height 29
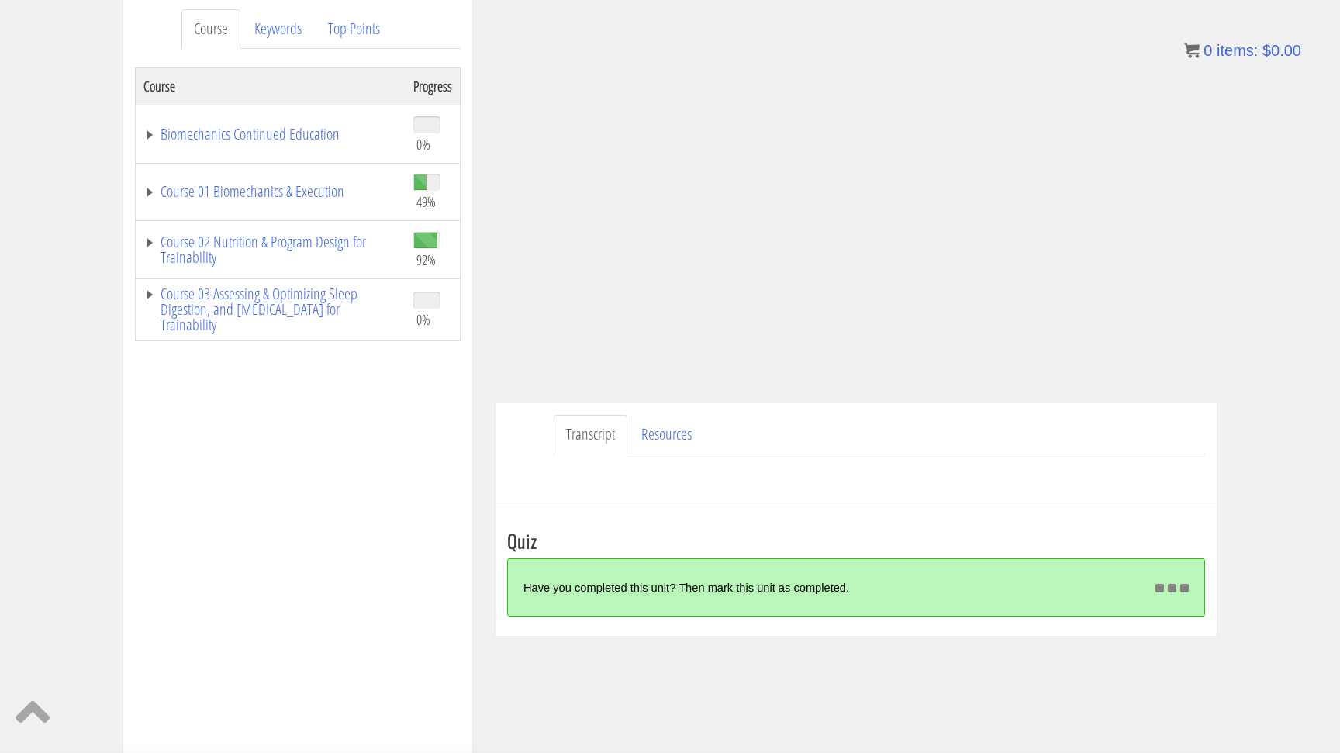
scroll to position [226, 0]
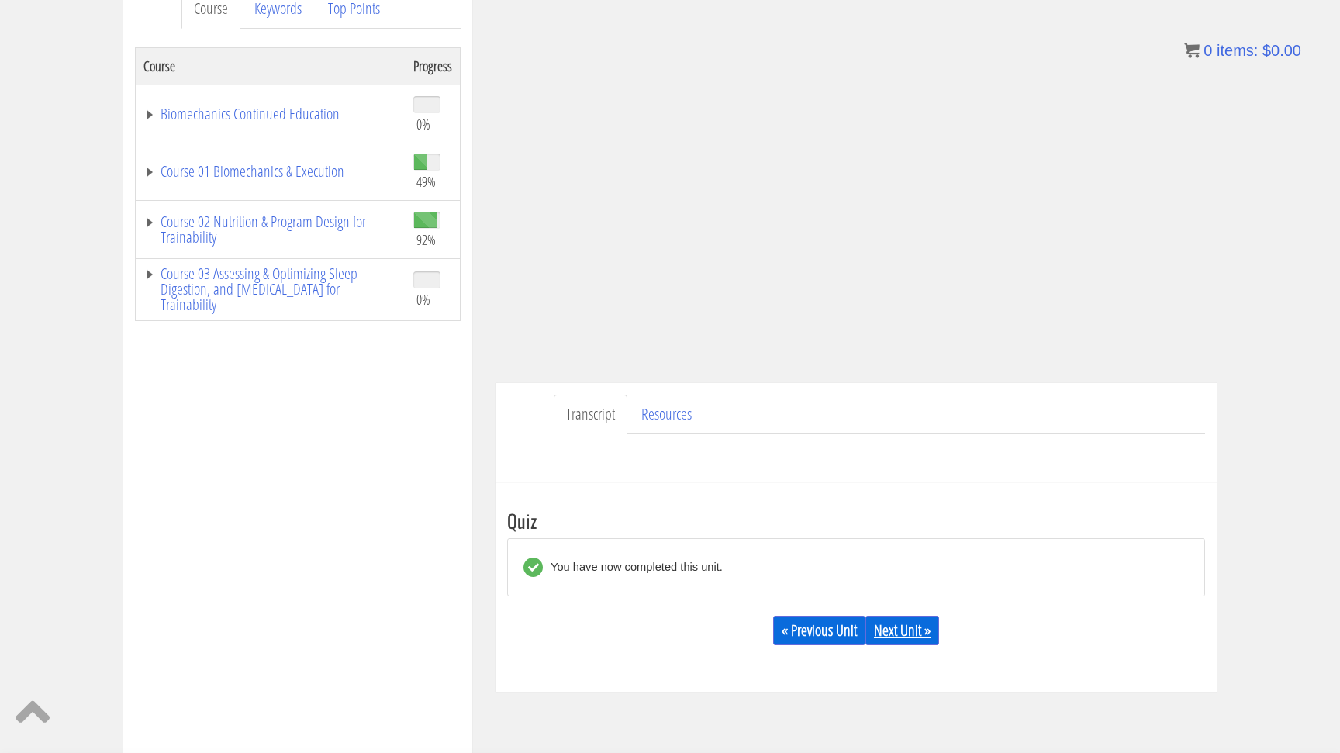
click at [914, 620] on link "Next Unit »" at bounding box center [903, 630] width 74 height 29
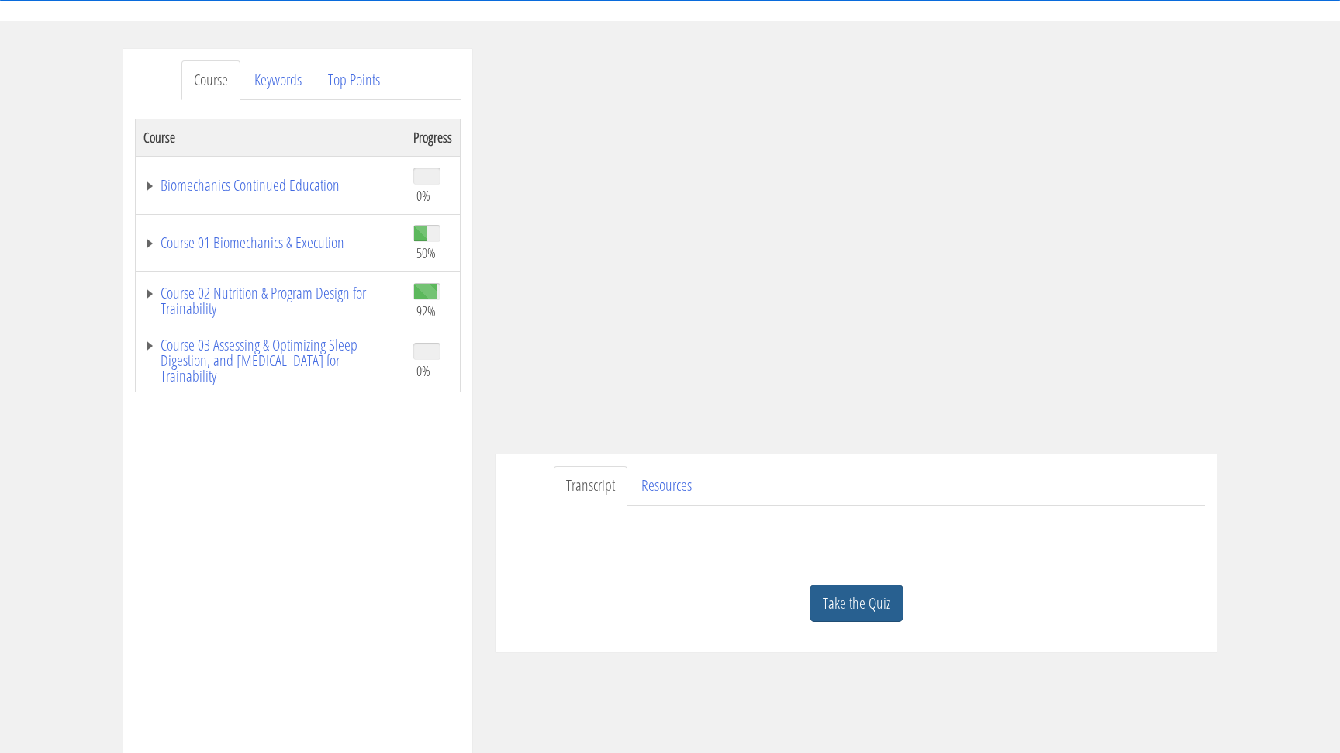
click at [873, 593] on link "Take the Quiz" at bounding box center [857, 604] width 94 height 38
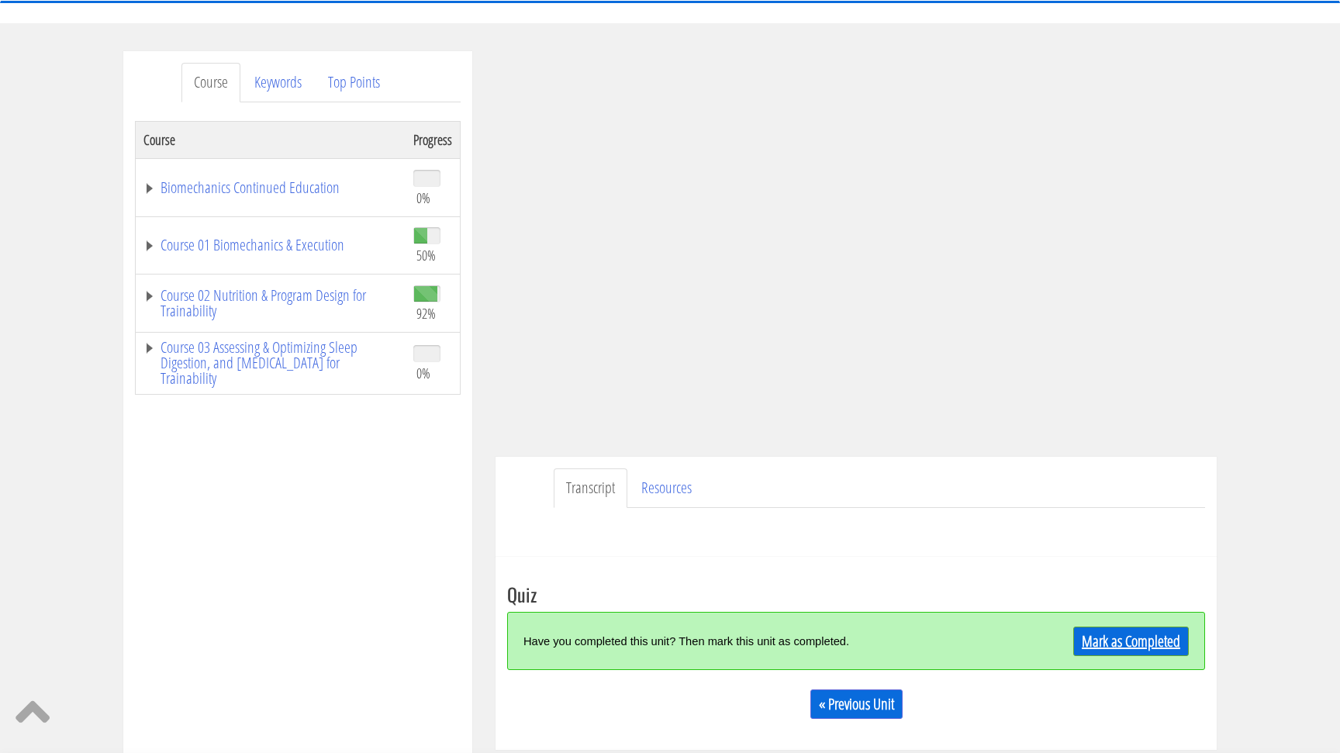
click at [1122, 631] on link "Mark as Completed" at bounding box center [1131, 641] width 116 height 29
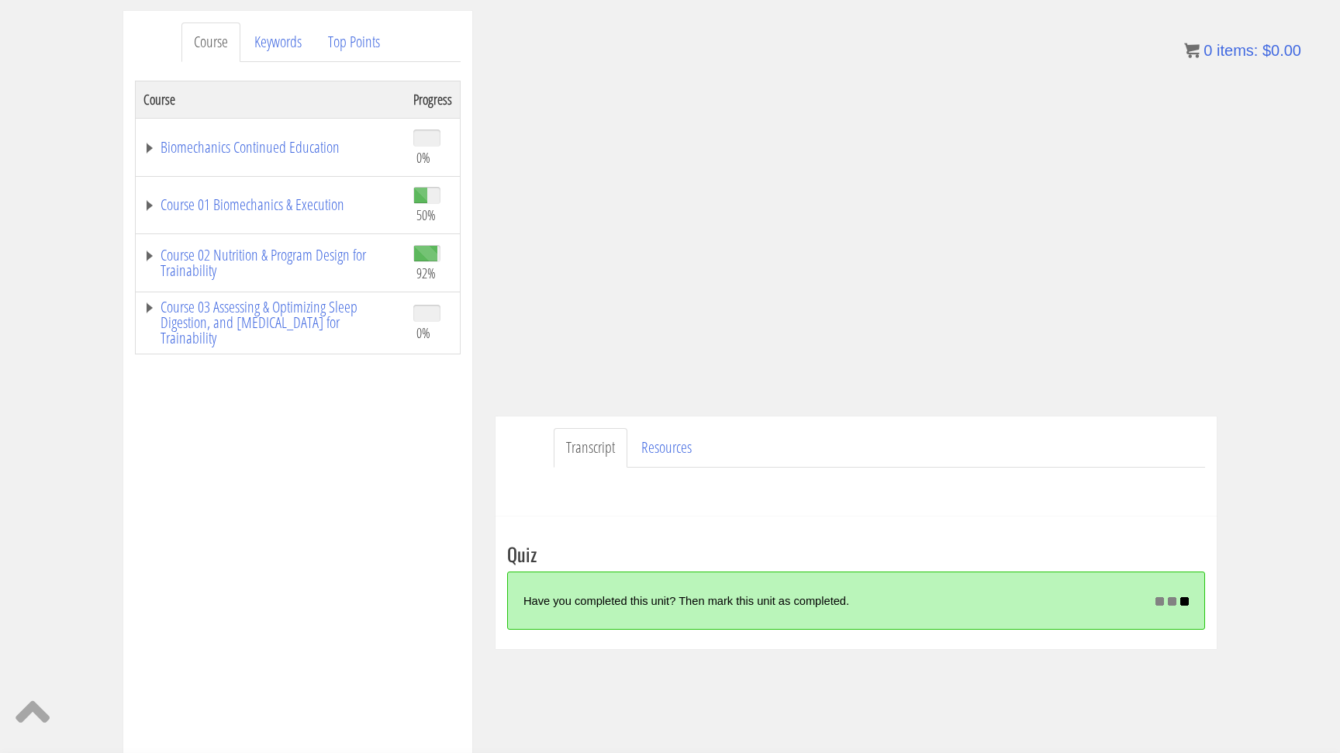
scroll to position [197, 0]
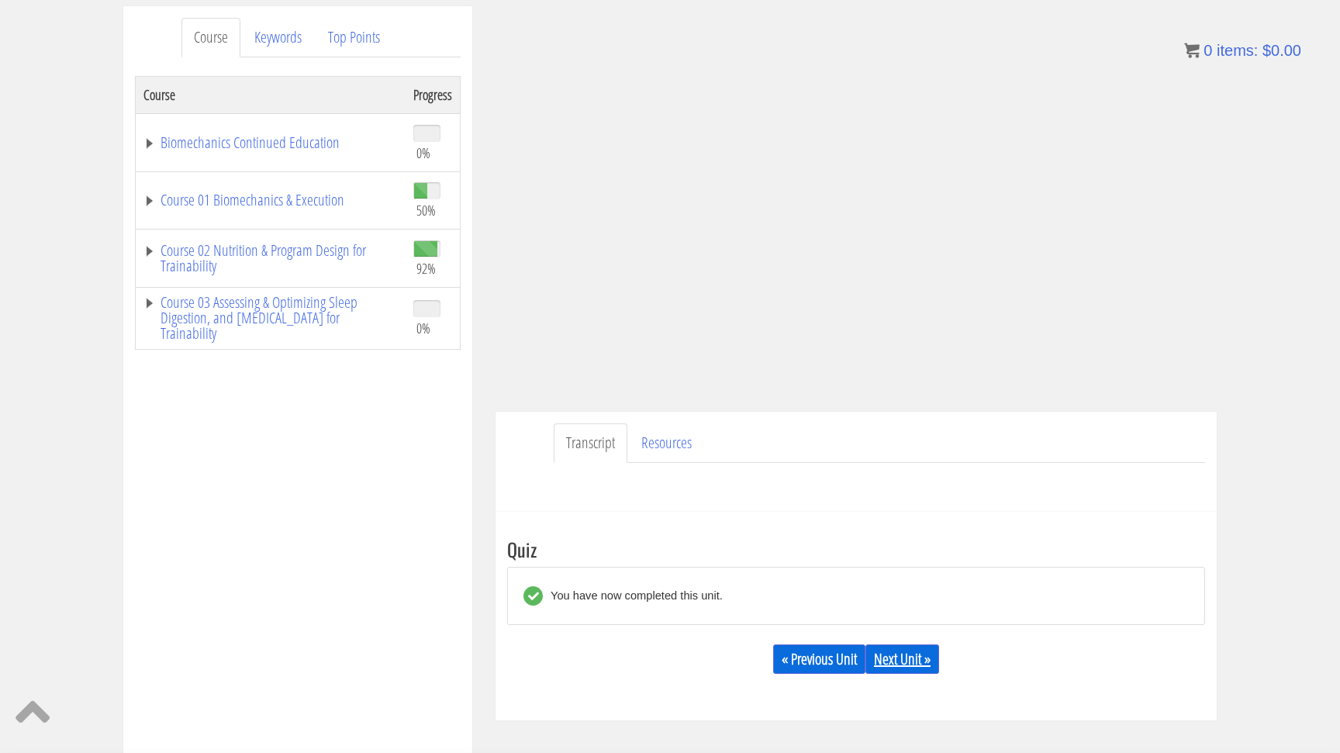
click at [915, 665] on link "Next Unit »" at bounding box center [903, 659] width 74 height 29
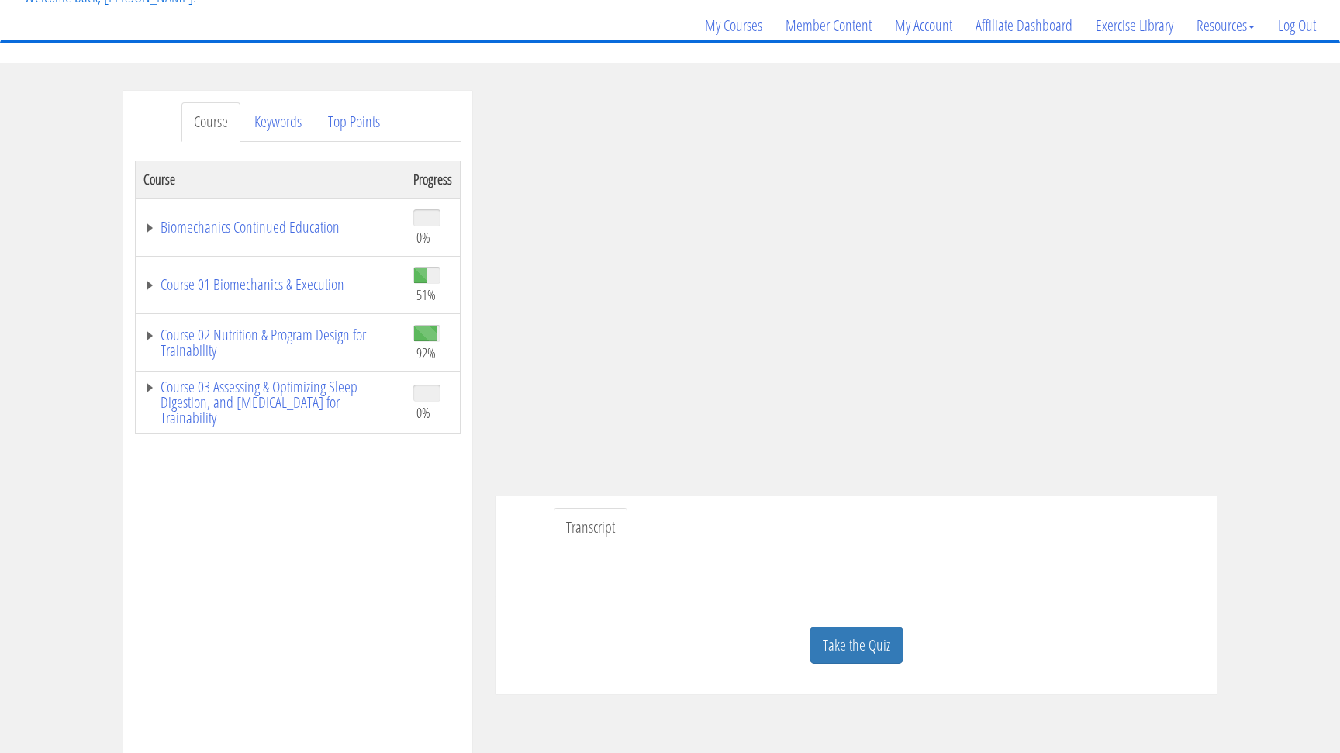
scroll to position [118, 0]
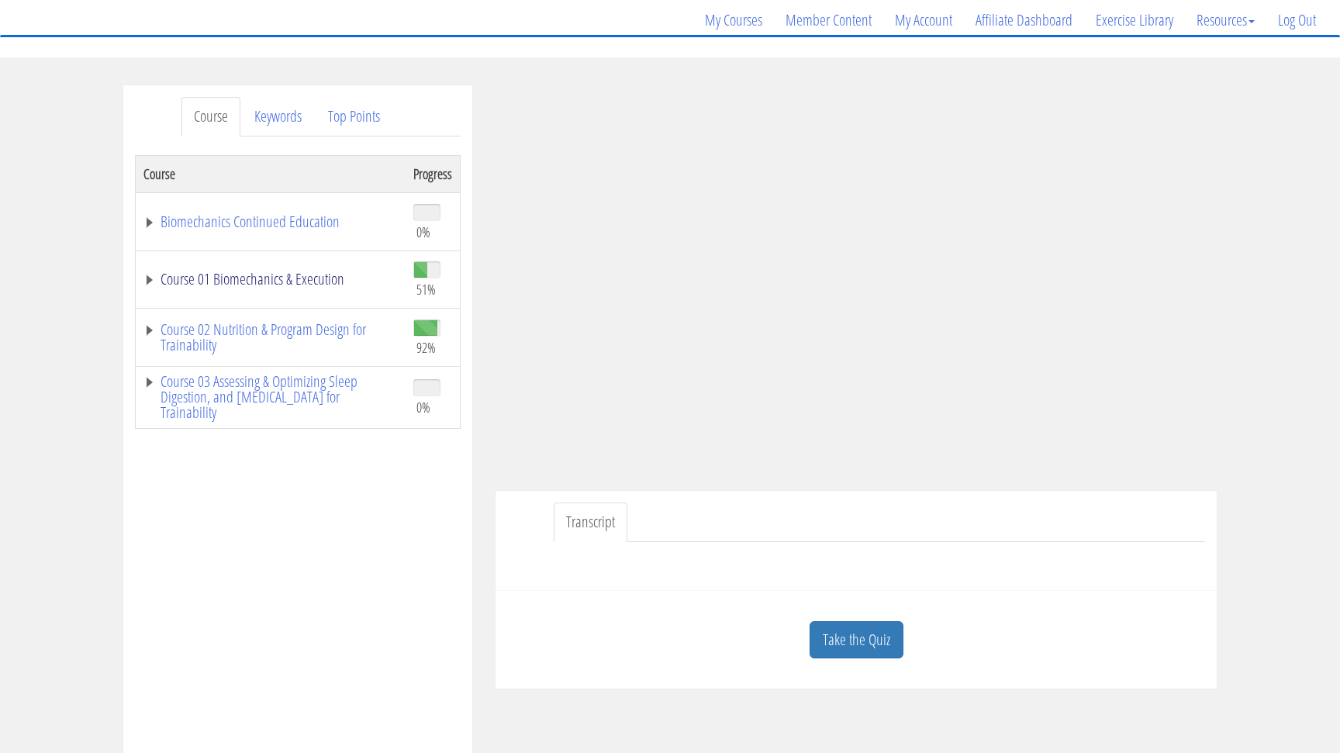
click at [156, 282] on link "Course 01 Biomechanics & Execution" at bounding box center [270, 279] width 254 height 16
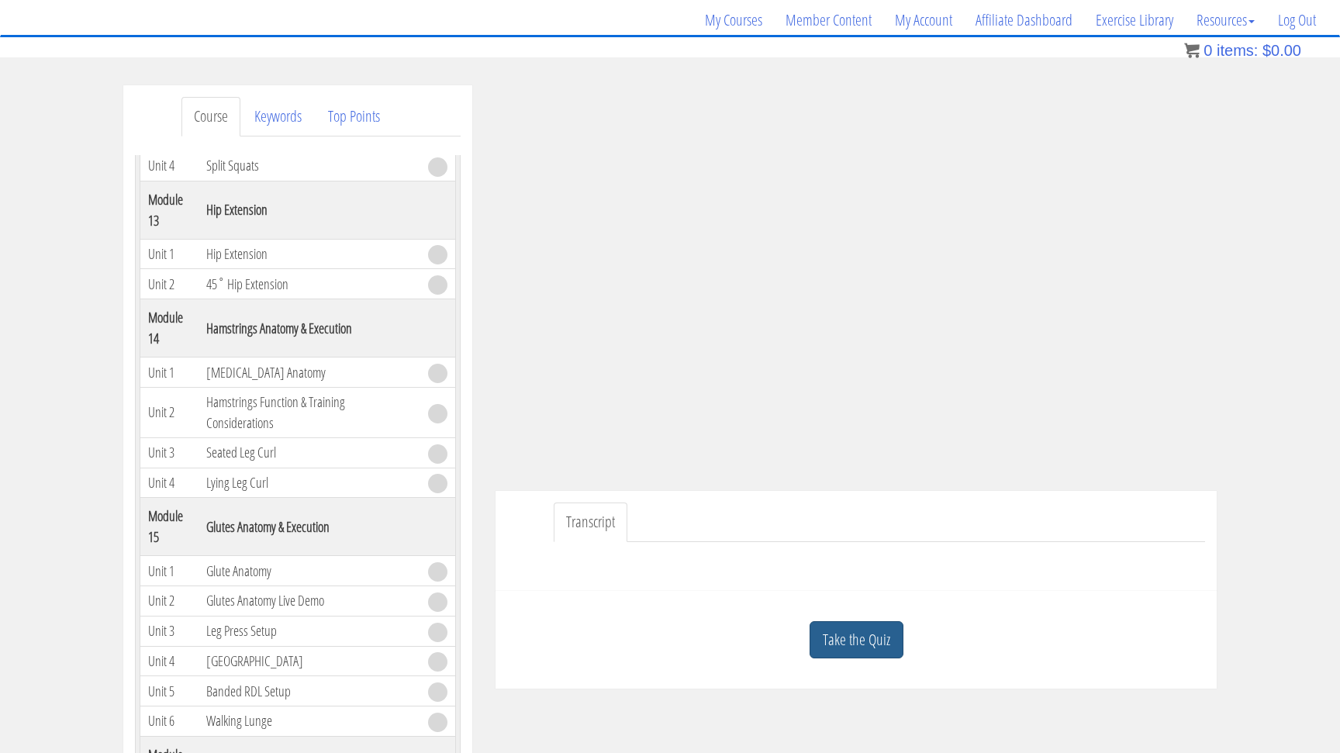
click at [858, 641] on link "Take the Quiz" at bounding box center [857, 640] width 94 height 38
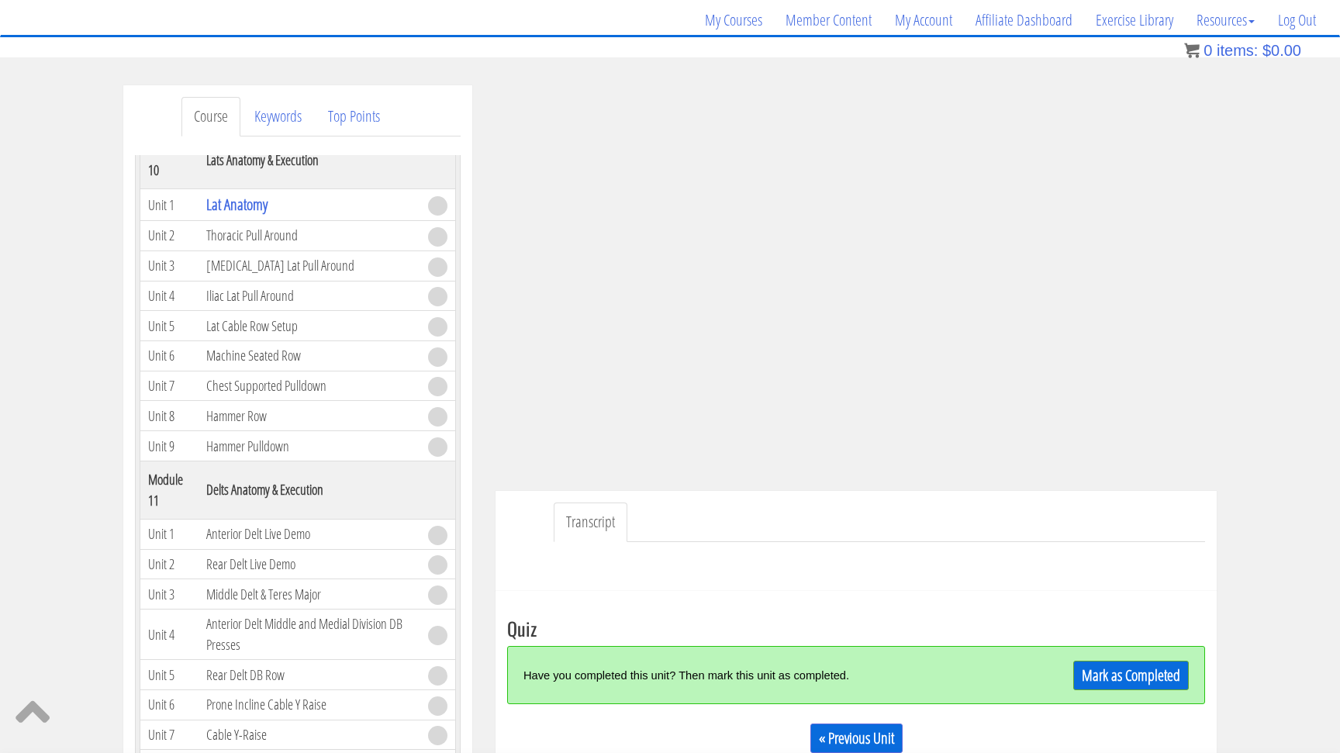
scroll to position [2901, 0]
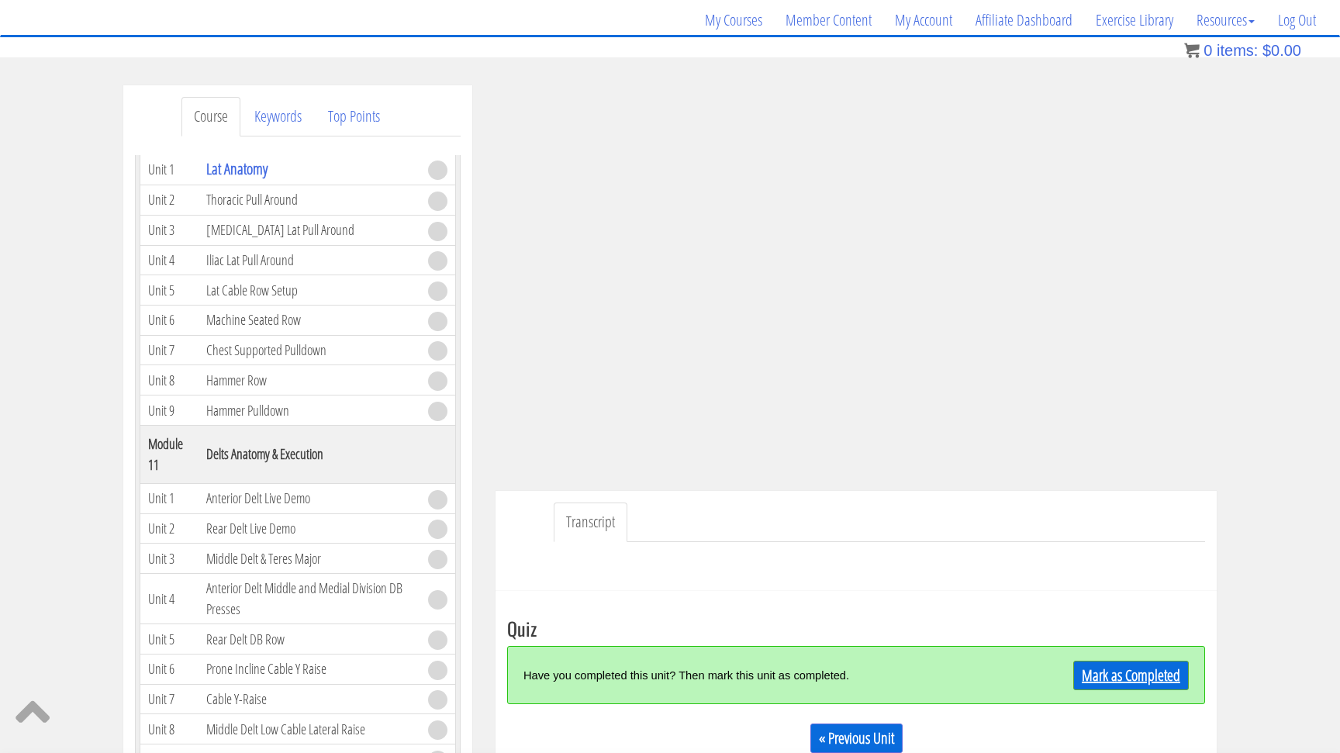
click at [1093, 673] on link "Mark as Completed" at bounding box center [1131, 675] width 116 height 29
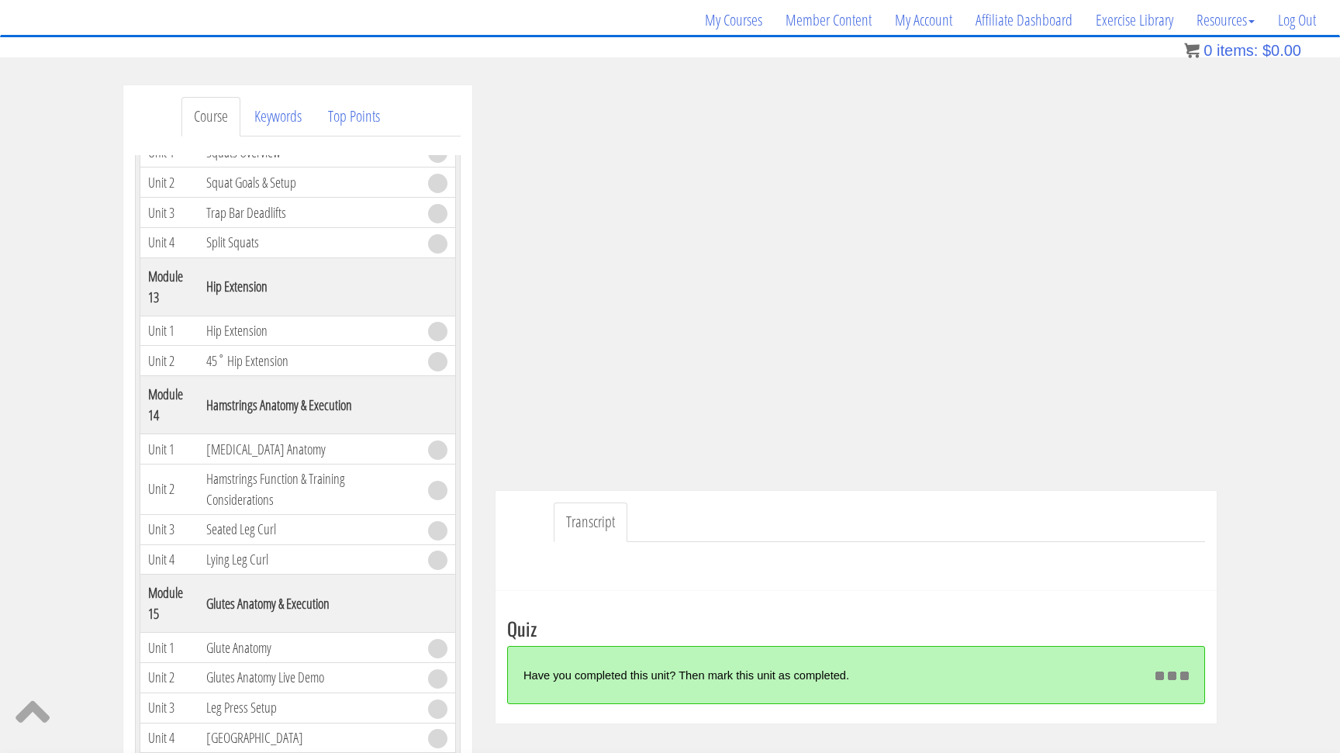
scroll to position [3717, 0]
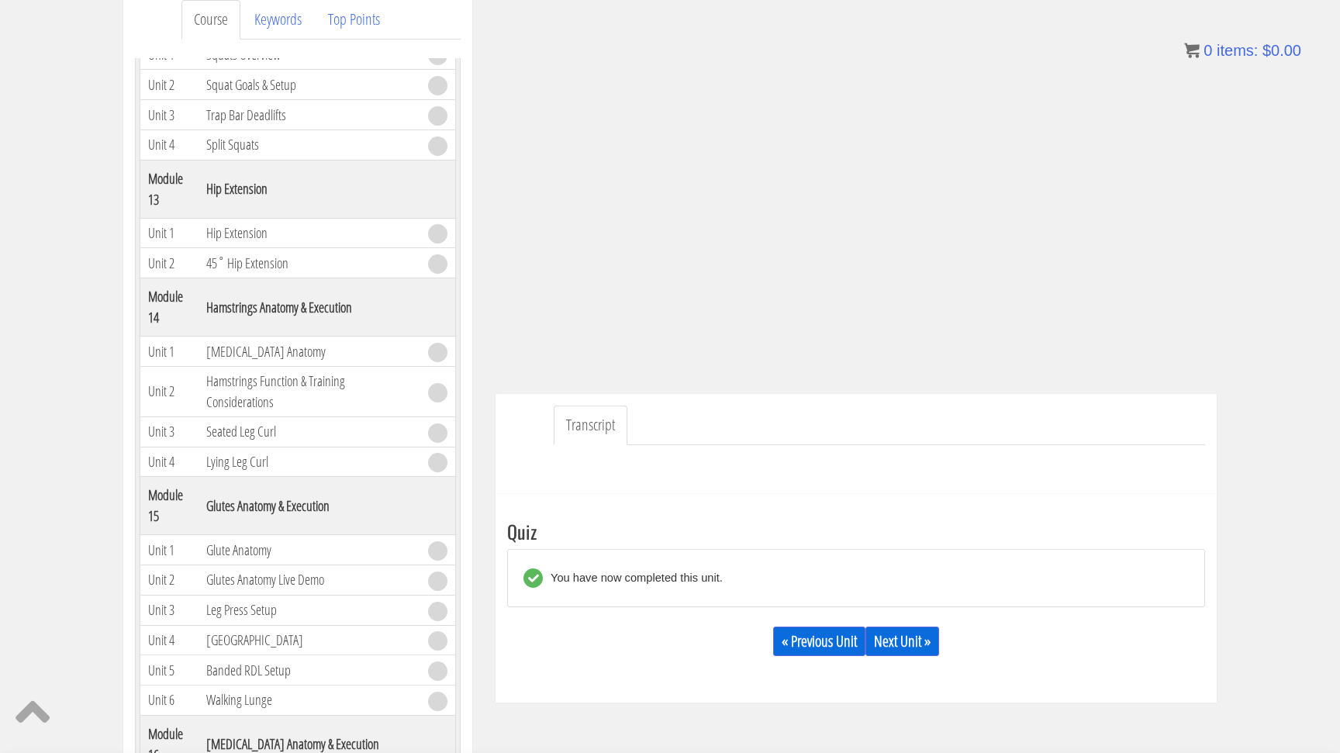
scroll to position [200, 0]
